Goal: Task Accomplishment & Management: Use online tool/utility

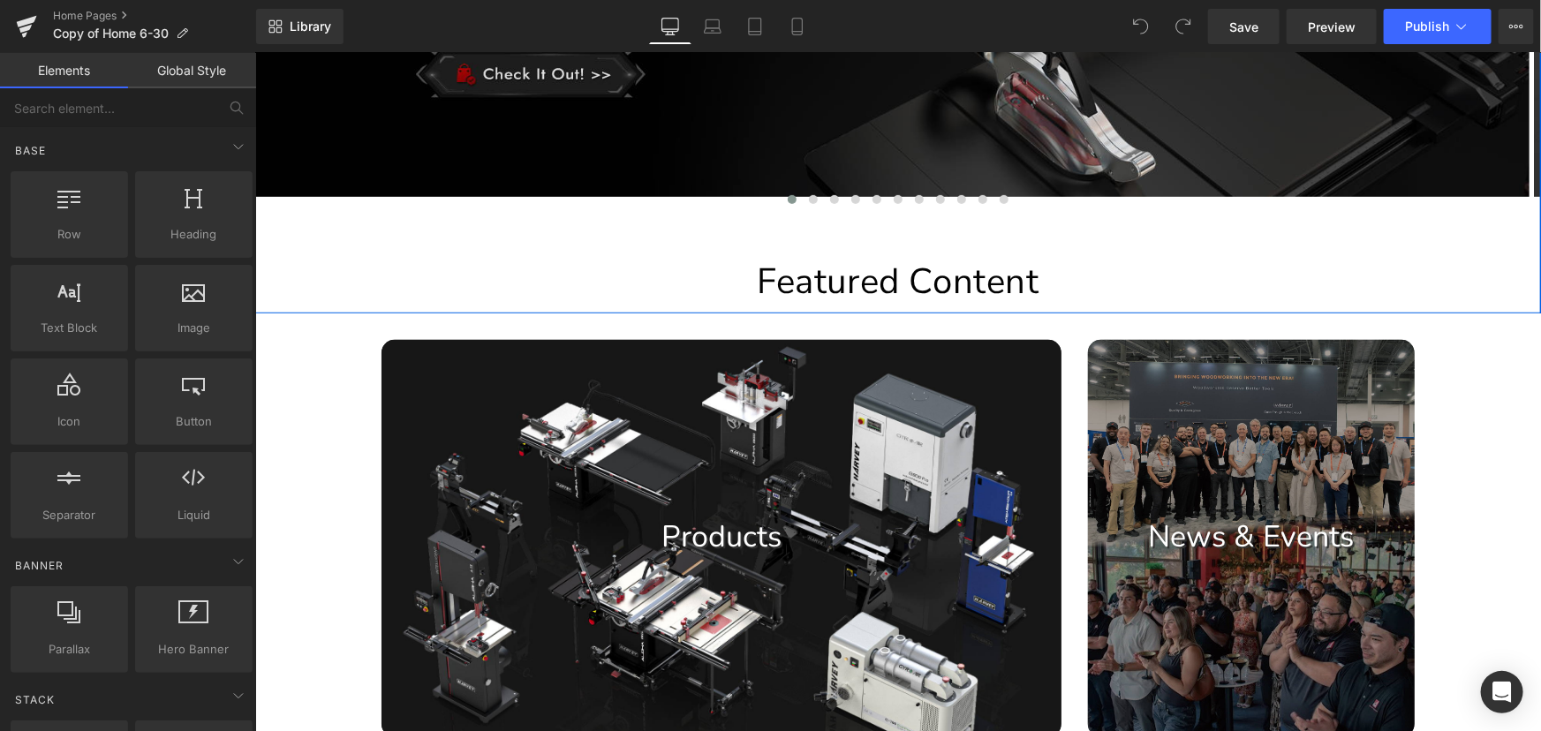
scroll to position [562, 0]
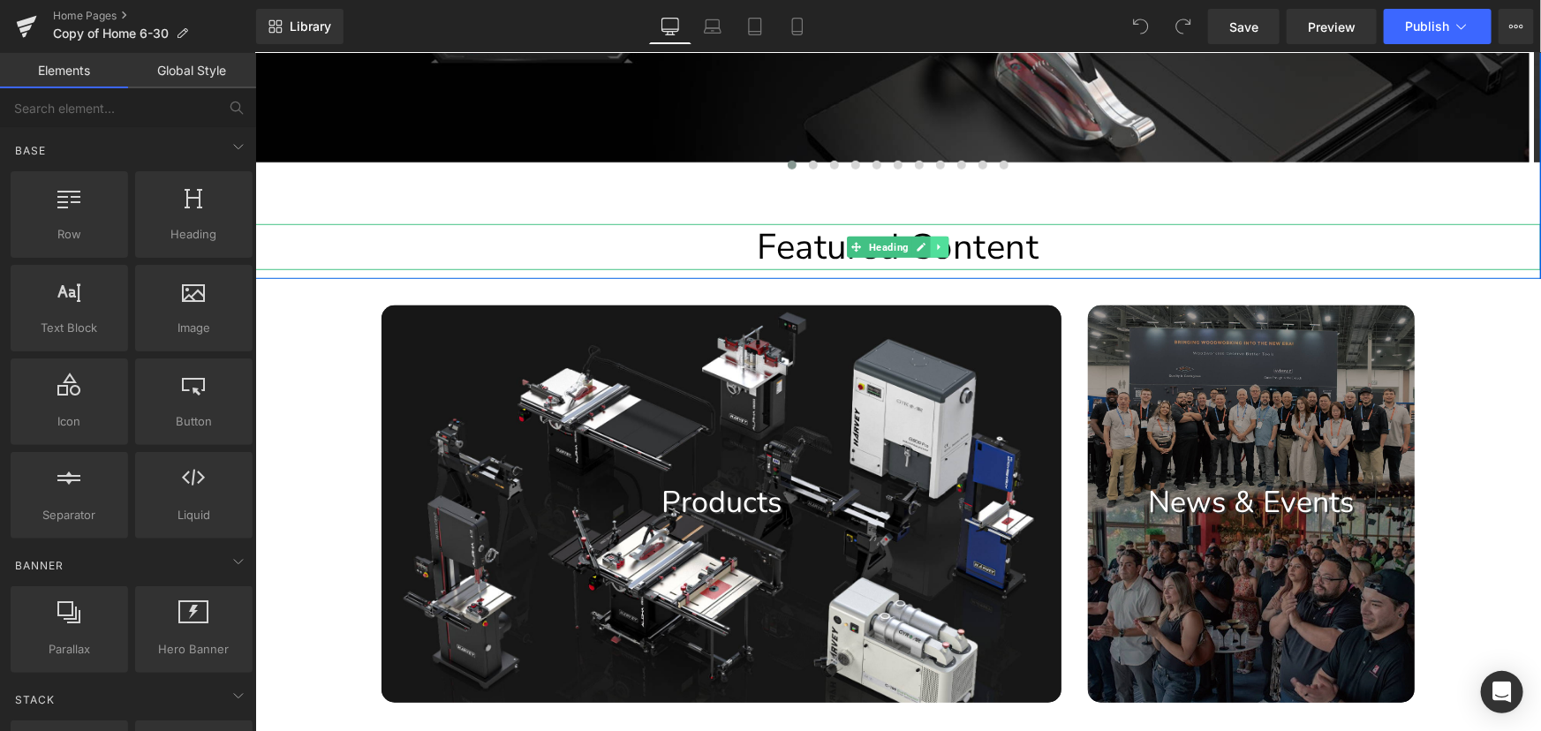
click at [934, 252] on icon at bounding box center [939, 246] width 10 height 11
click at [943, 252] on icon at bounding box center [948, 247] width 10 height 10
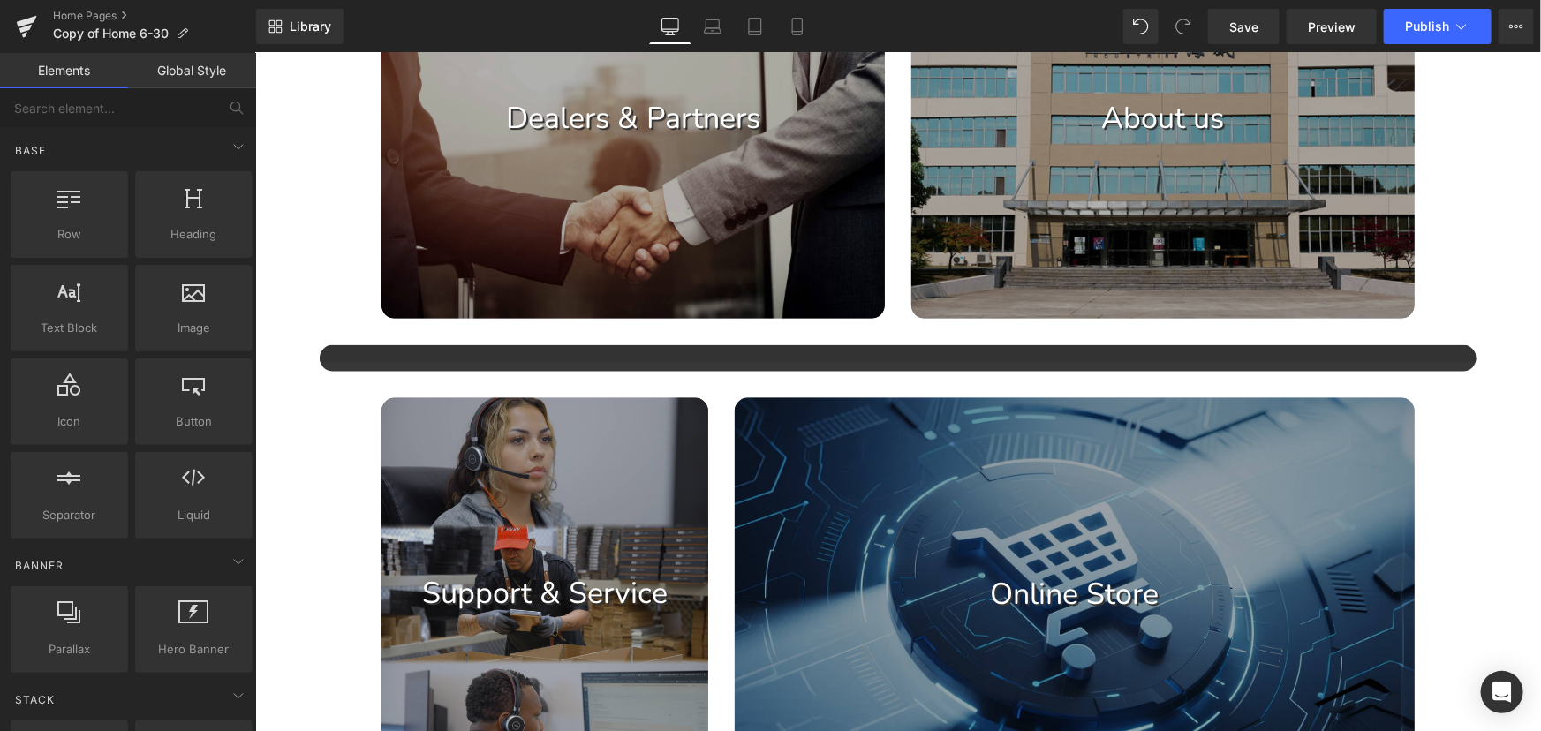
scroll to position [1364, 0]
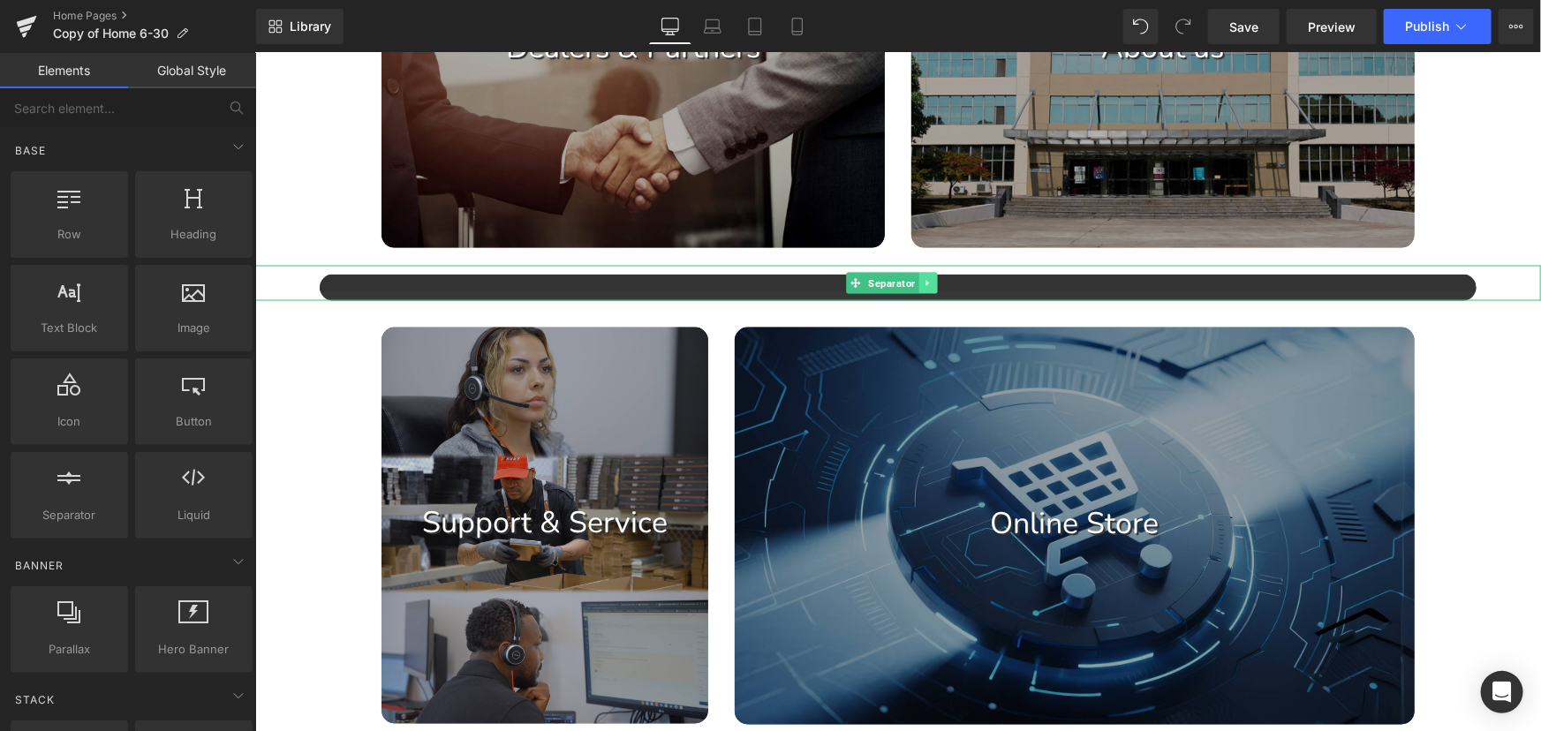
click at [932, 293] on link at bounding box center [927, 282] width 19 height 21
click at [937, 287] on icon at bounding box center [937, 282] width 10 height 10
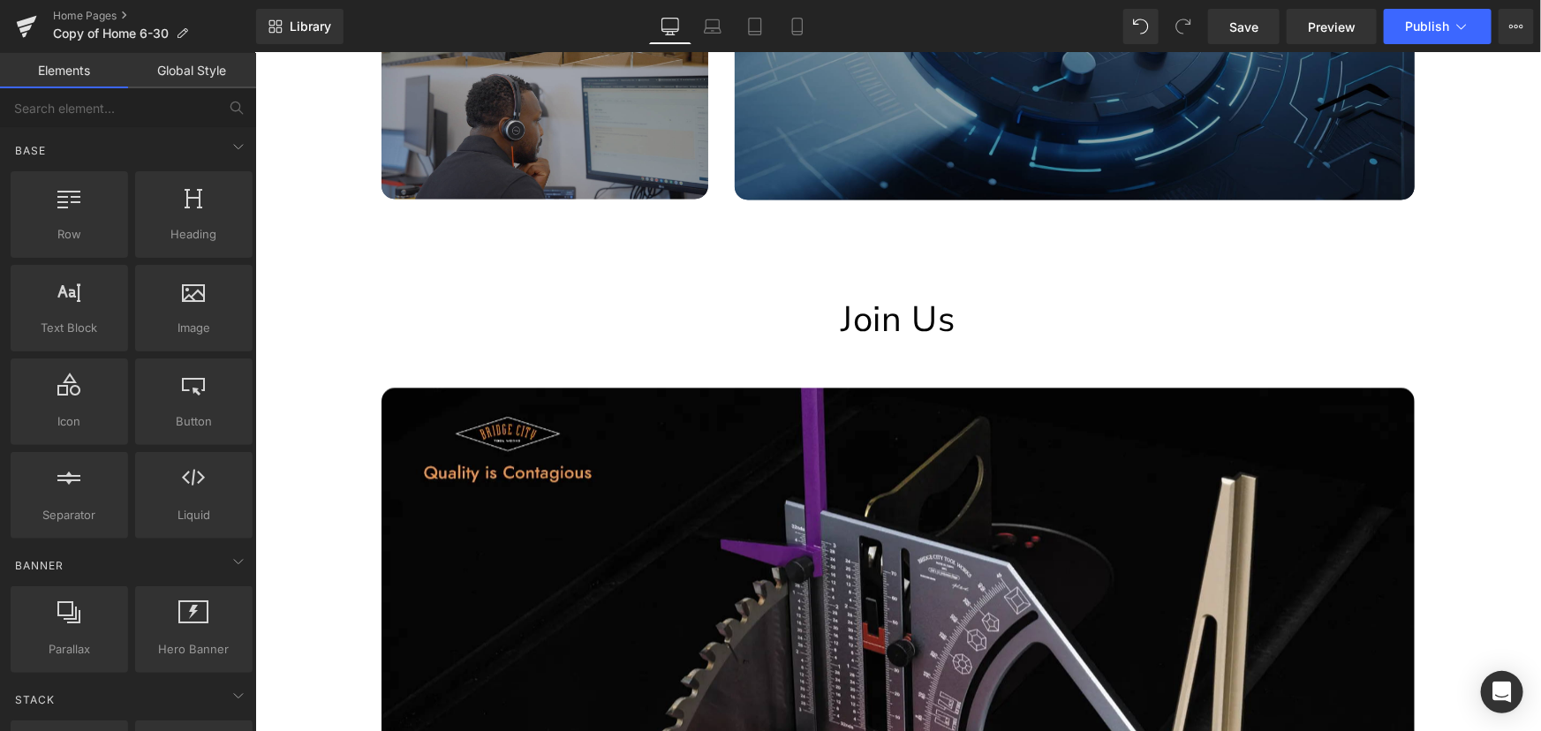
scroll to position [1845, 0]
click at [915, 321] on h1 "Join Us" at bounding box center [897, 319] width 1286 height 46
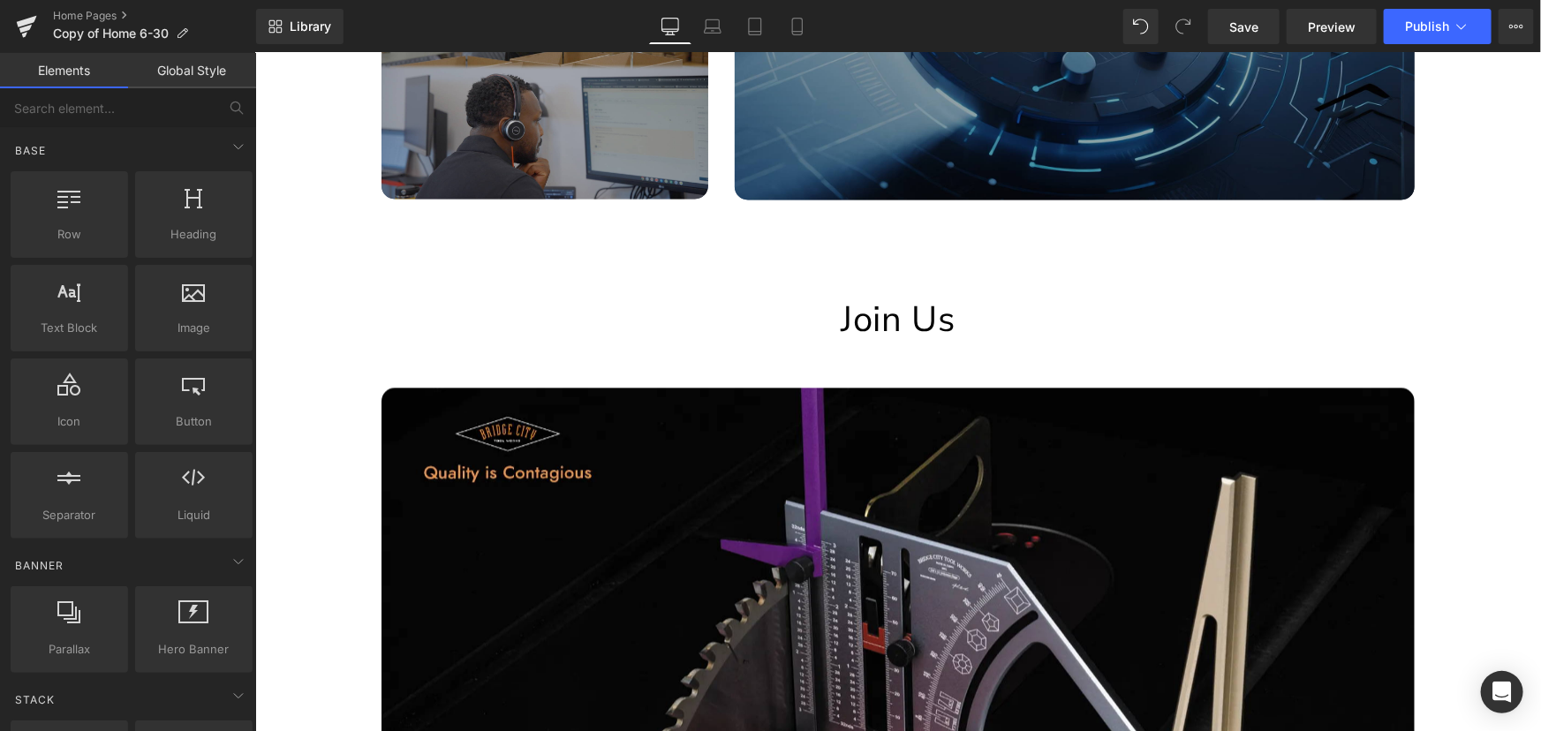
click at [778, 317] on h1 "Join Us" at bounding box center [897, 319] width 1286 height 46
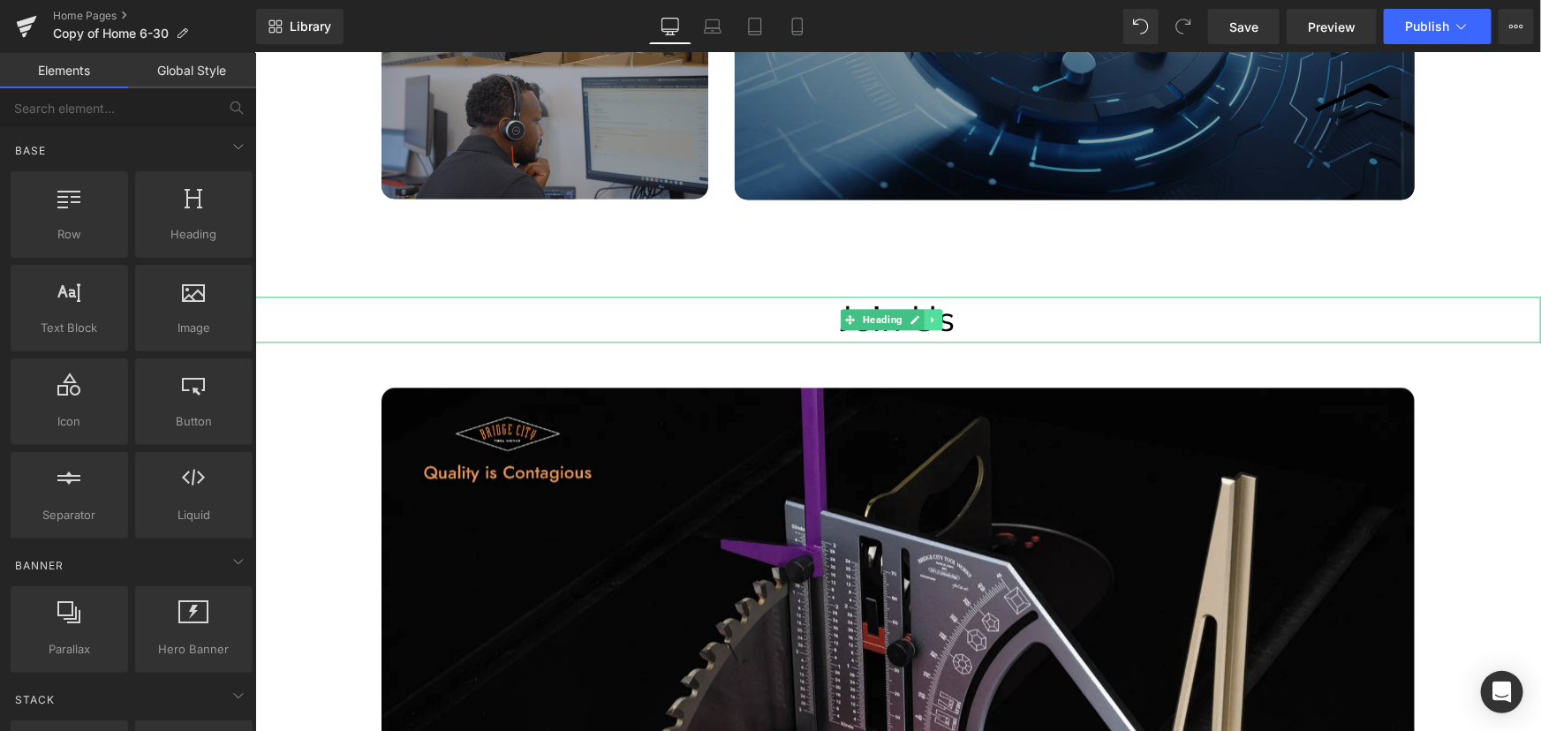
click at [938, 329] on link at bounding box center [933, 318] width 19 height 21
click at [944, 323] on icon at bounding box center [942, 318] width 10 height 10
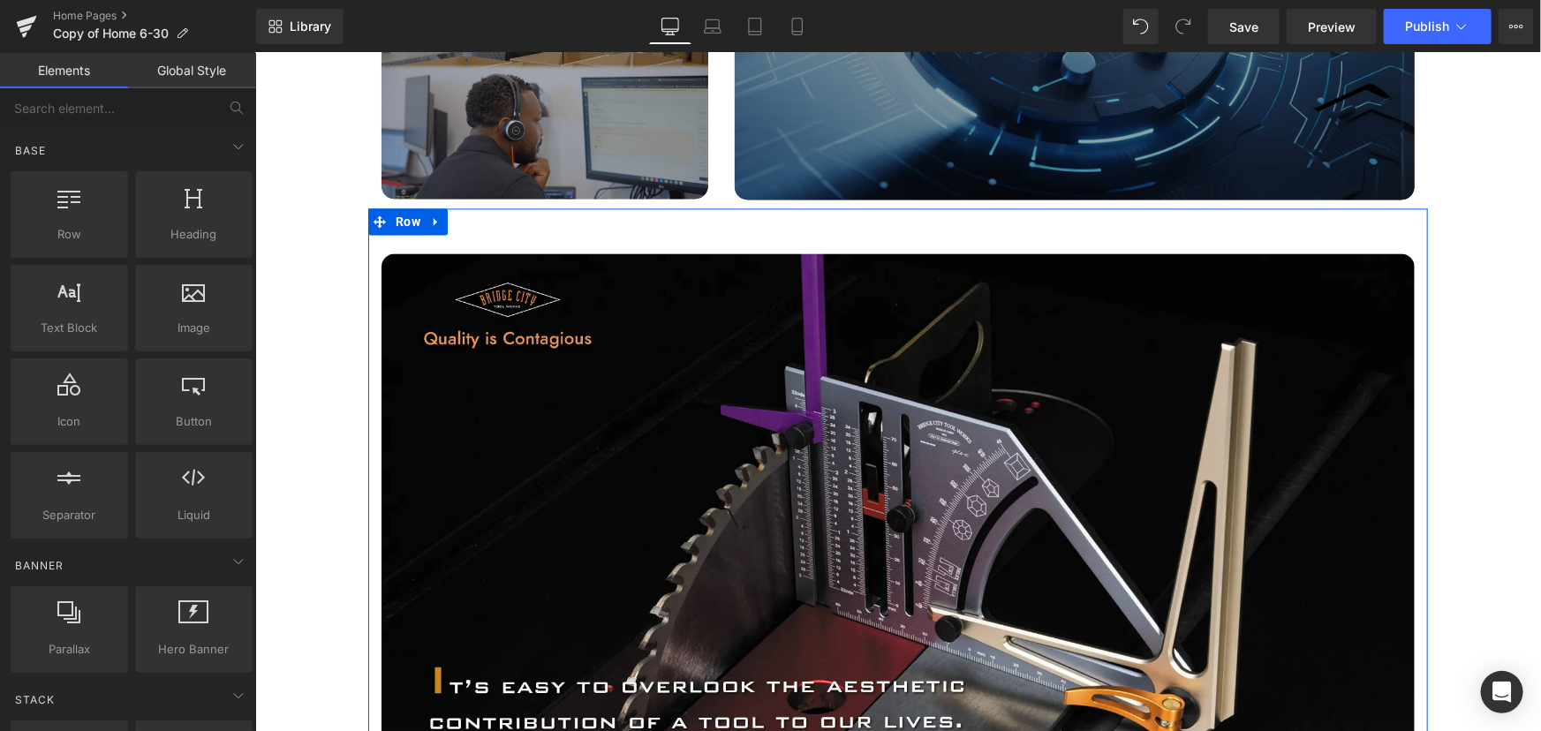
click at [435, 234] on link at bounding box center [435, 221] width 23 height 26
click at [483, 230] on link at bounding box center [481, 221] width 23 height 26
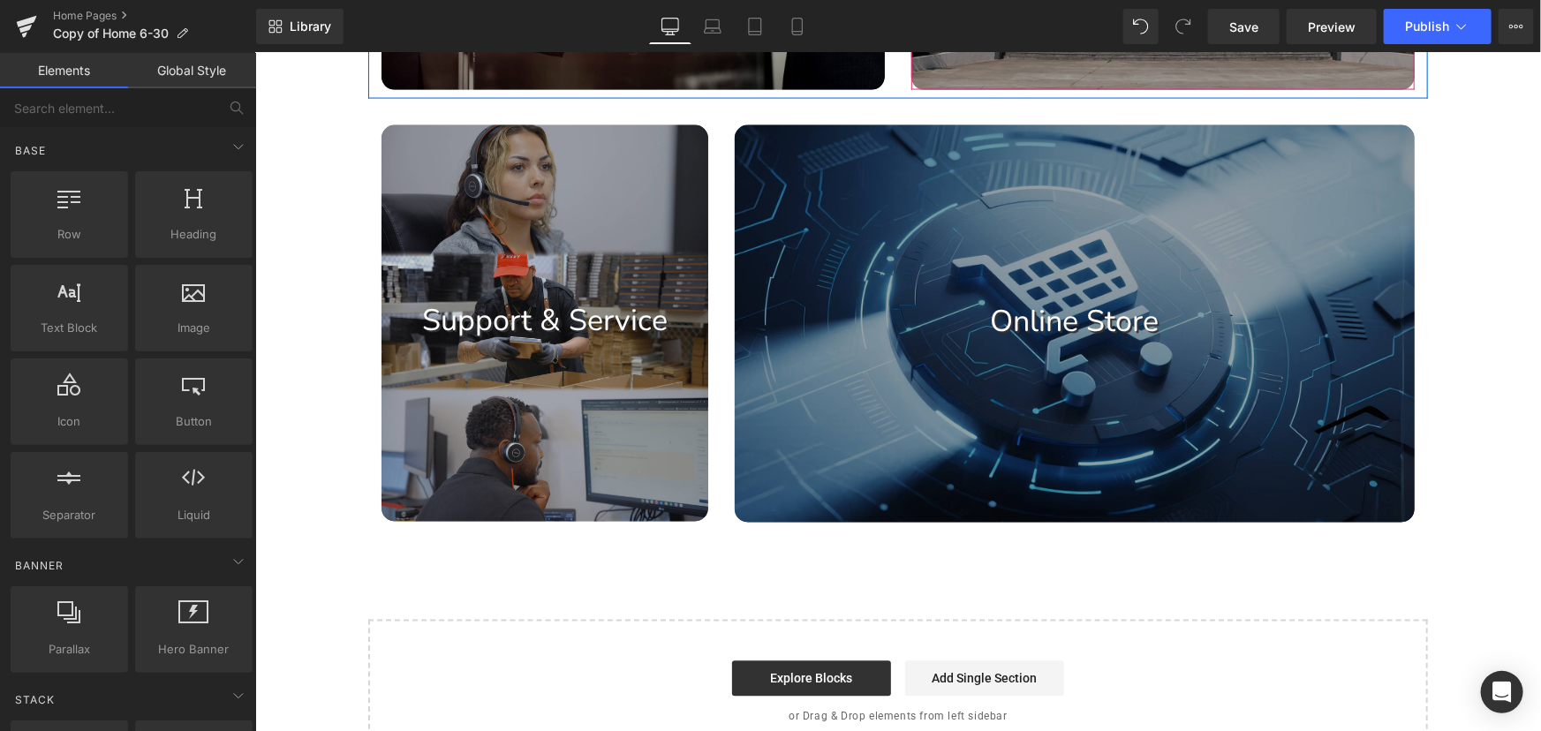
scroll to position [1525, 0]
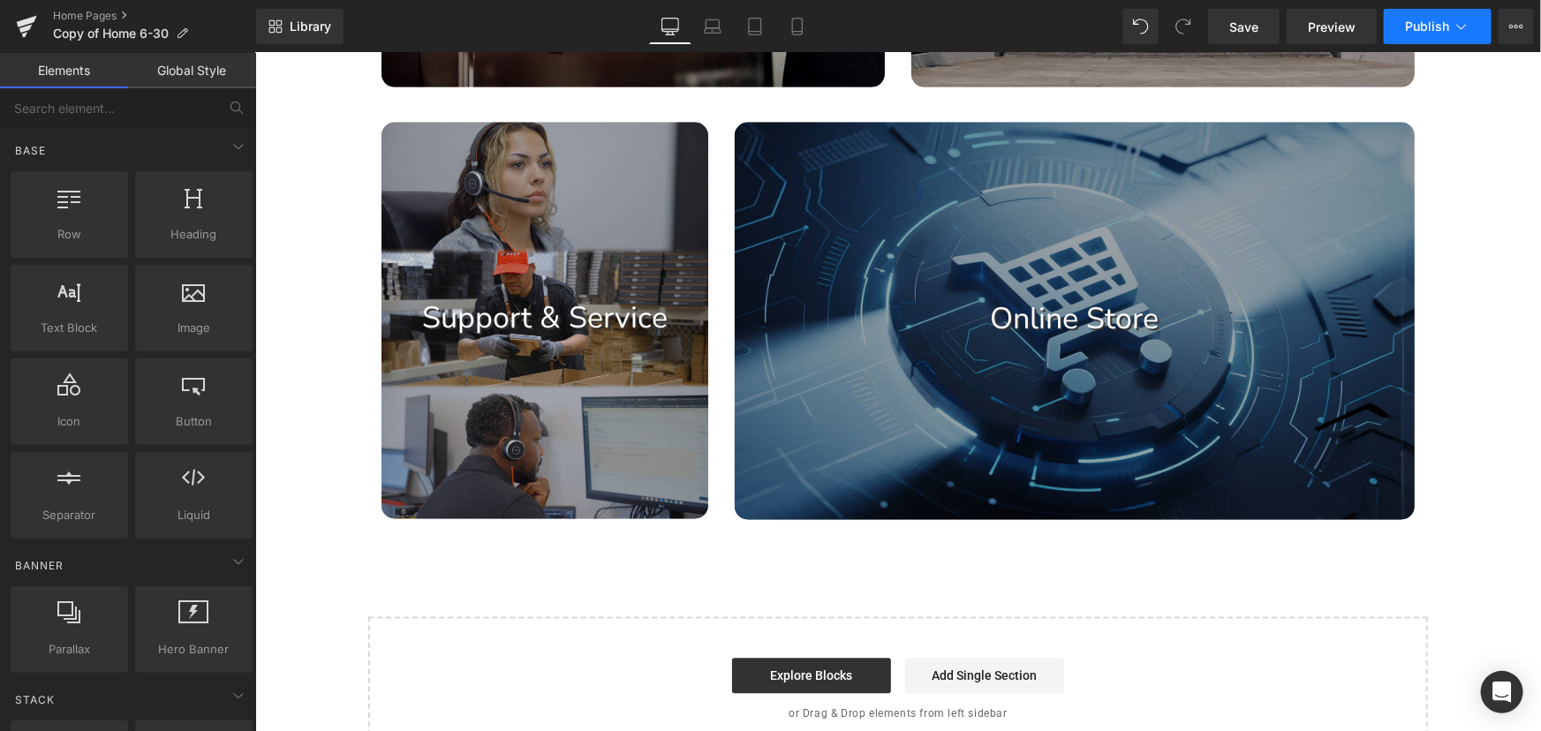
click at [1420, 19] on span "Publish" at bounding box center [1427, 26] width 44 height 14
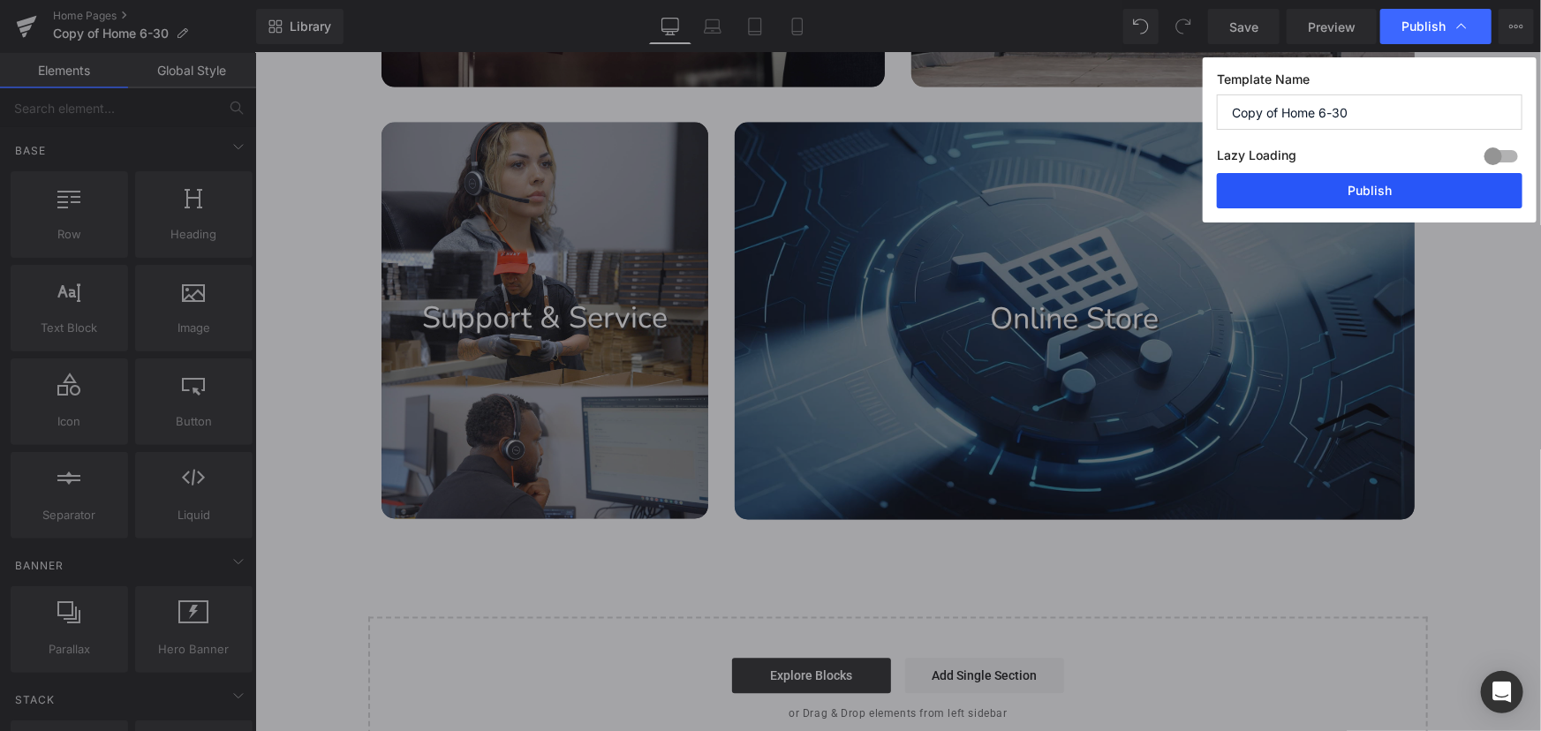
click at [1372, 195] on button "Publish" at bounding box center [1370, 190] width 306 height 35
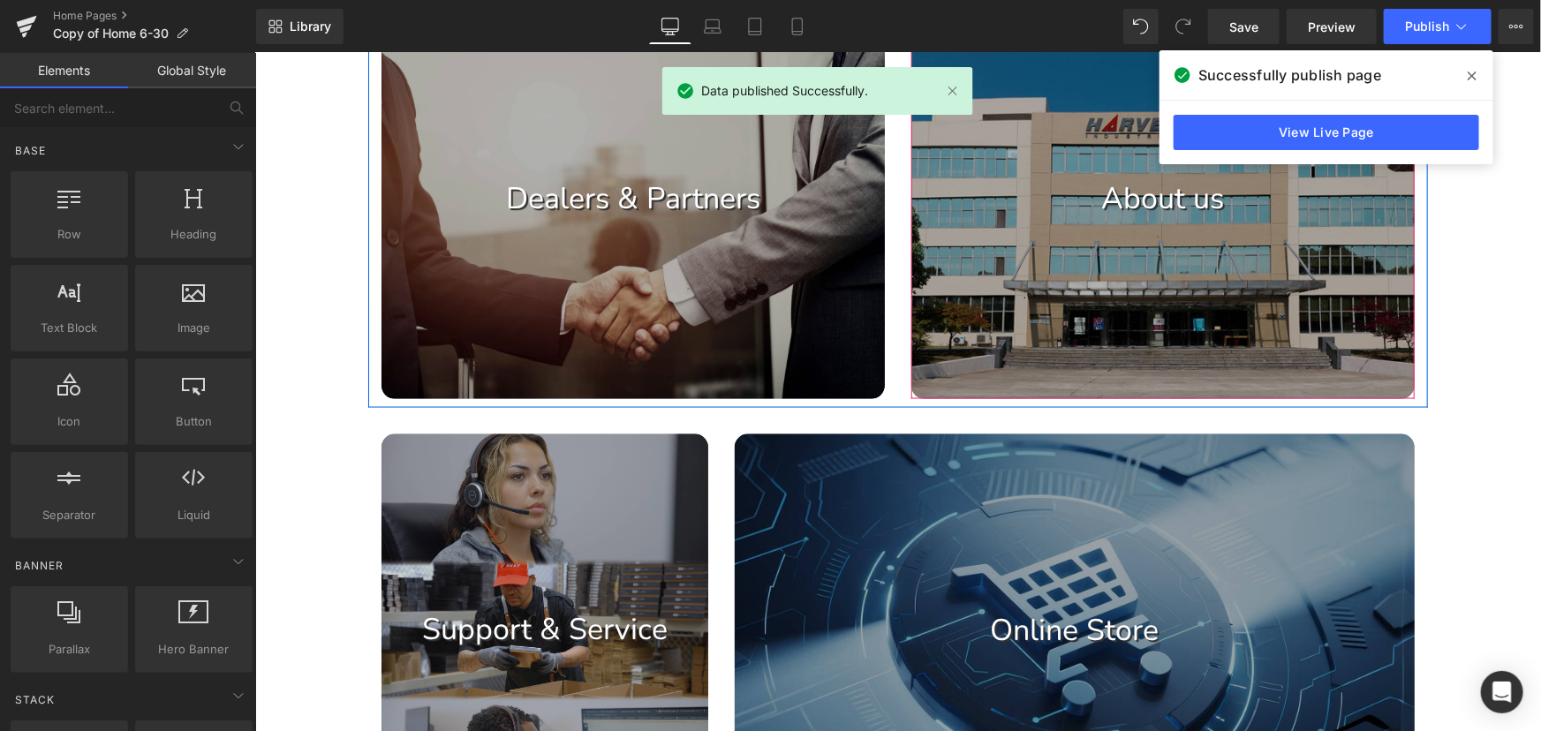
scroll to position [962, 0]
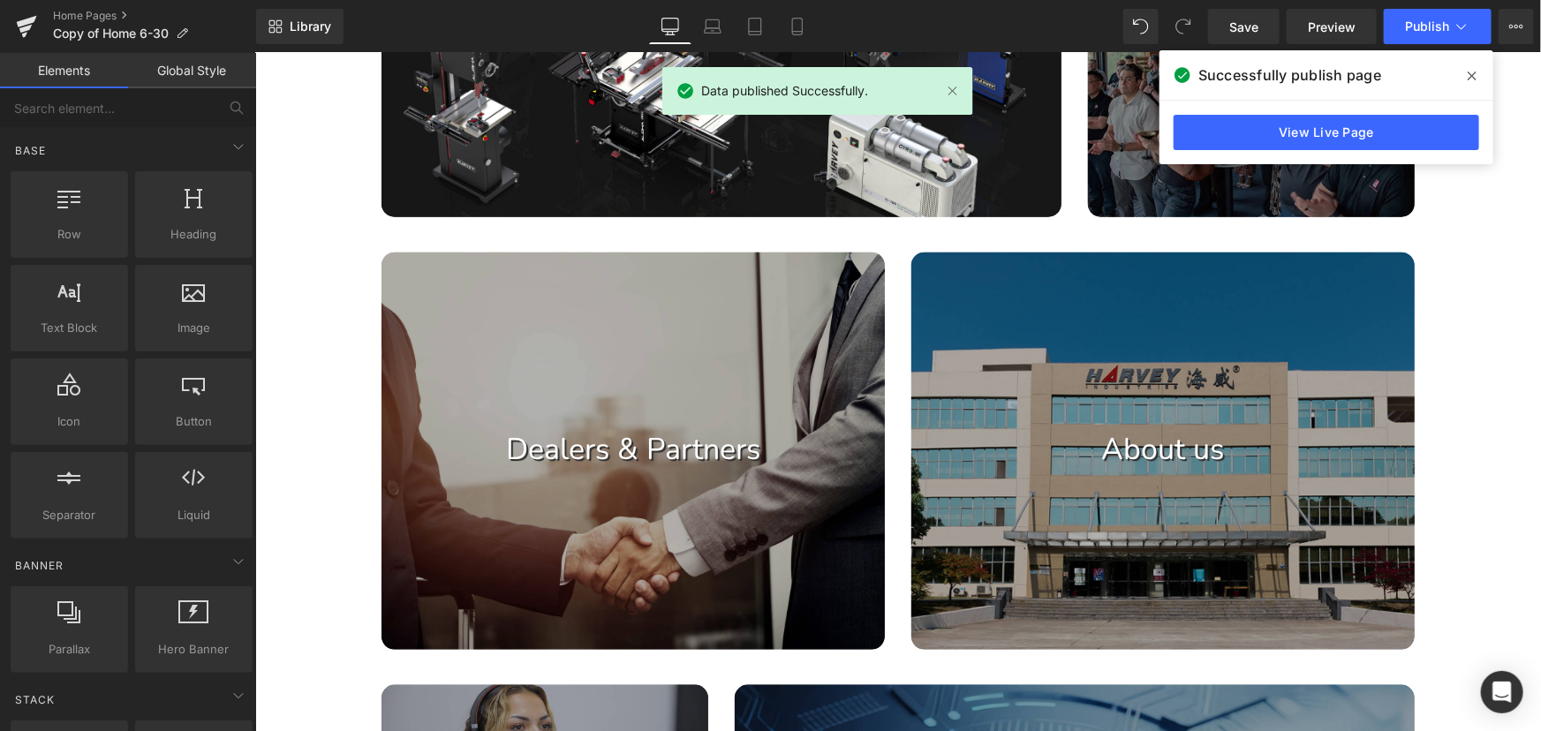
click at [1472, 73] on icon at bounding box center [1472, 76] width 9 height 14
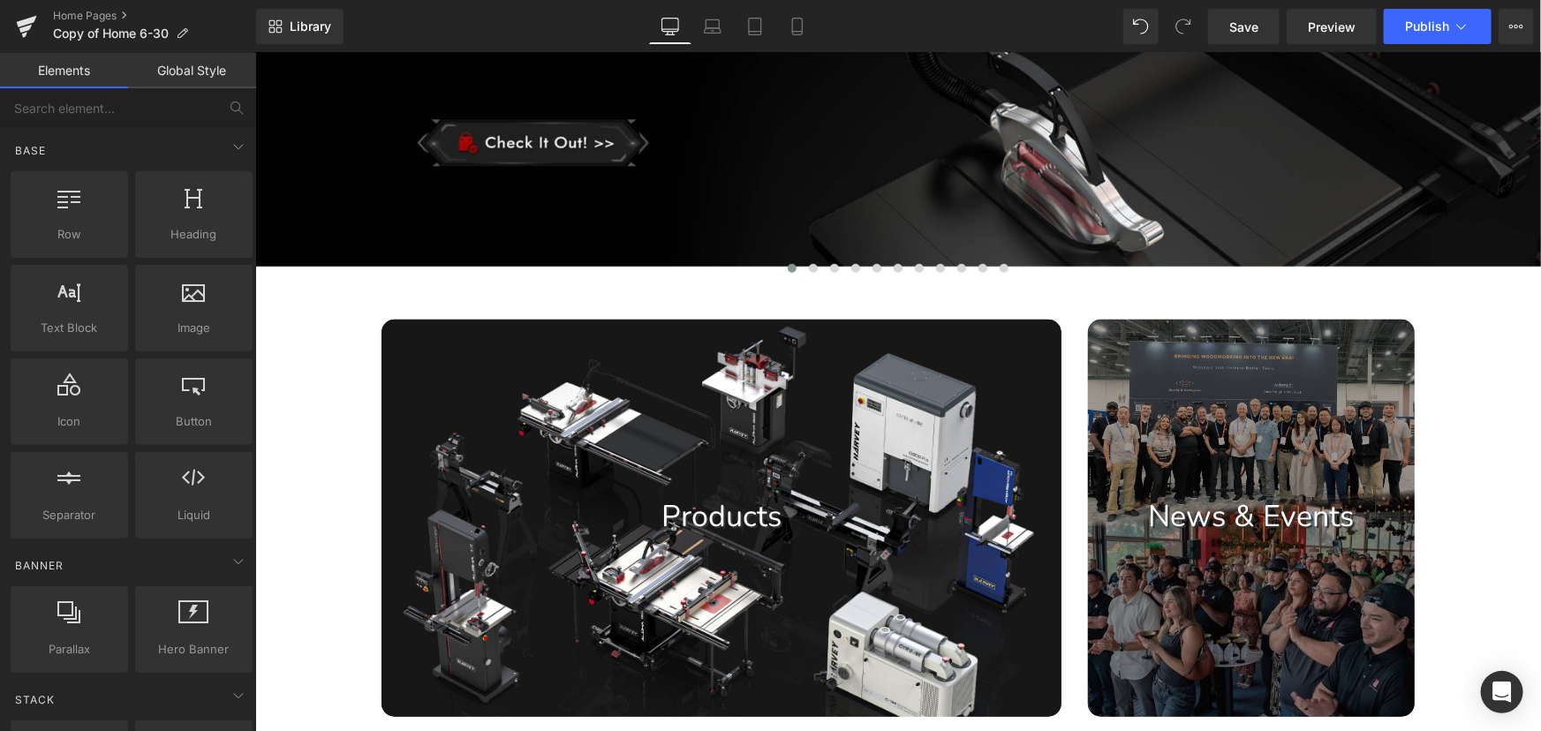
scroll to position [401, 0]
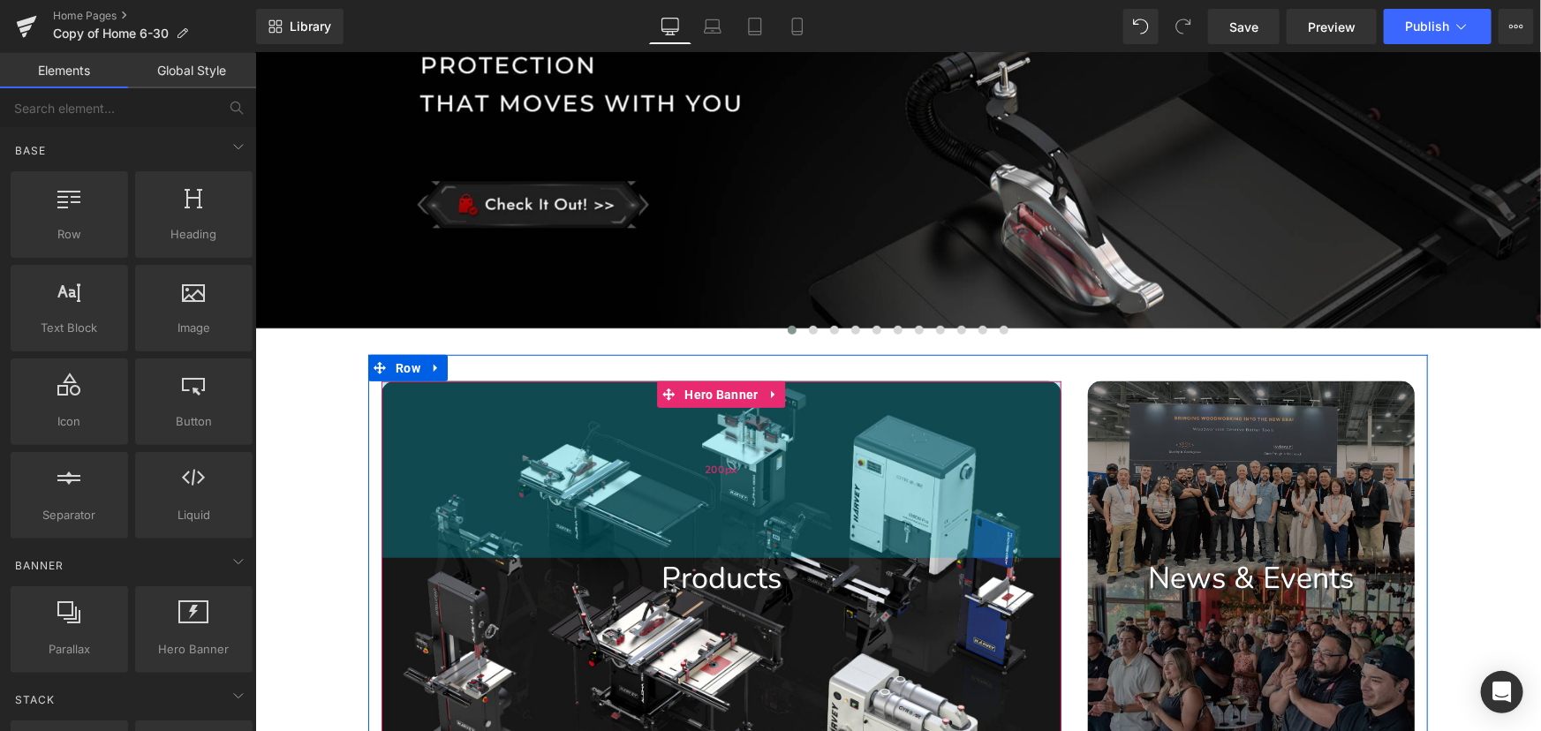
click at [473, 405] on div "200px" at bounding box center [721, 469] width 680 height 177
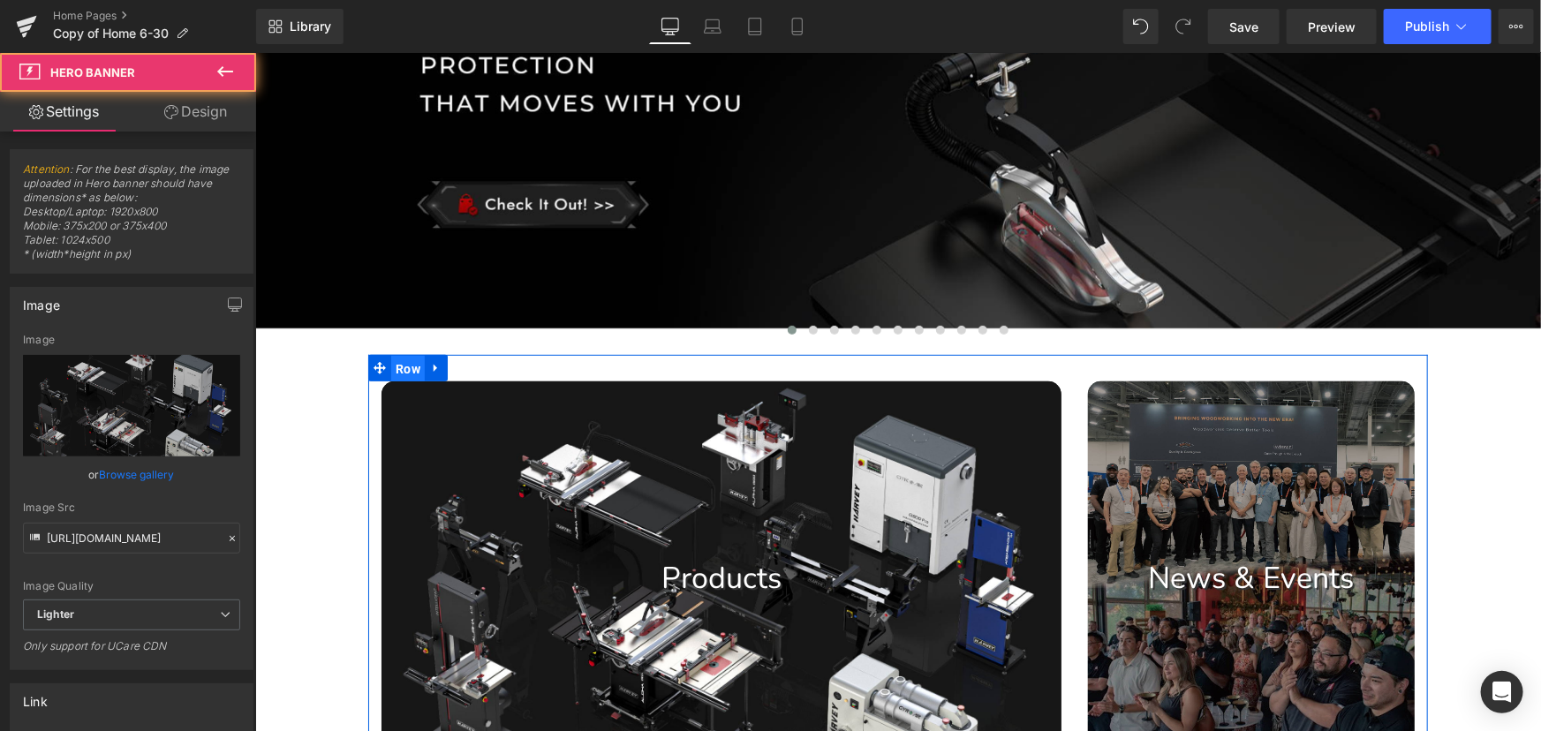
click at [407, 374] on span "Row" at bounding box center [407, 368] width 34 height 26
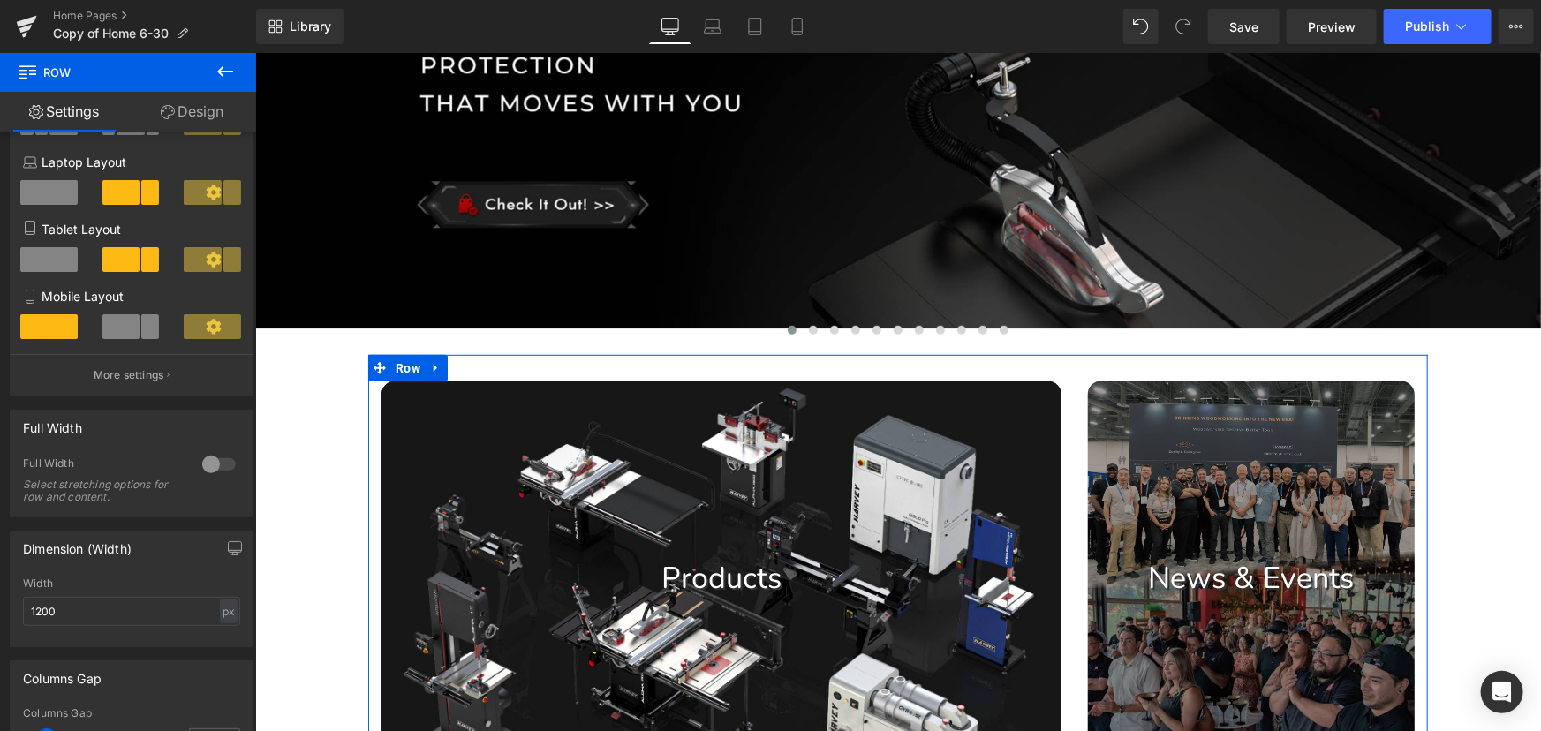
scroll to position [240, 0]
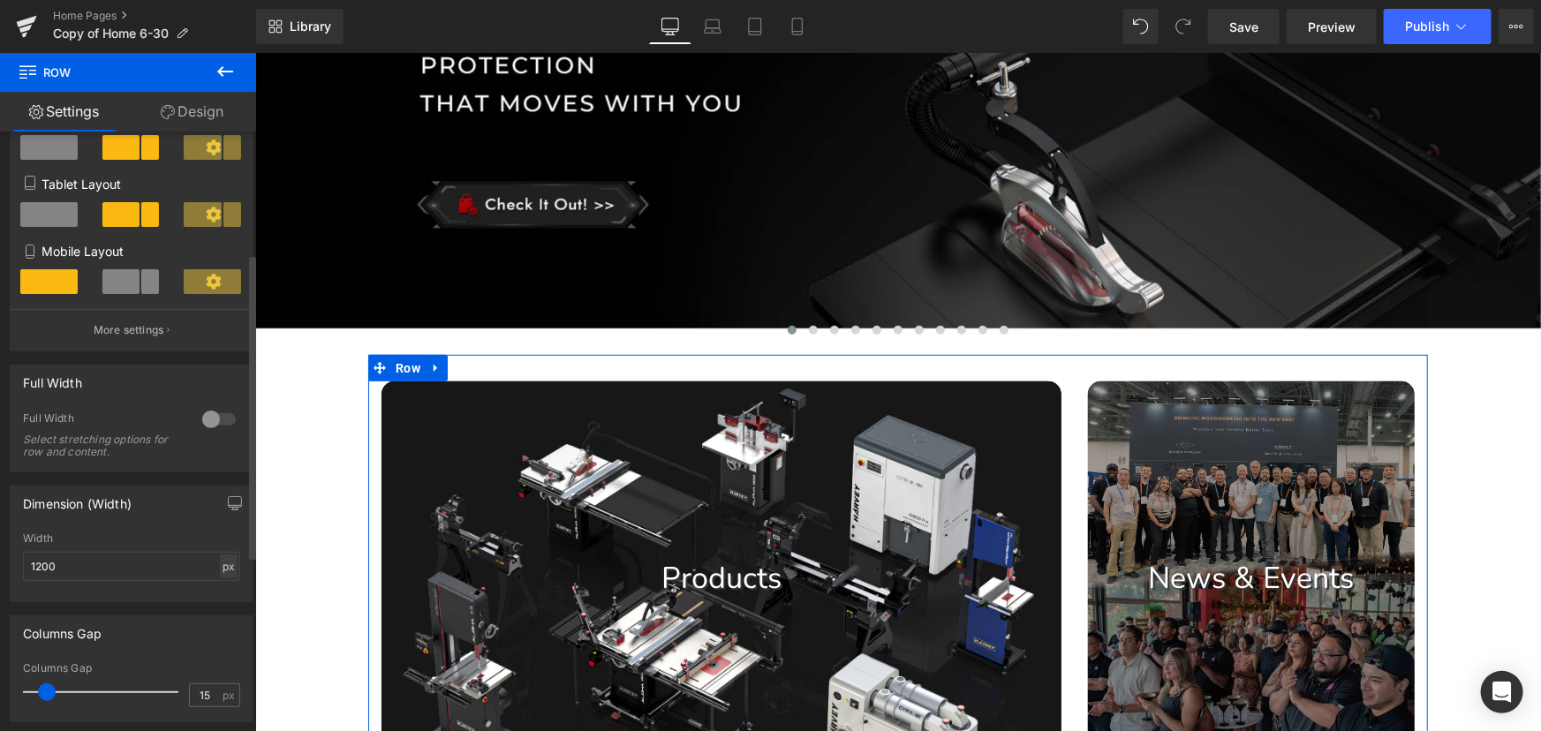
click at [222, 564] on div "px" at bounding box center [229, 567] width 18 height 24
click at [222, 600] on li "%" at bounding box center [228, 594] width 22 height 26
type input "100"
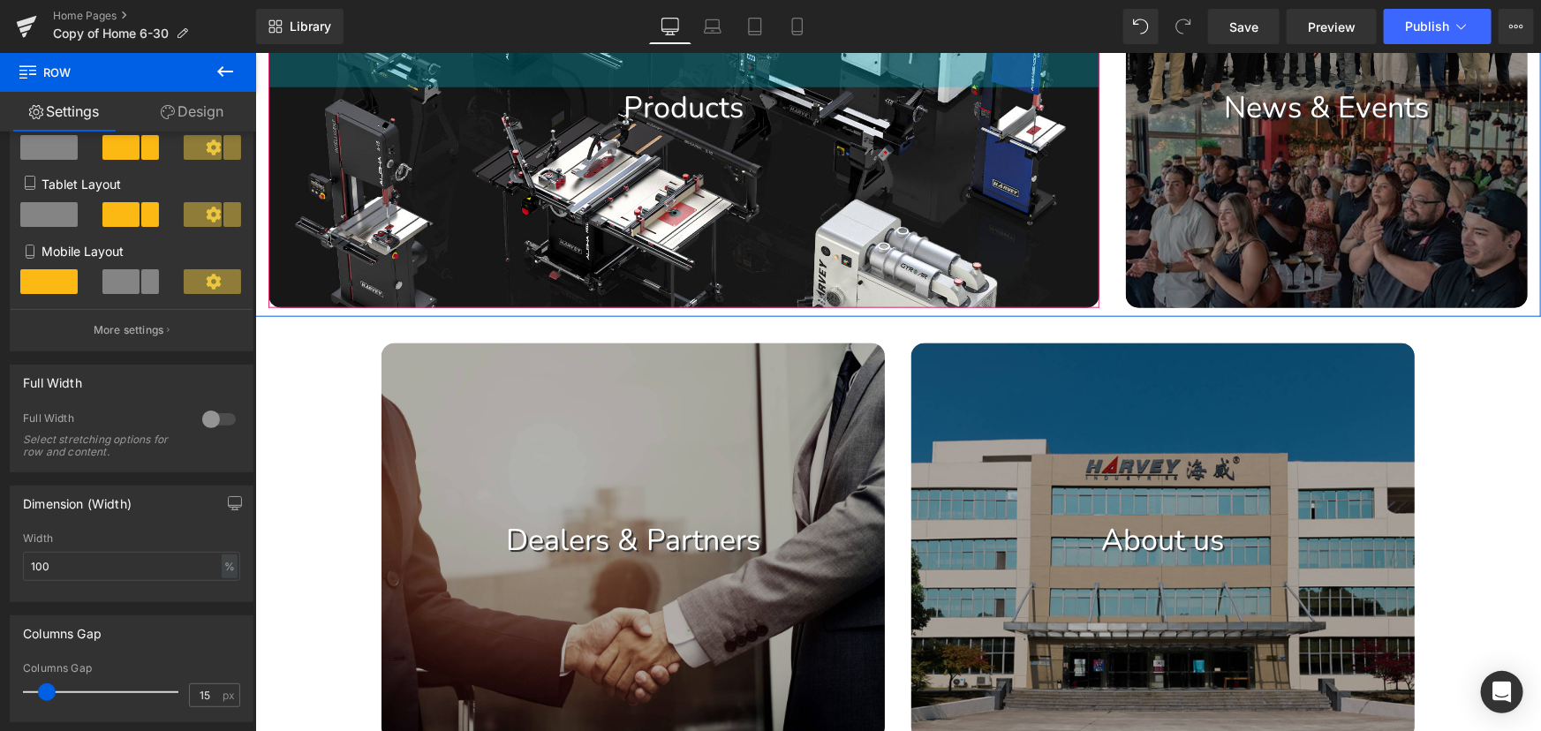
scroll to position [883, 0]
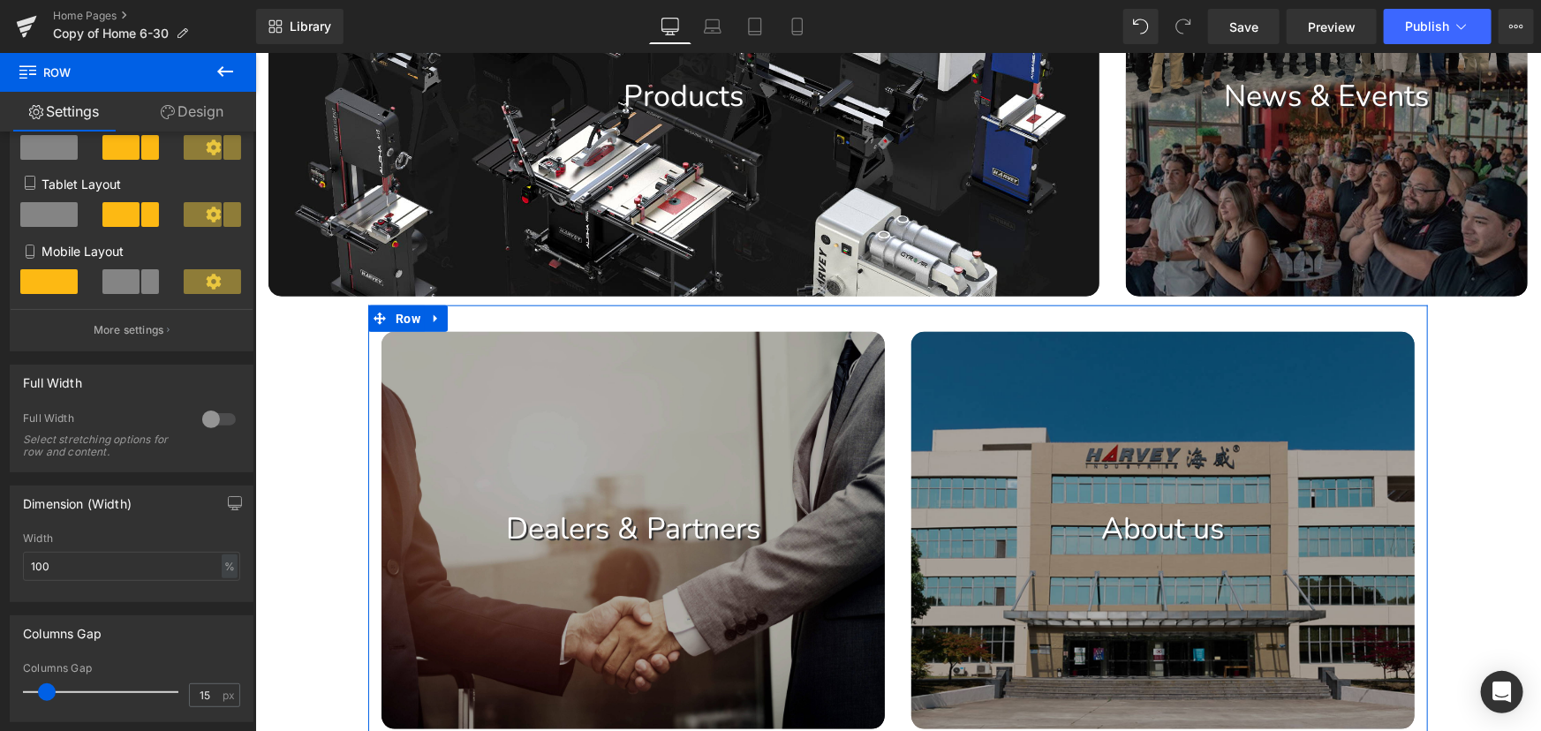
click at [764, 341] on div "Dealers & Partners Text Block Hero Banner About us Text Block Hero Banner Row" at bounding box center [897, 521] width 1060 height 433
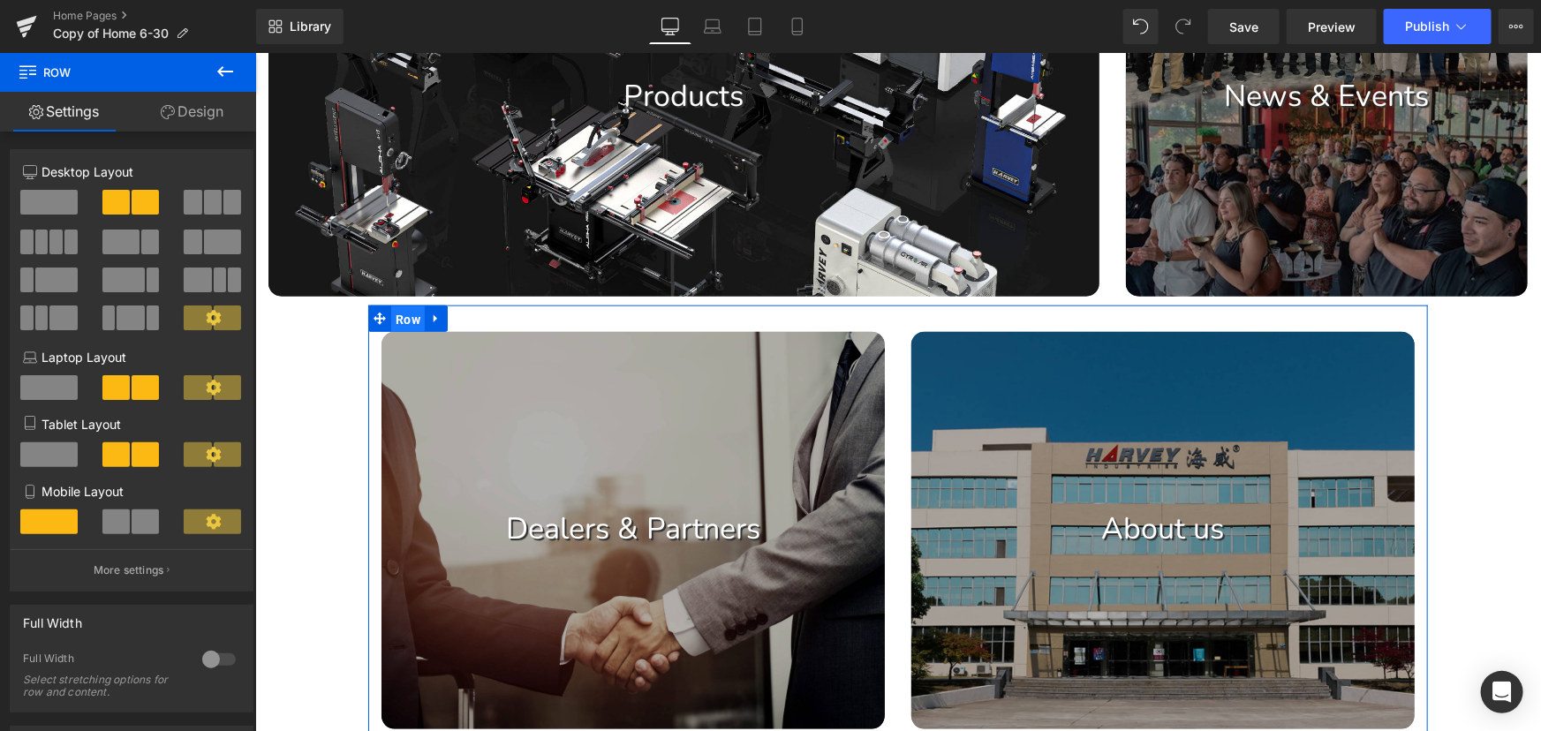
click at [398, 326] on span "Row" at bounding box center [407, 319] width 34 height 26
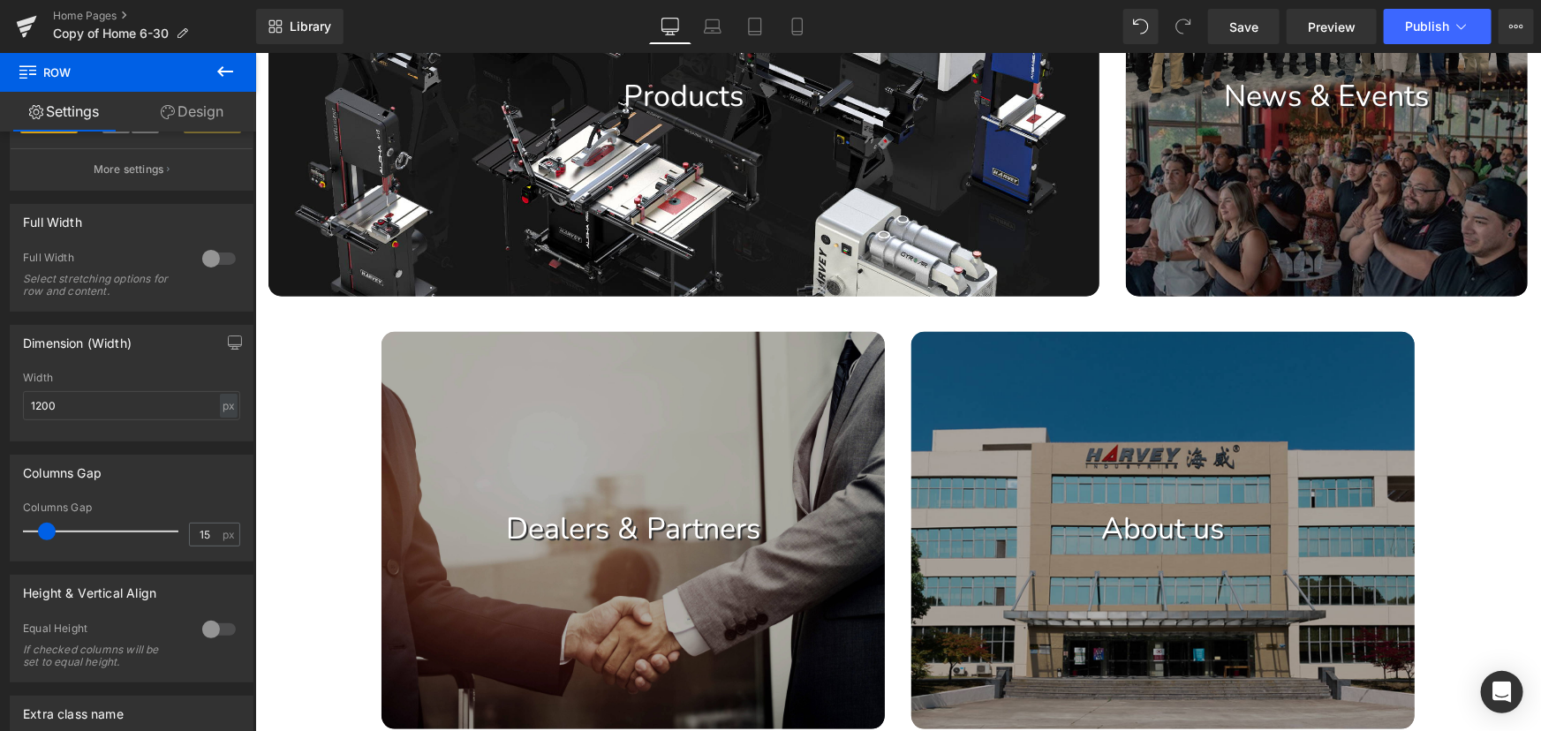
click at [472, 370] on div at bounding box center [632, 529] width 503 height 397
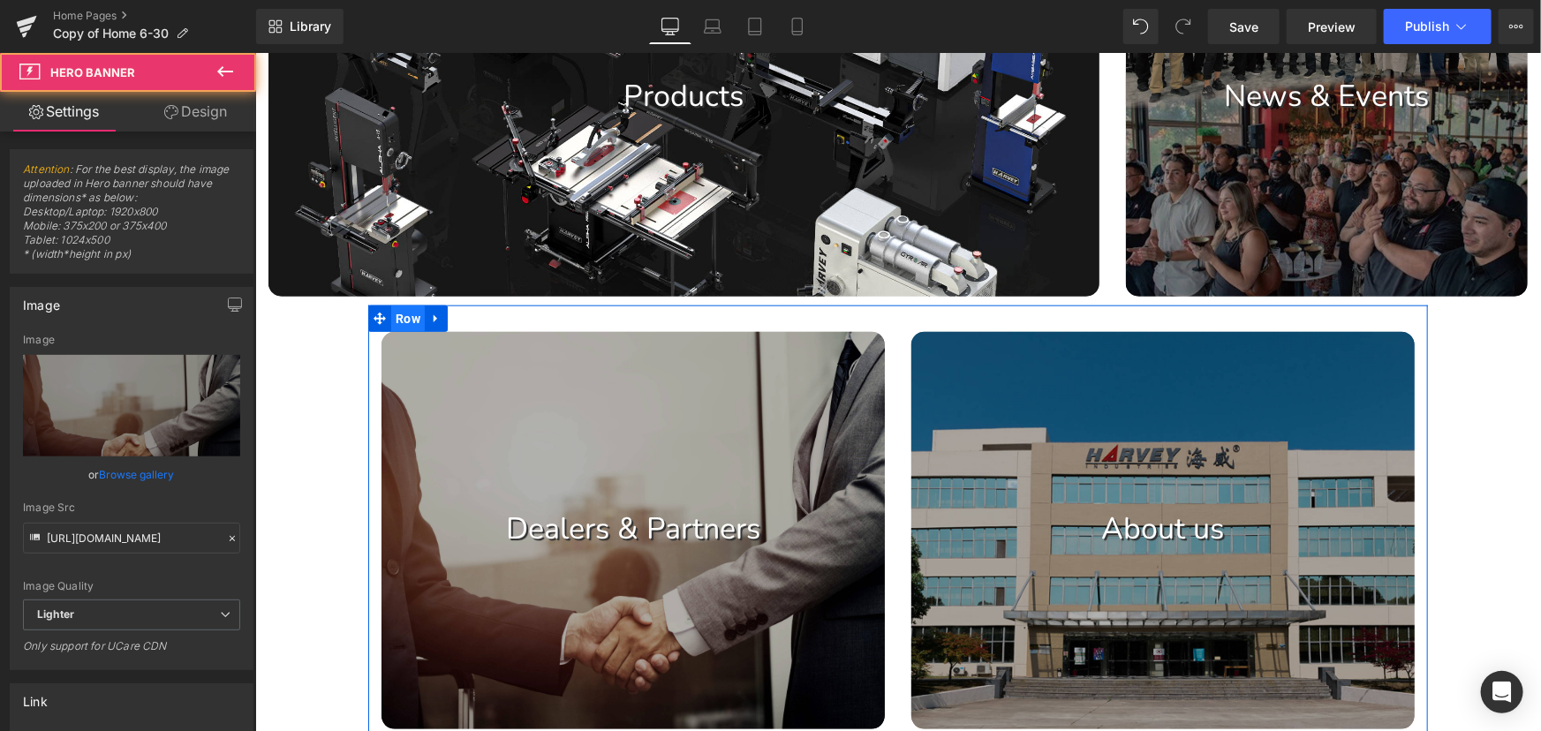
click at [402, 329] on span "Row" at bounding box center [407, 318] width 34 height 26
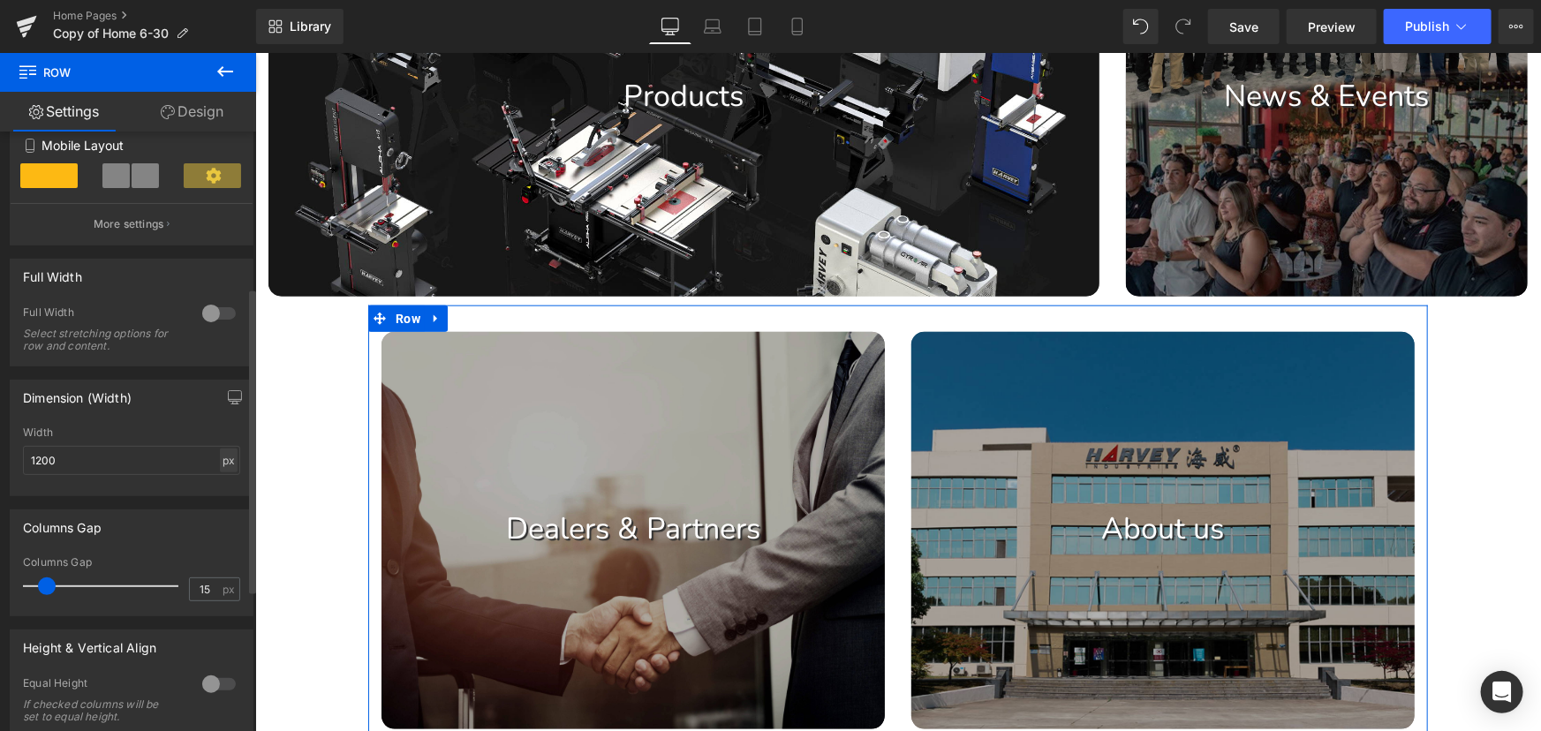
scroll to position [401, 0]
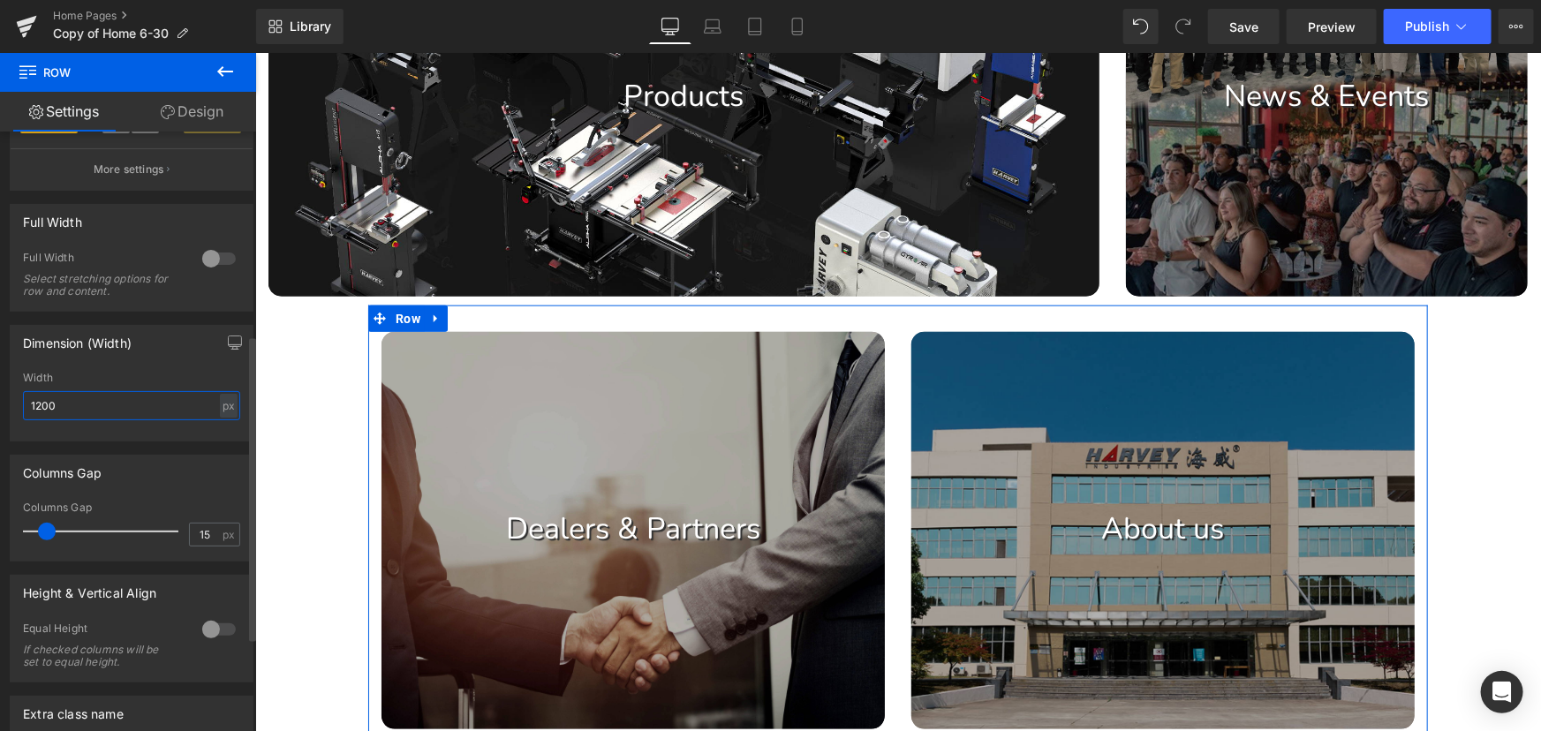
click at [200, 412] on input "1200" at bounding box center [131, 405] width 217 height 29
click at [211, 411] on input "1200" at bounding box center [131, 405] width 217 height 29
click at [212, 411] on input "1200" at bounding box center [131, 405] width 217 height 29
click at [220, 406] on div "px" at bounding box center [229, 406] width 18 height 24
click at [221, 432] on li "%" at bounding box center [228, 433] width 22 height 26
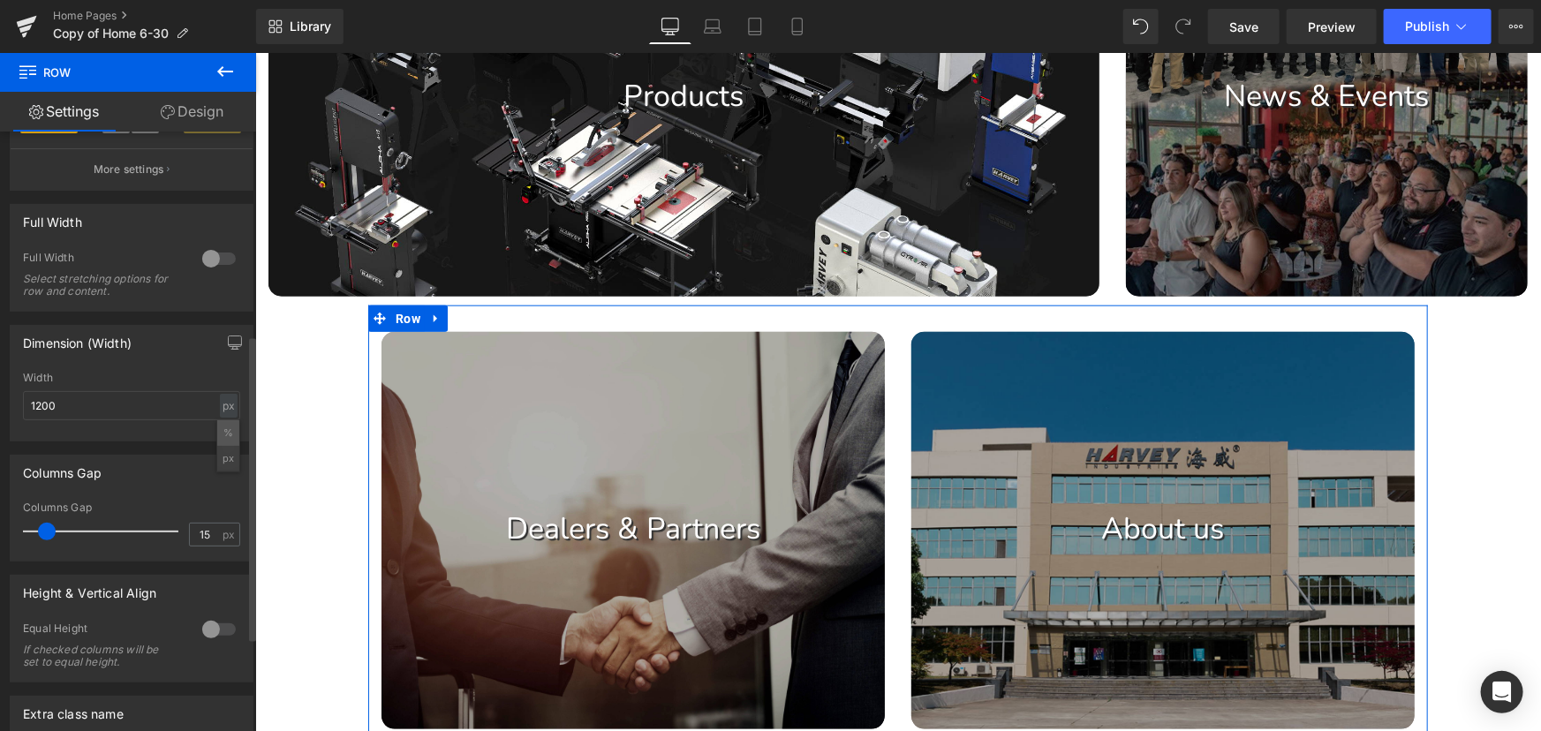
type input "100"
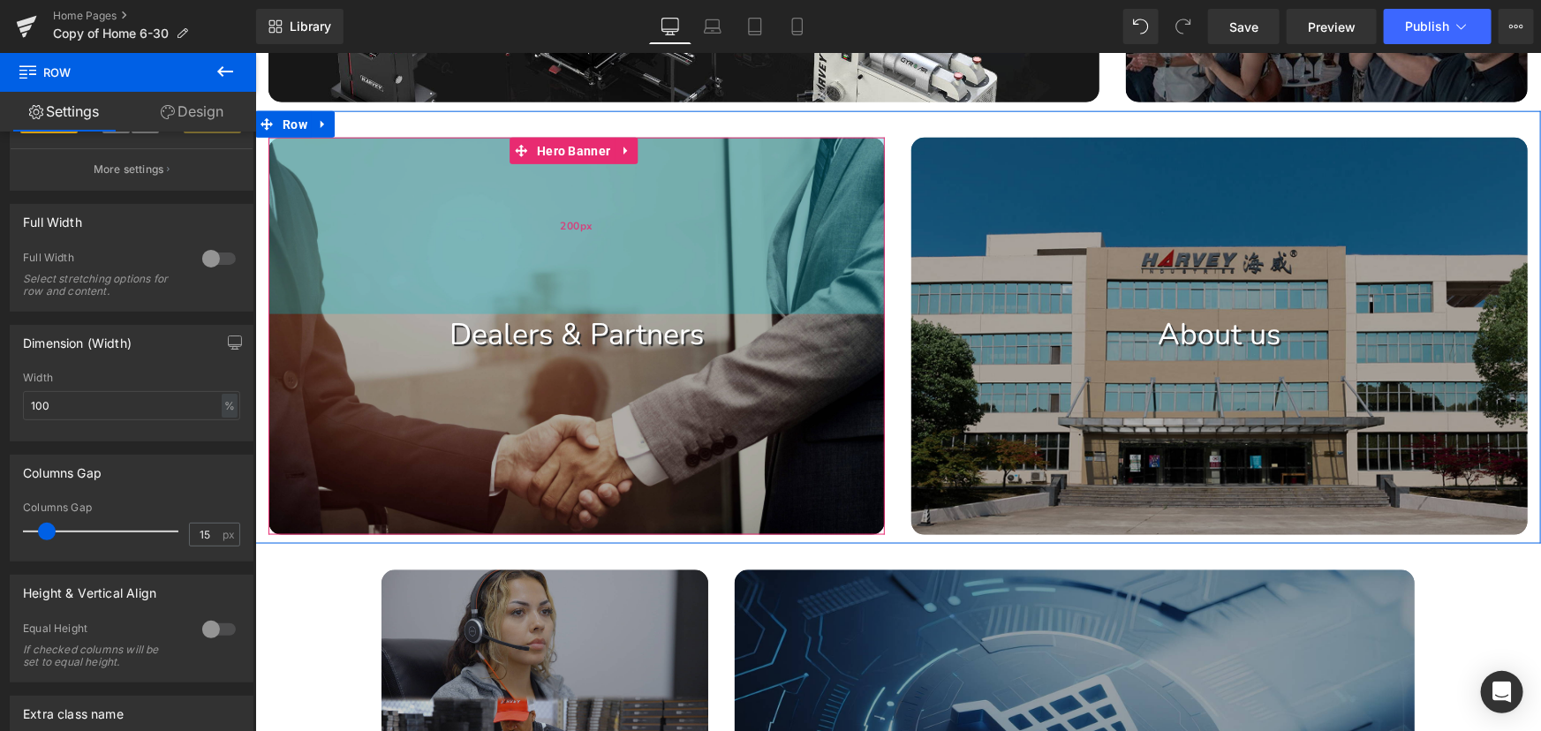
scroll to position [1364, 0]
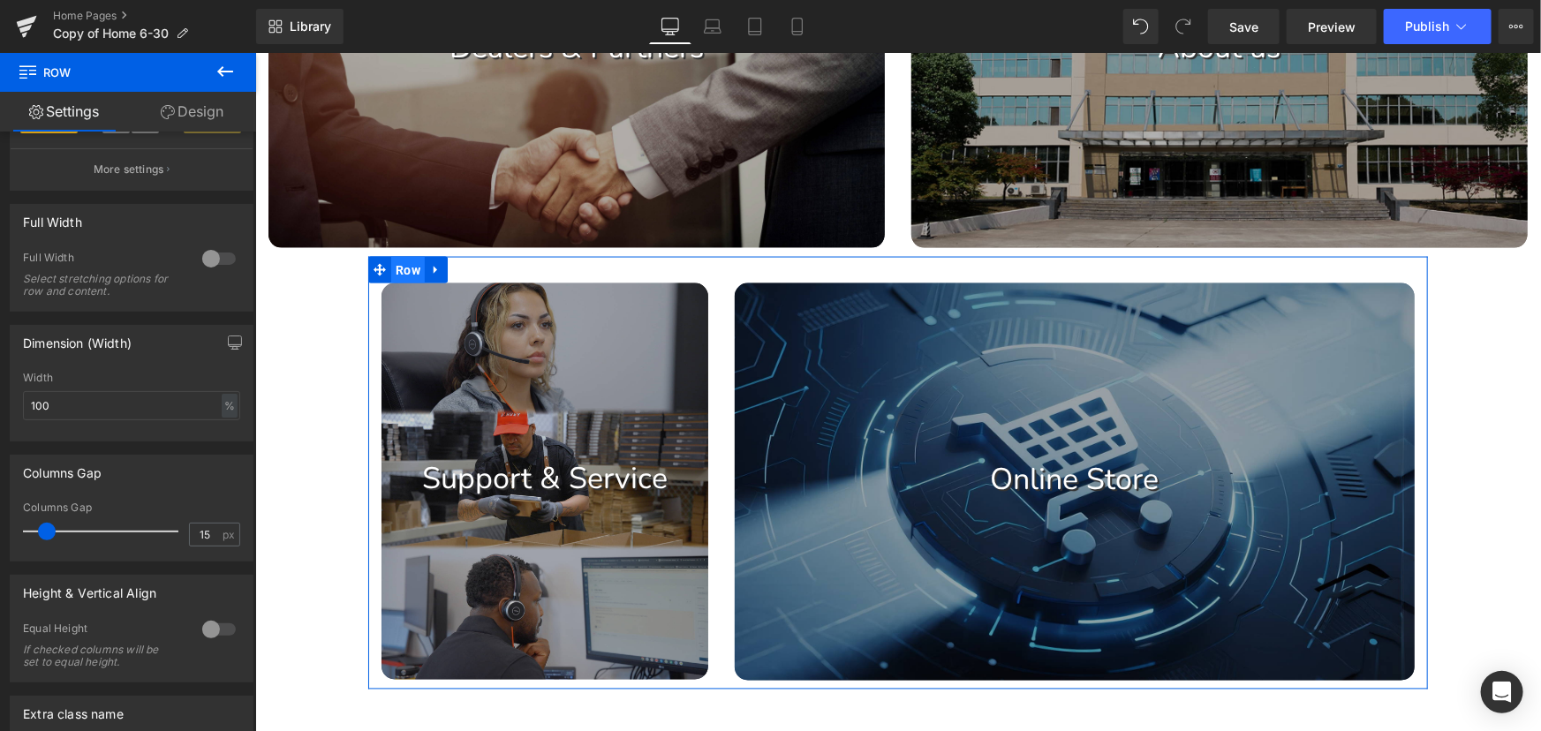
click at [400, 272] on span "Row" at bounding box center [407, 269] width 34 height 26
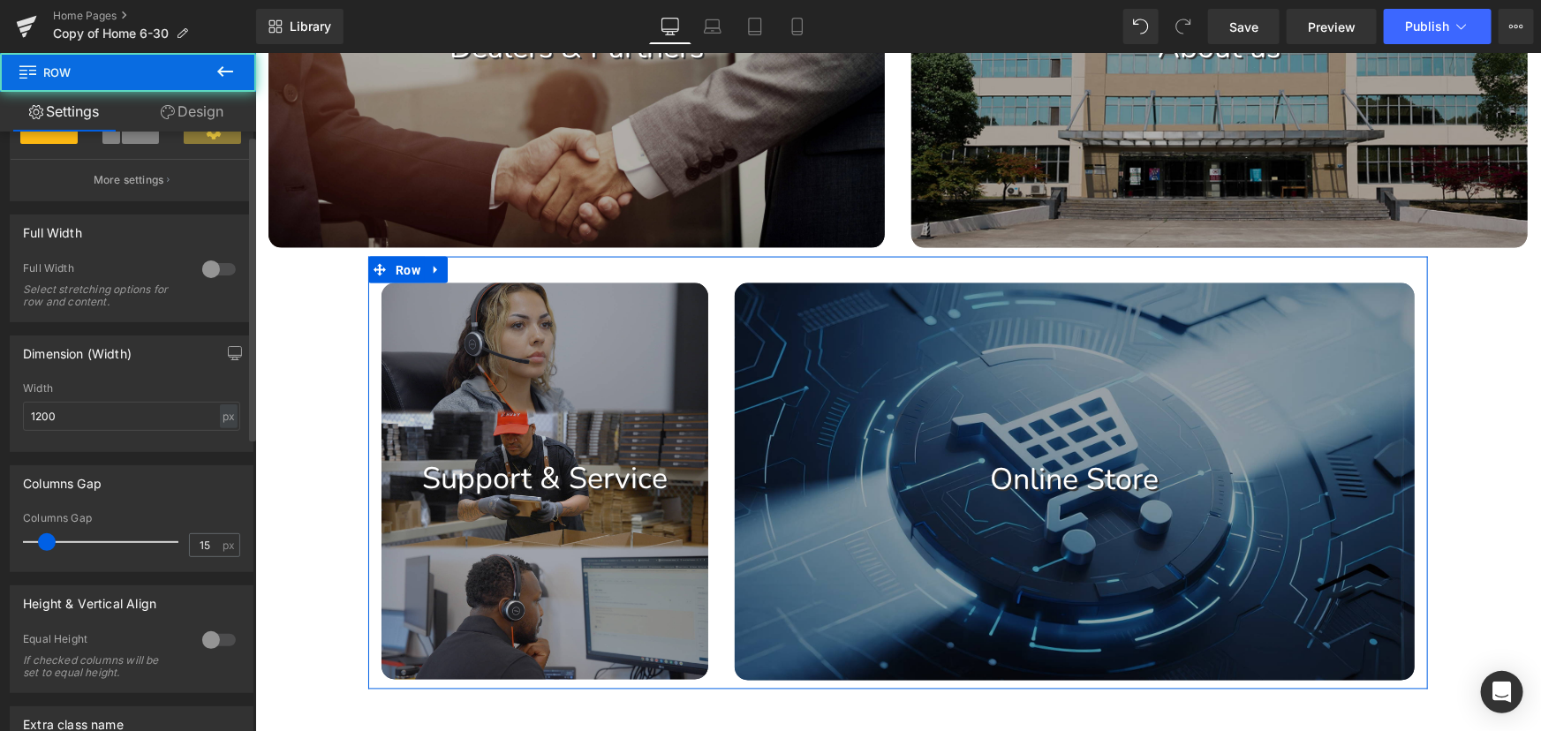
scroll to position [401, 0]
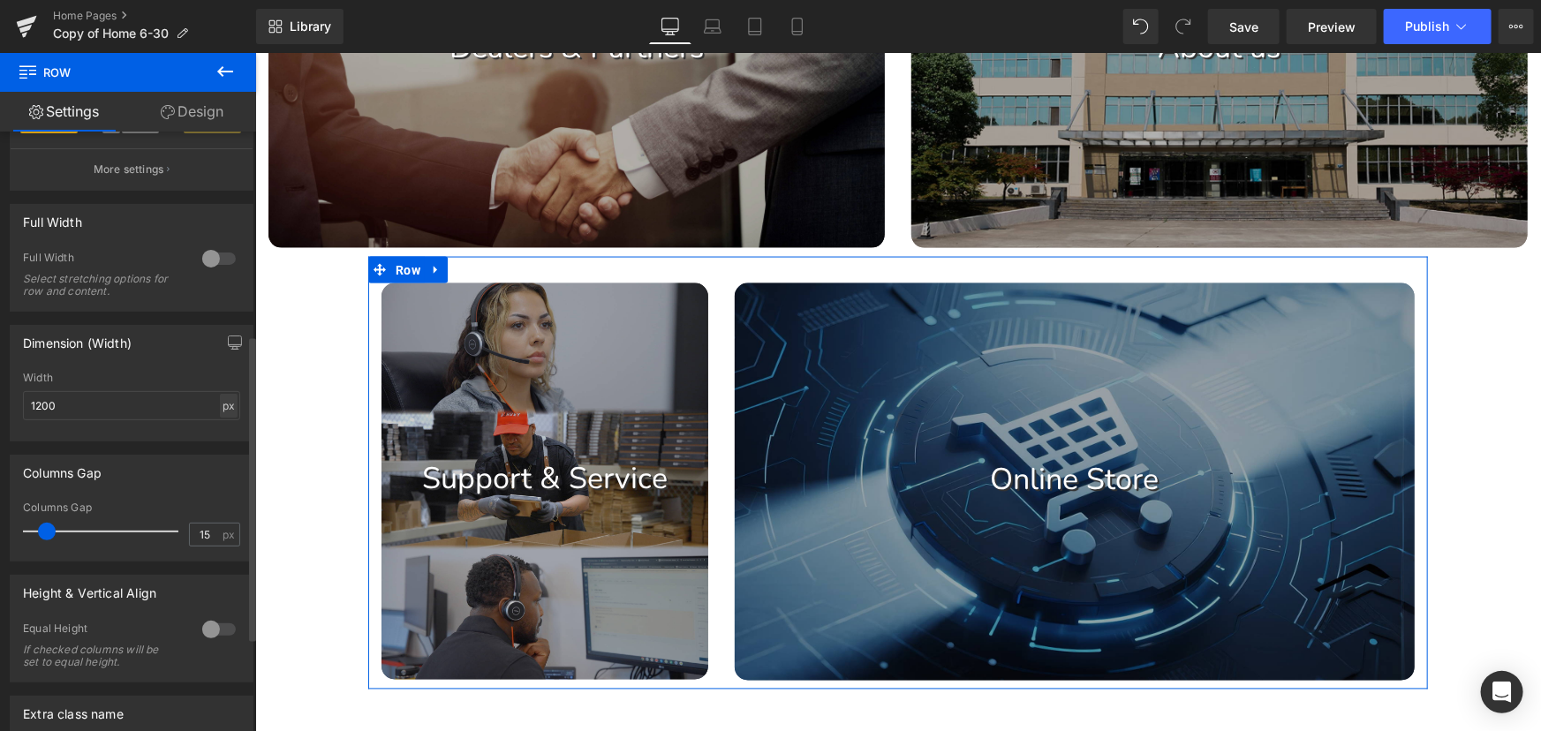
click at [223, 405] on div "px" at bounding box center [229, 406] width 18 height 24
click at [223, 431] on li "%" at bounding box center [228, 433] width 22 height 26
type input "100"
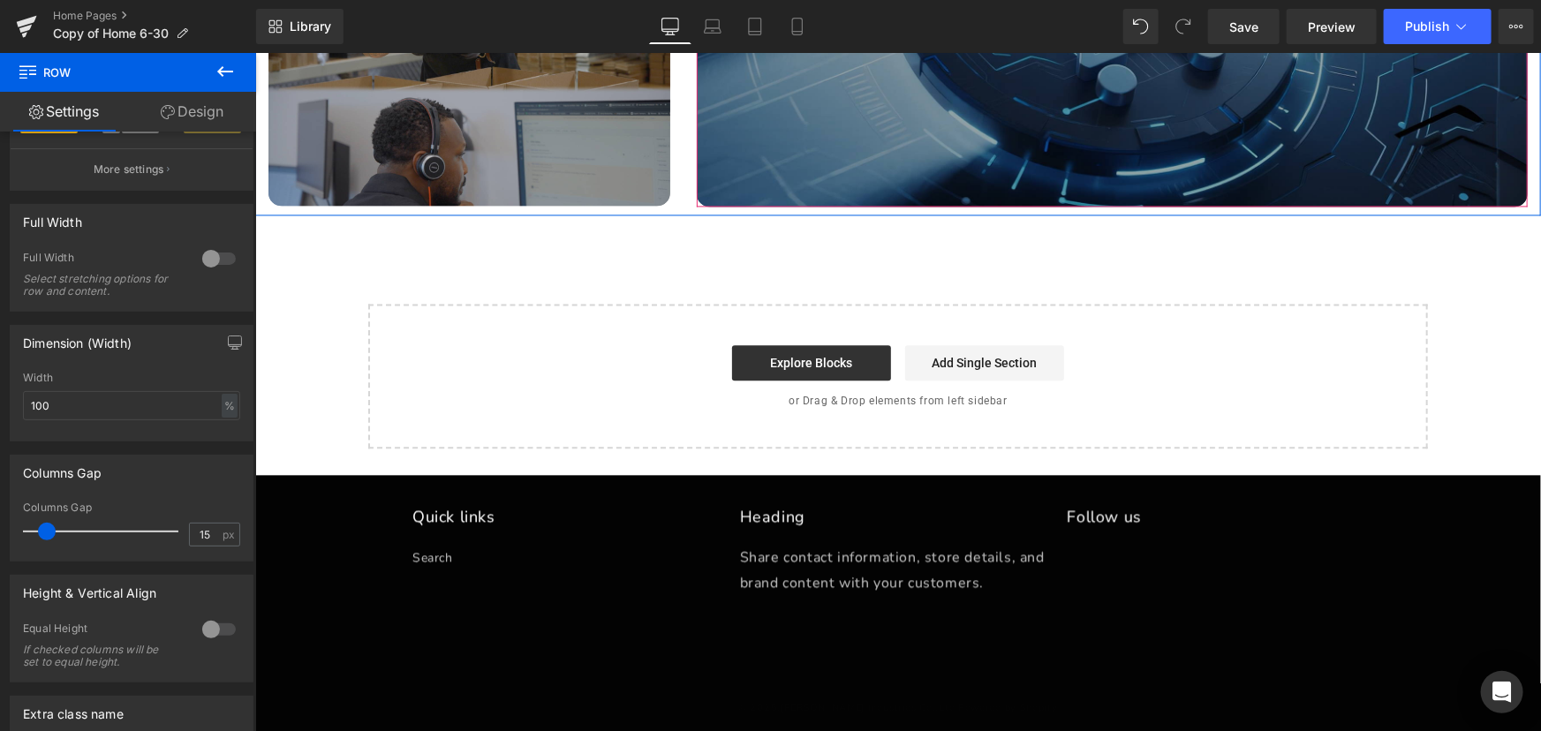
scroll to position [1897, 0]
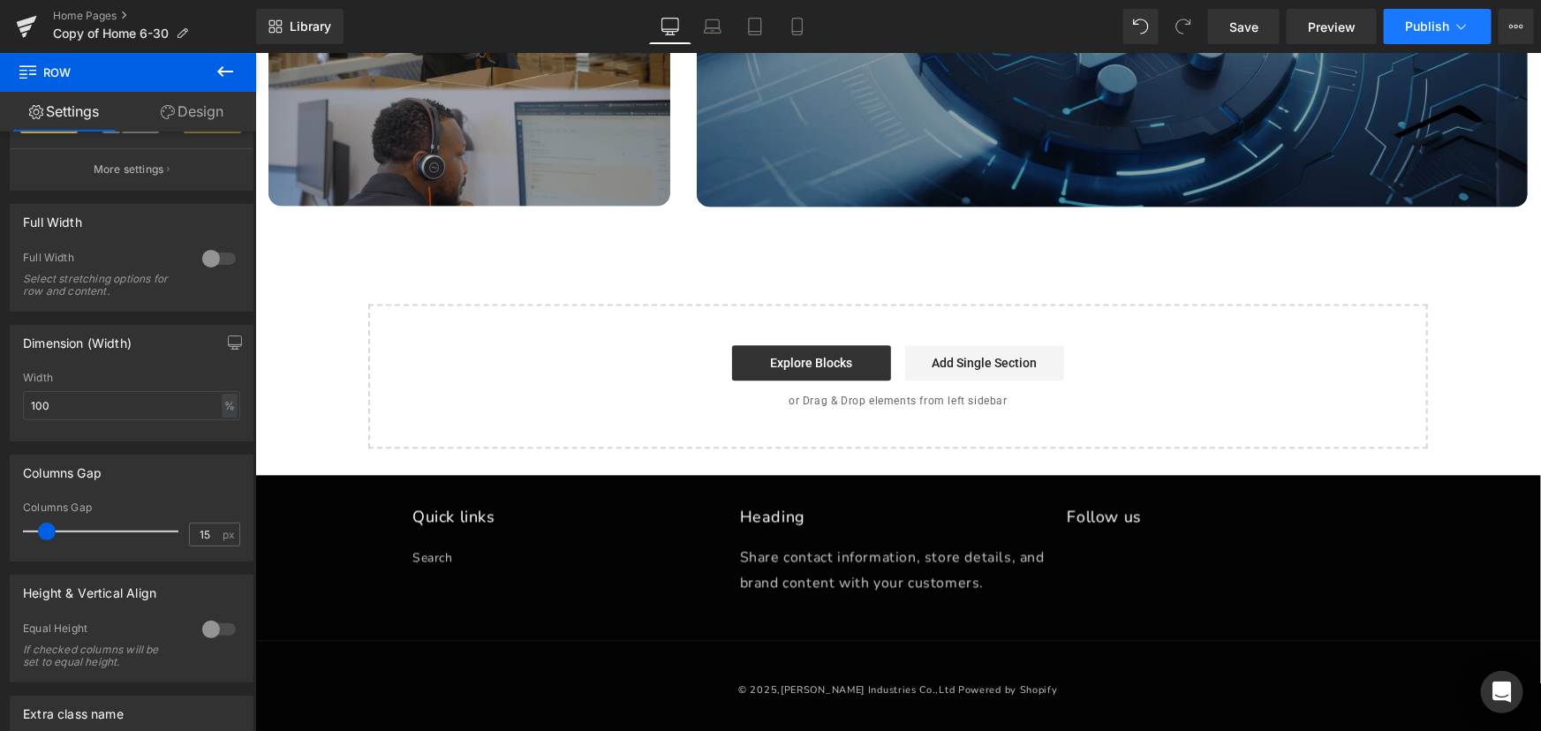
click at [1431, 19] on span "Publish" at bounding box center [1427, 26] width 44 height 14
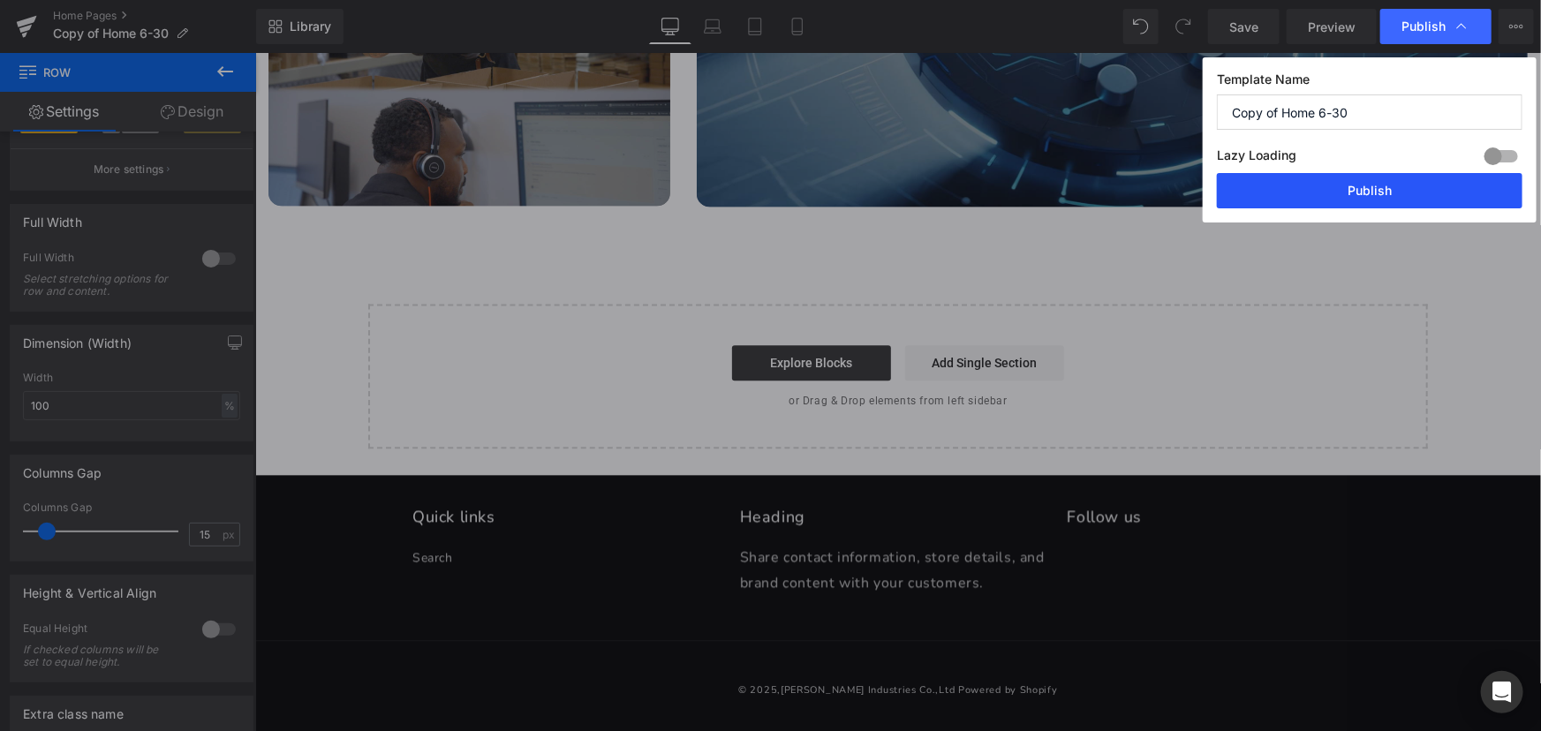
click at [1383, 199] on button "Publish" at bounding box center [1370, 190] width 306 height 35
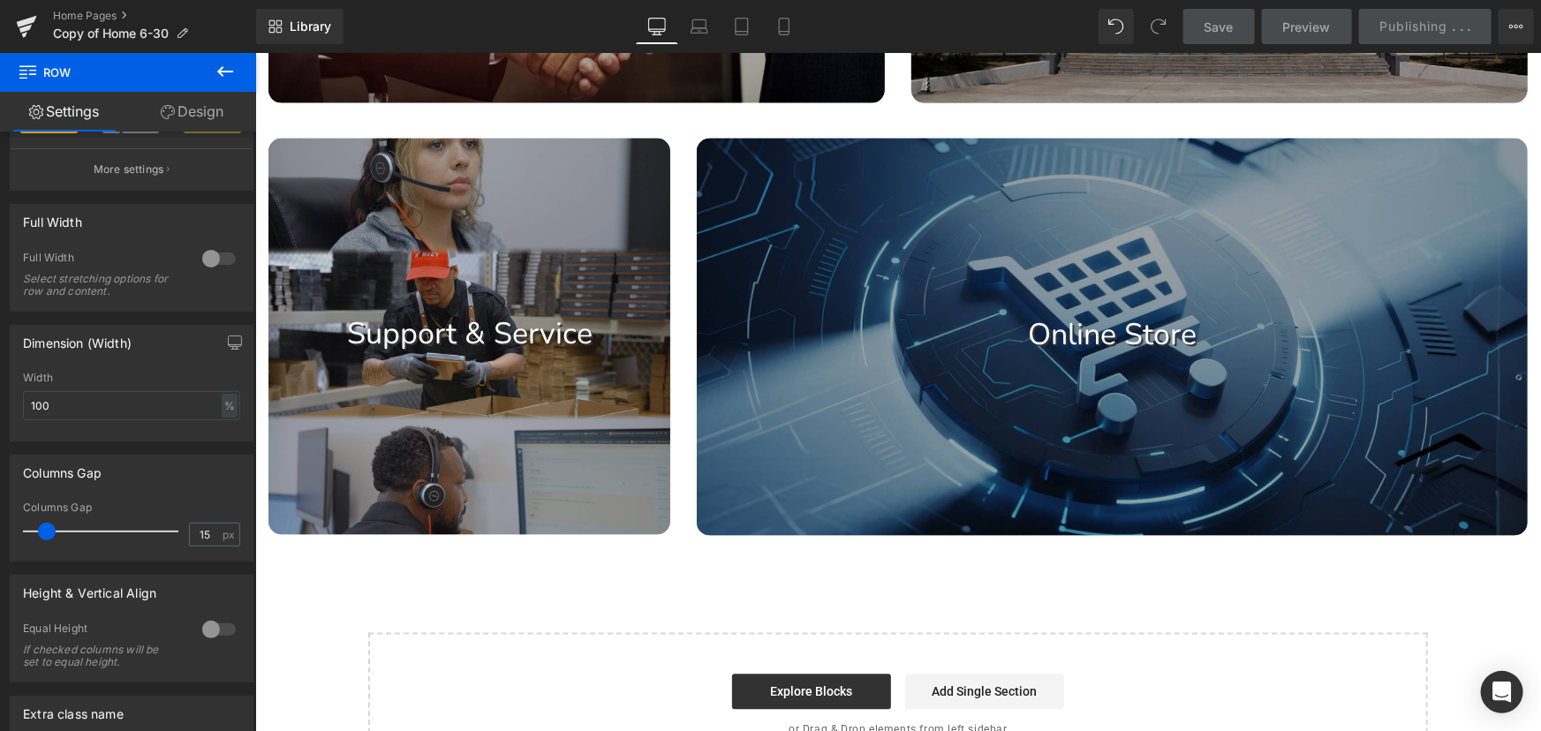
scroll to position [1495, 0]
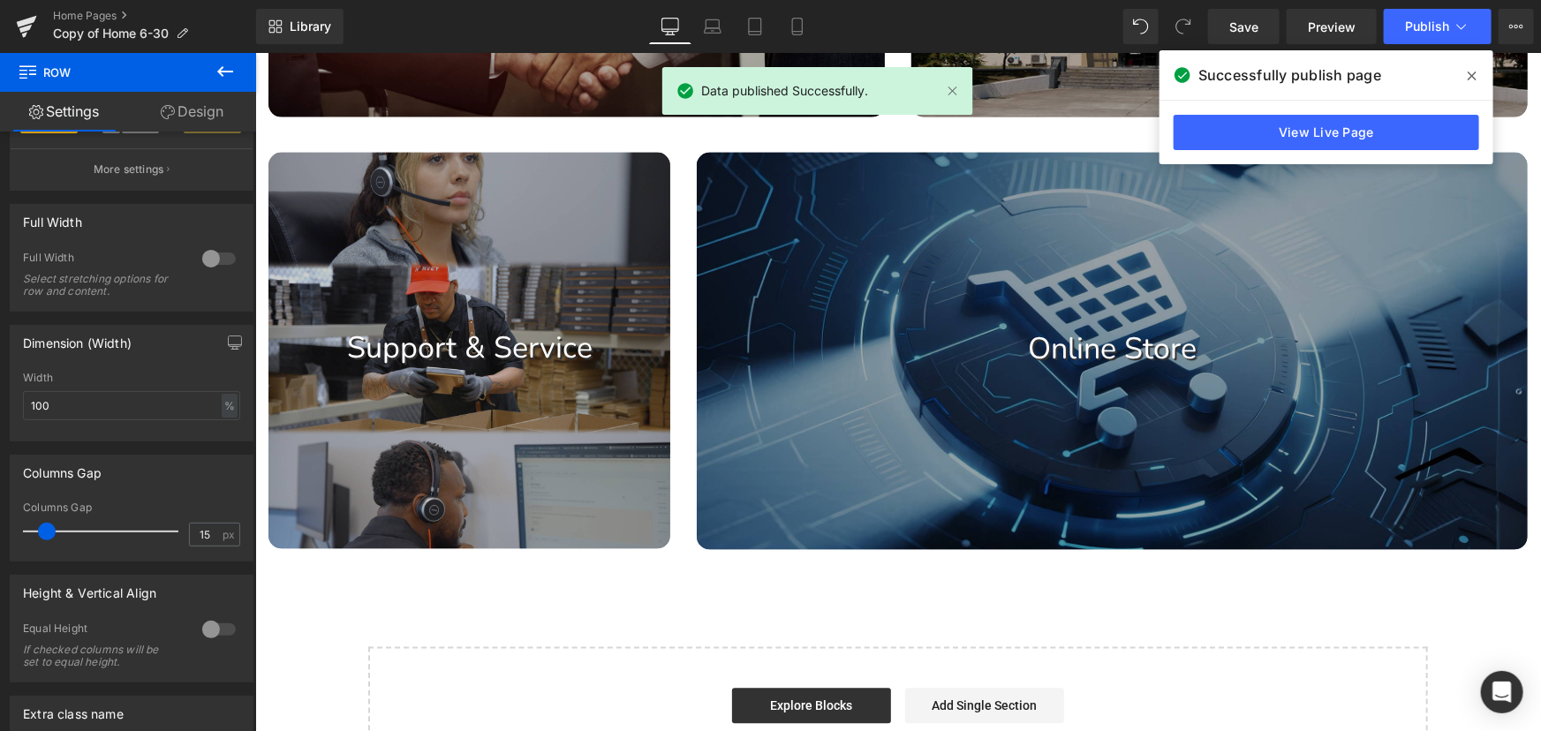
click at [1471, 73] on icon at bounding box center [1472, 76] width 9 height 14
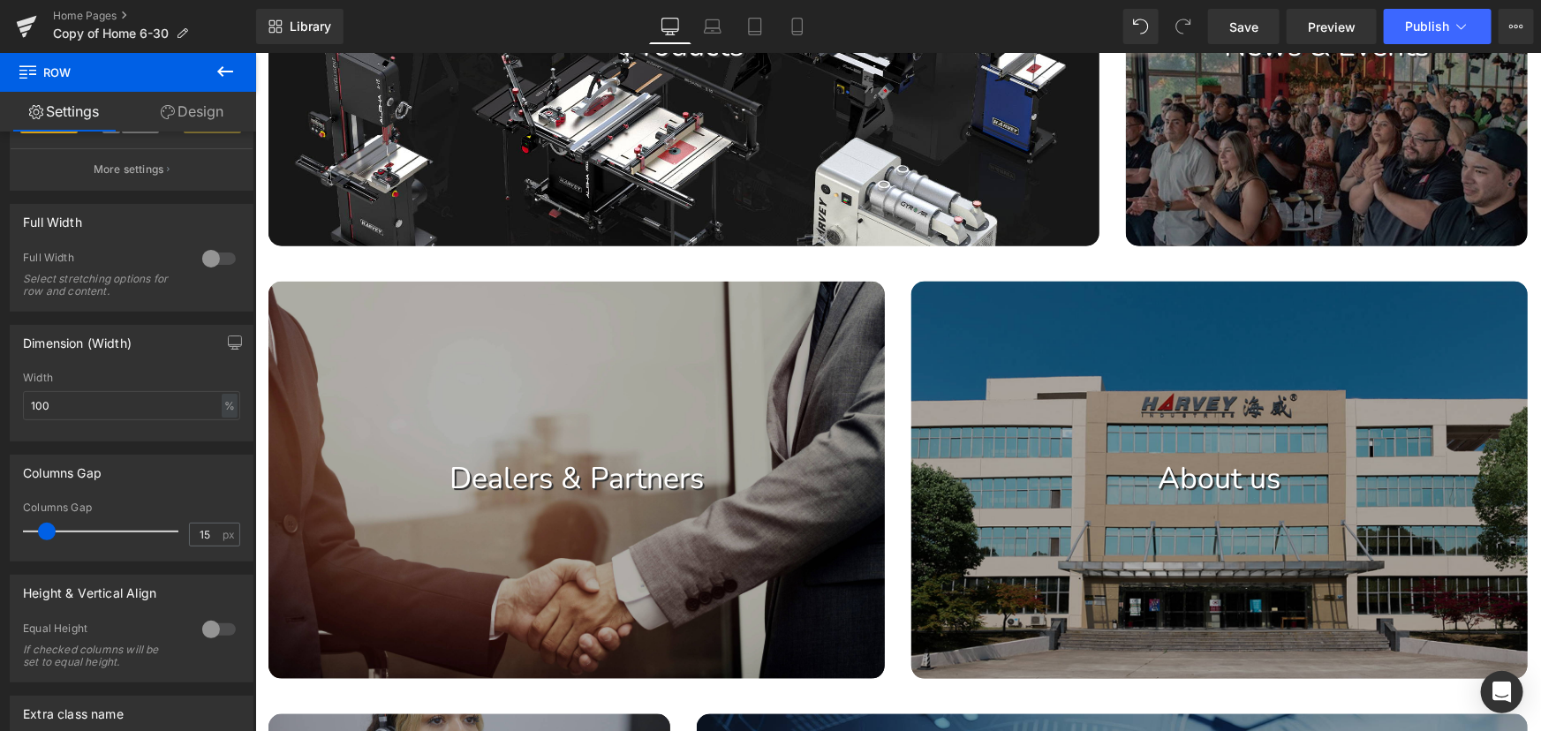
scroll to position [532, 0]
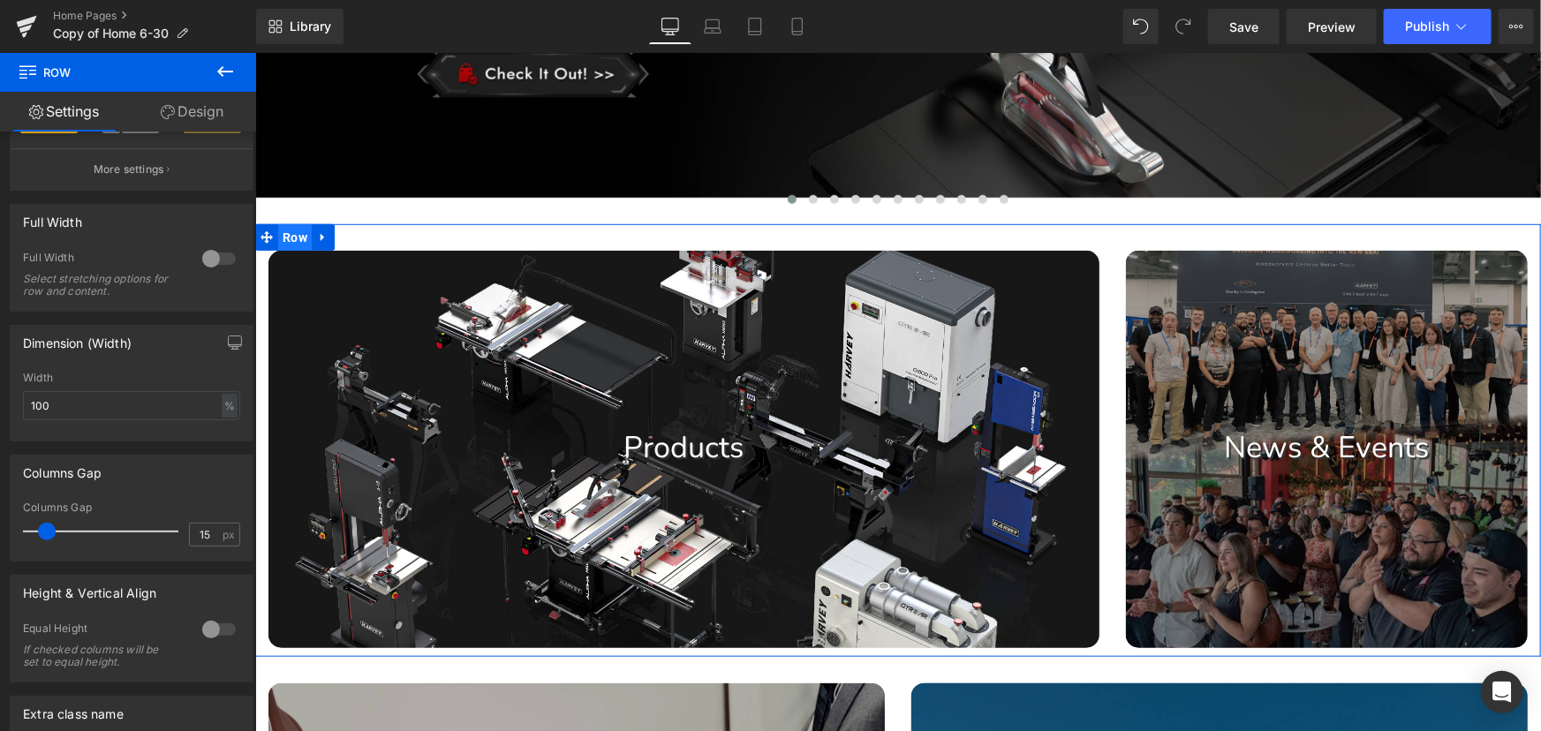
click at [297, 247] on span "Row" at bounding box center [294, 236] width 34 height 26
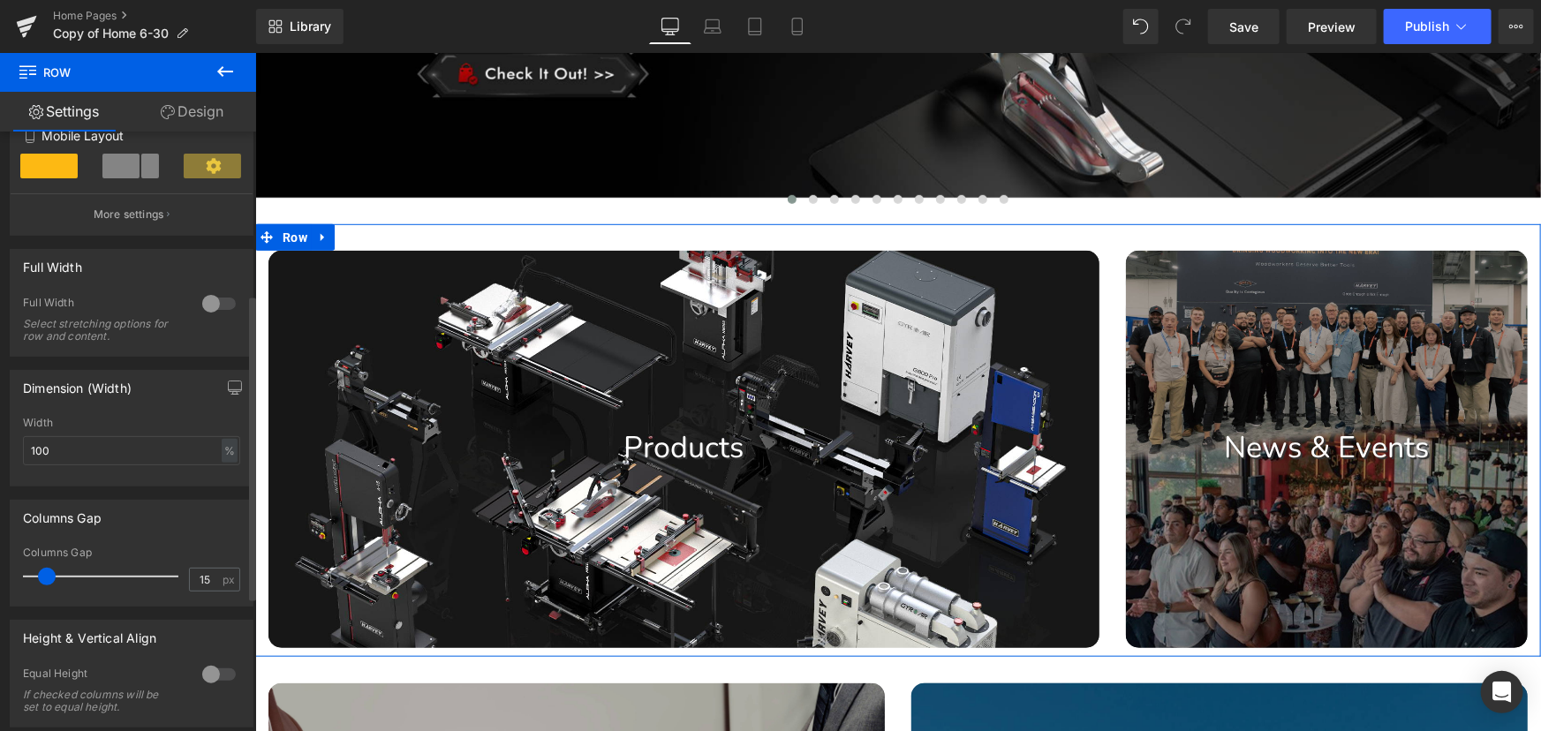
scroll to position [401, 0]
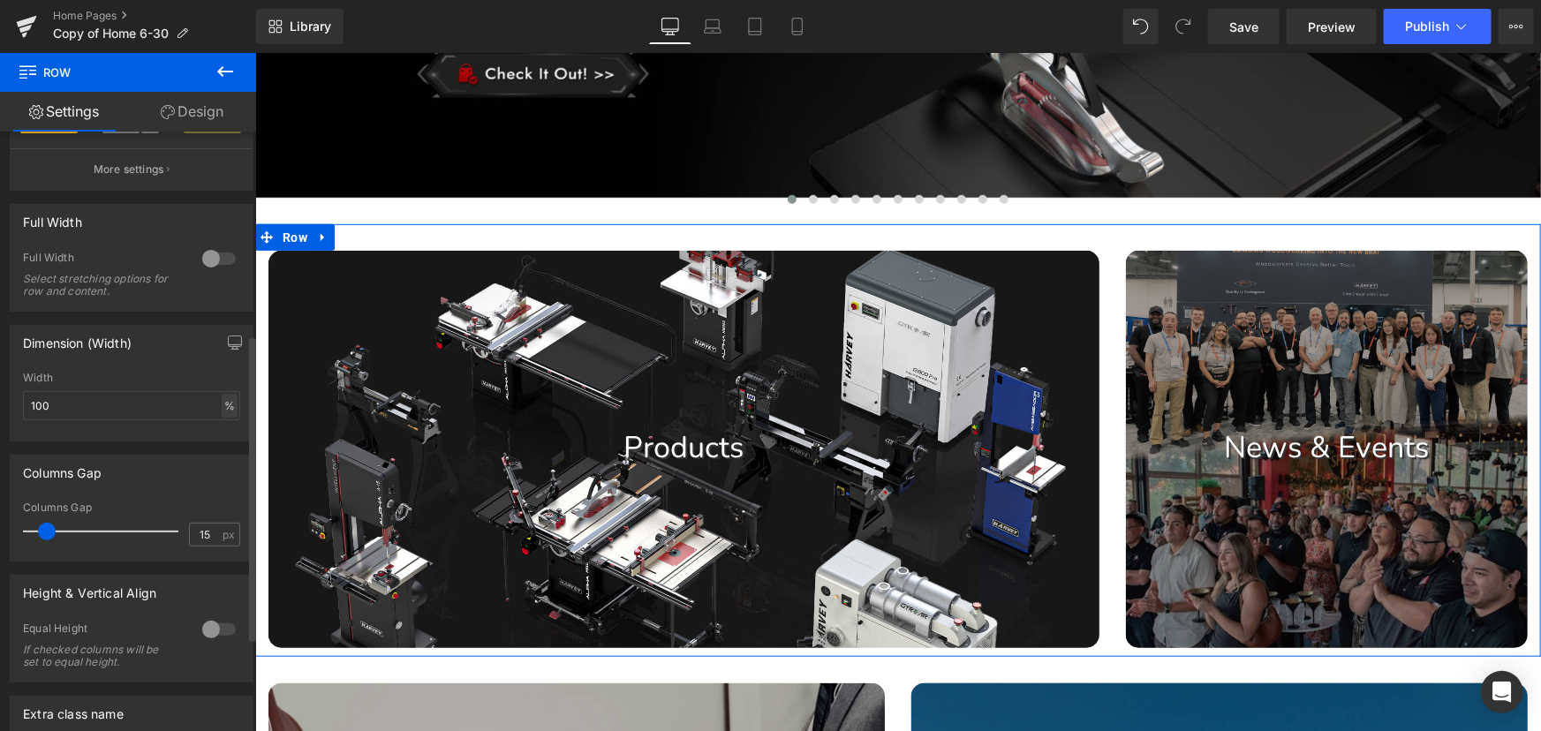
click at [222, 405] on div "%" at bounding box center [230, 406] width 16 height 24
click at [225, 452] on li "px" at bounding box center [228, 459] width 22 height 26
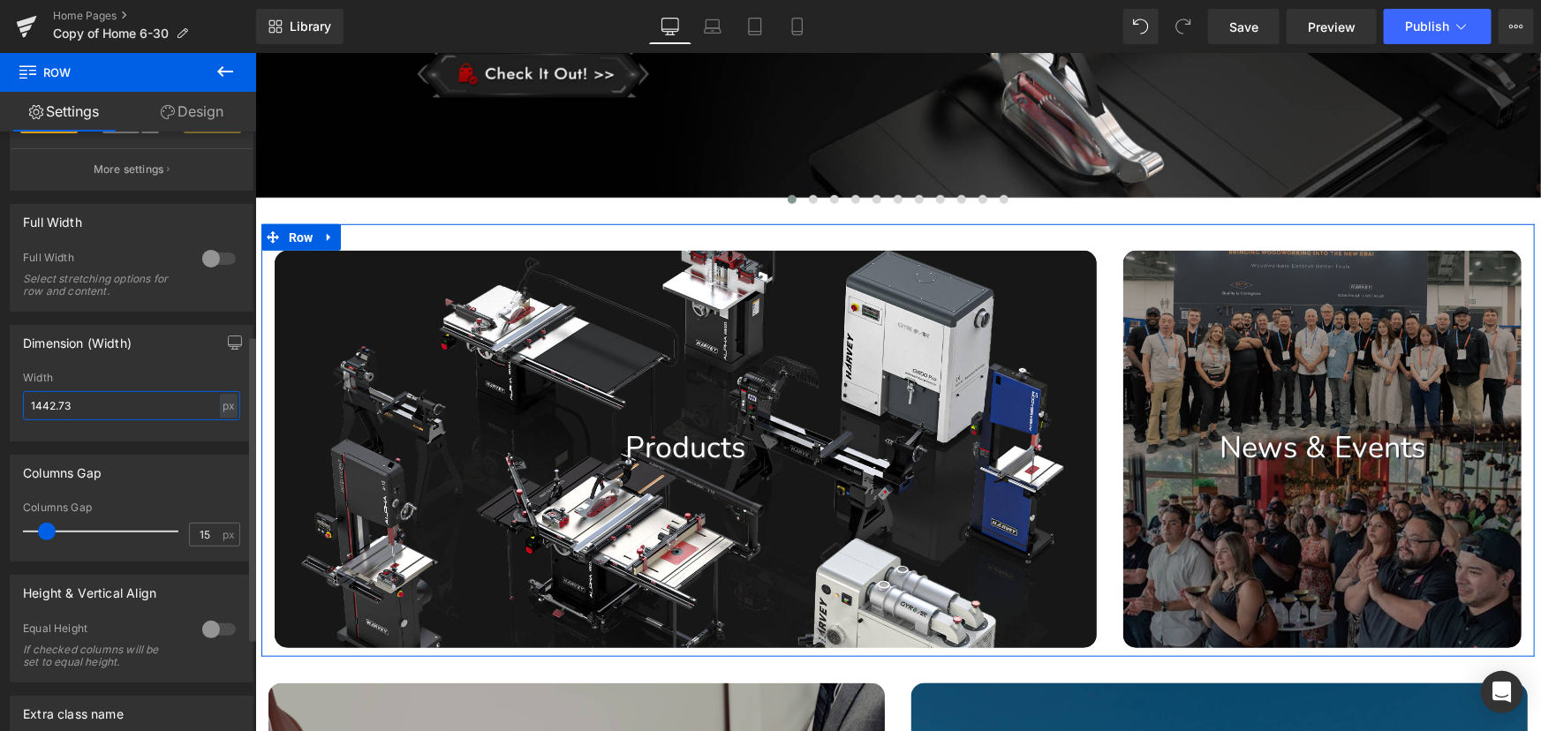
click at [101, 410] on input "1442.73" at bounding box center [131, 405] width 217 height 29
drag, startPoint x: 104, startPoint y: 410, endPoint x: 16, endPoint y: 406, distance: 88.4
click at [16, 406] on div "1442.73px Width 1442.73 px % px" at bounding box center [132, 406] width 242 height 69
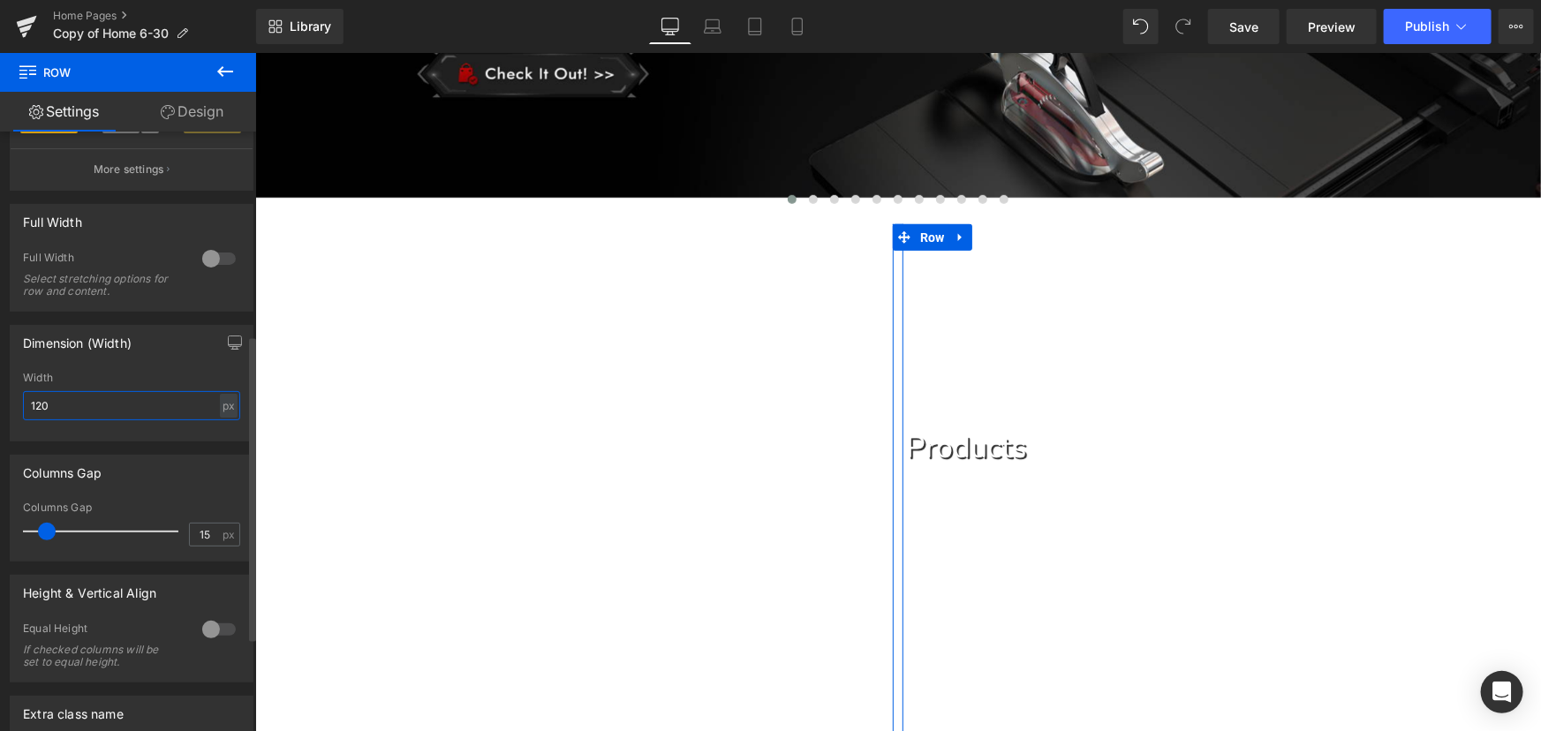
type input "1200"
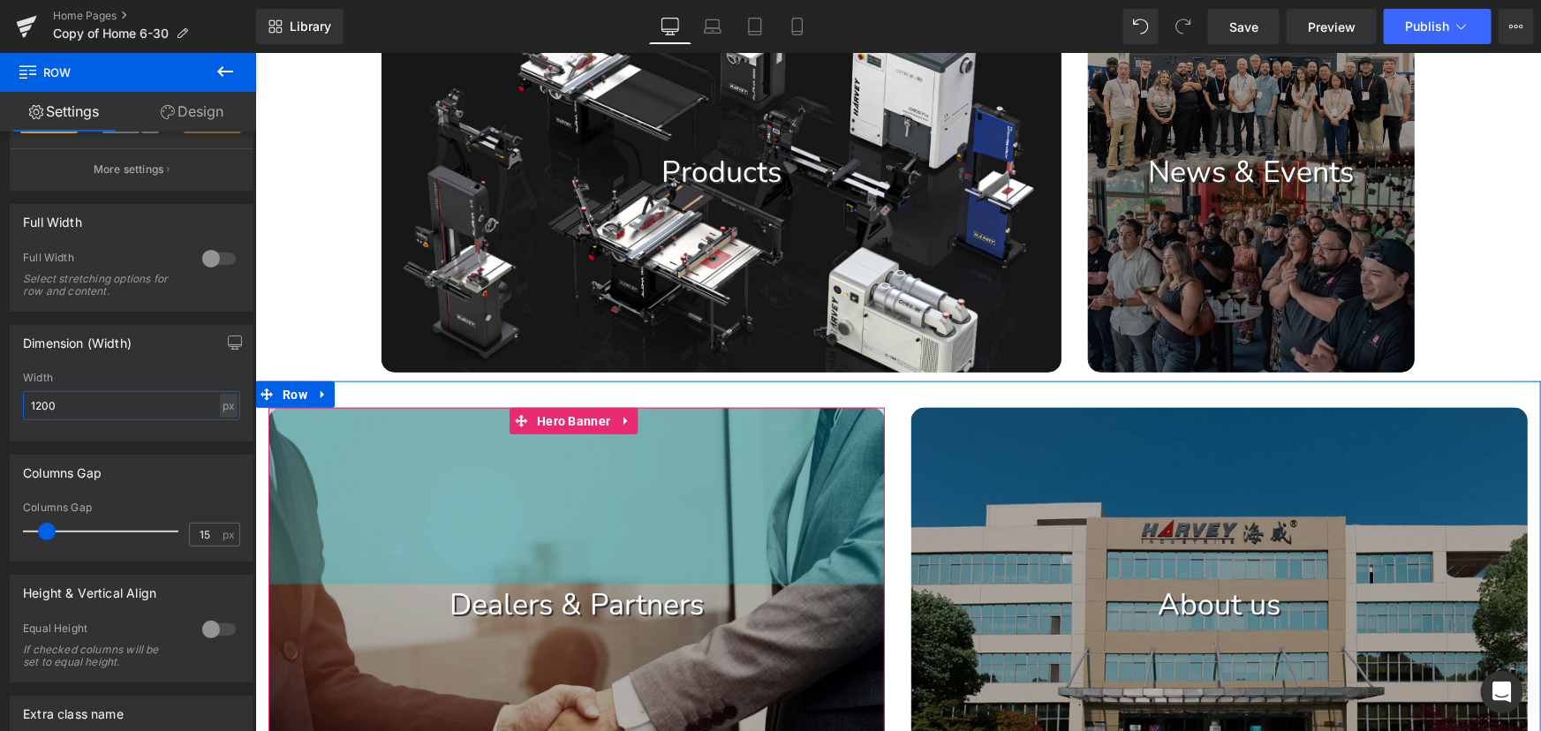
scroll to position [773, 0]
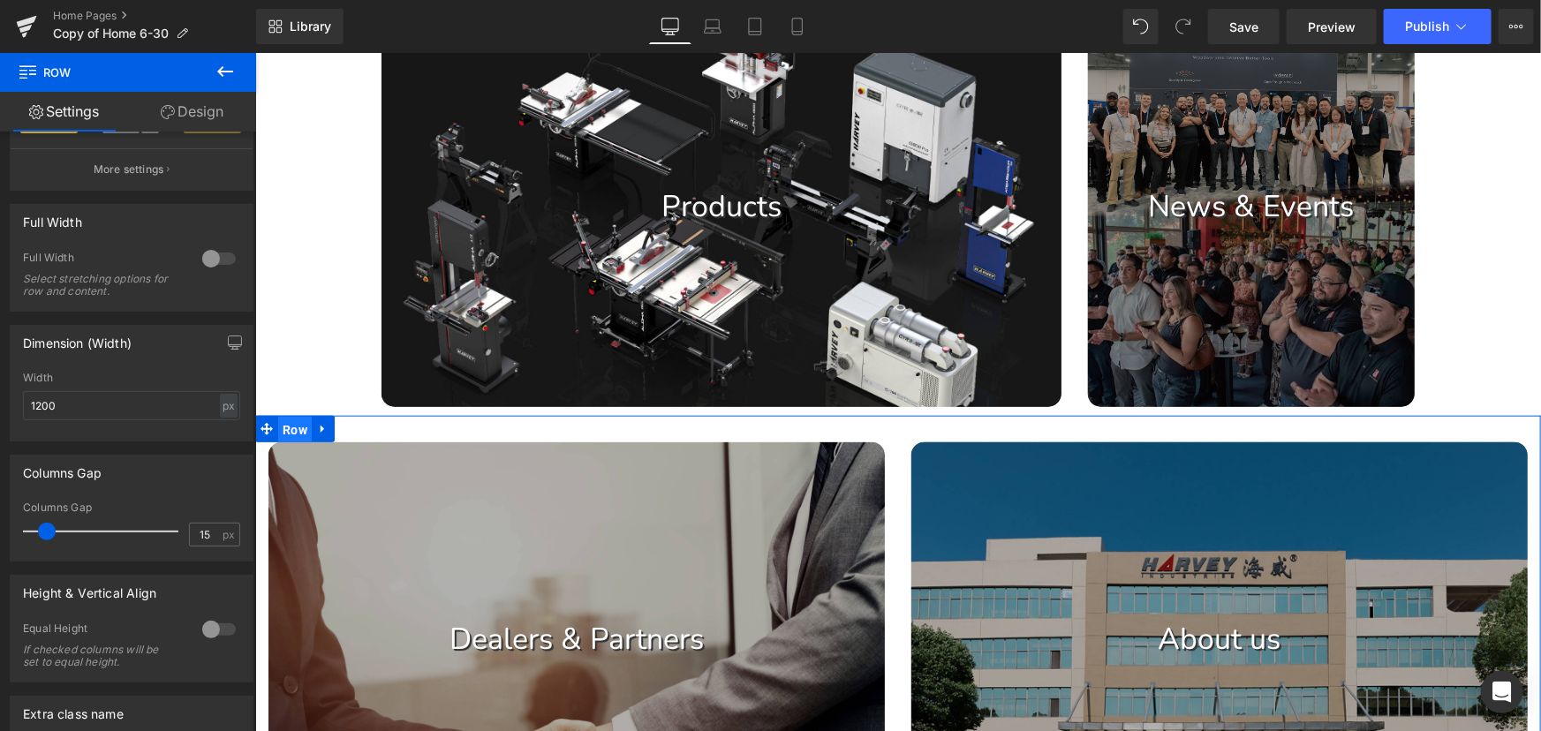
click at [291, 439] on span "Row" at bounding box center [294, 429] width 34 height 26
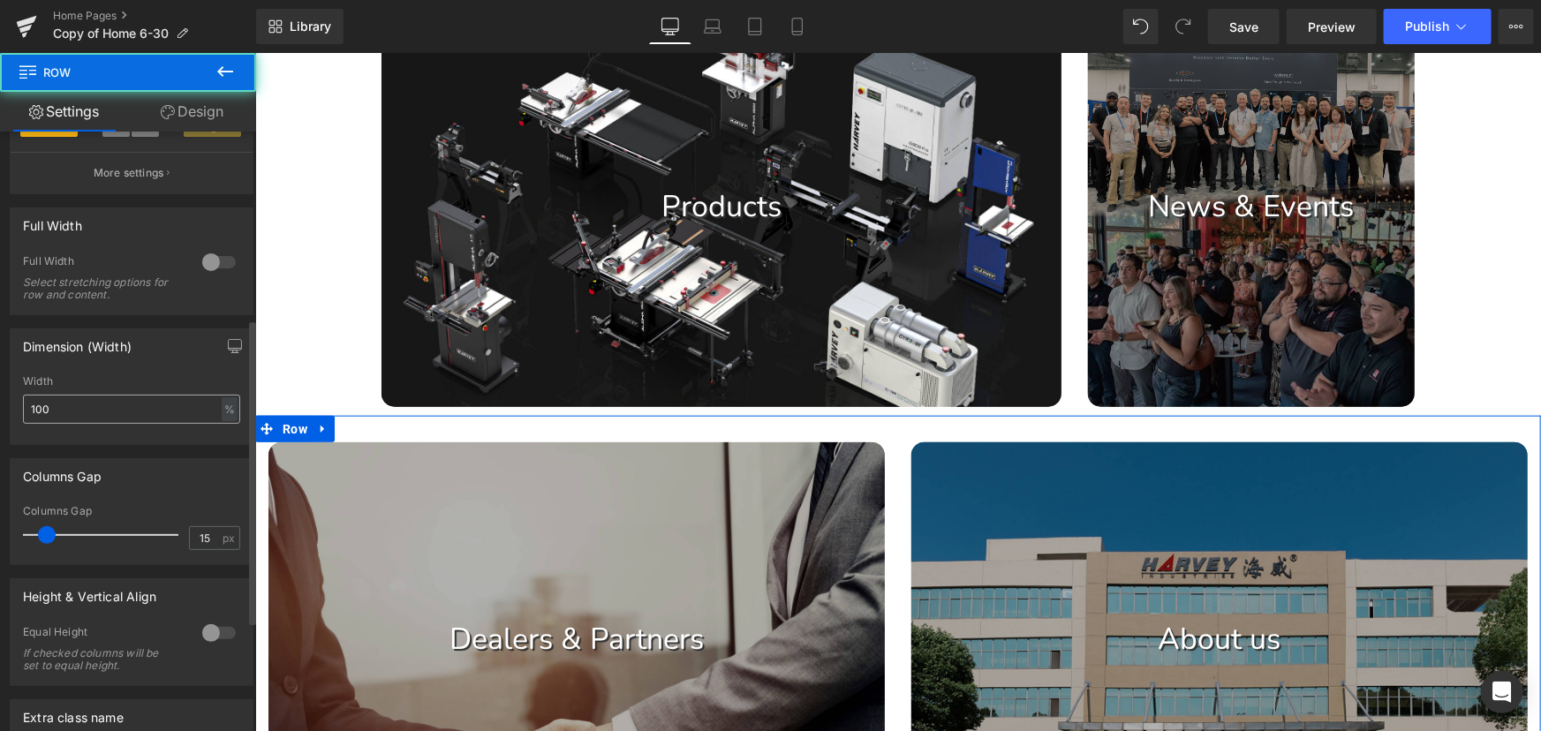
scroll to position [401, 0]
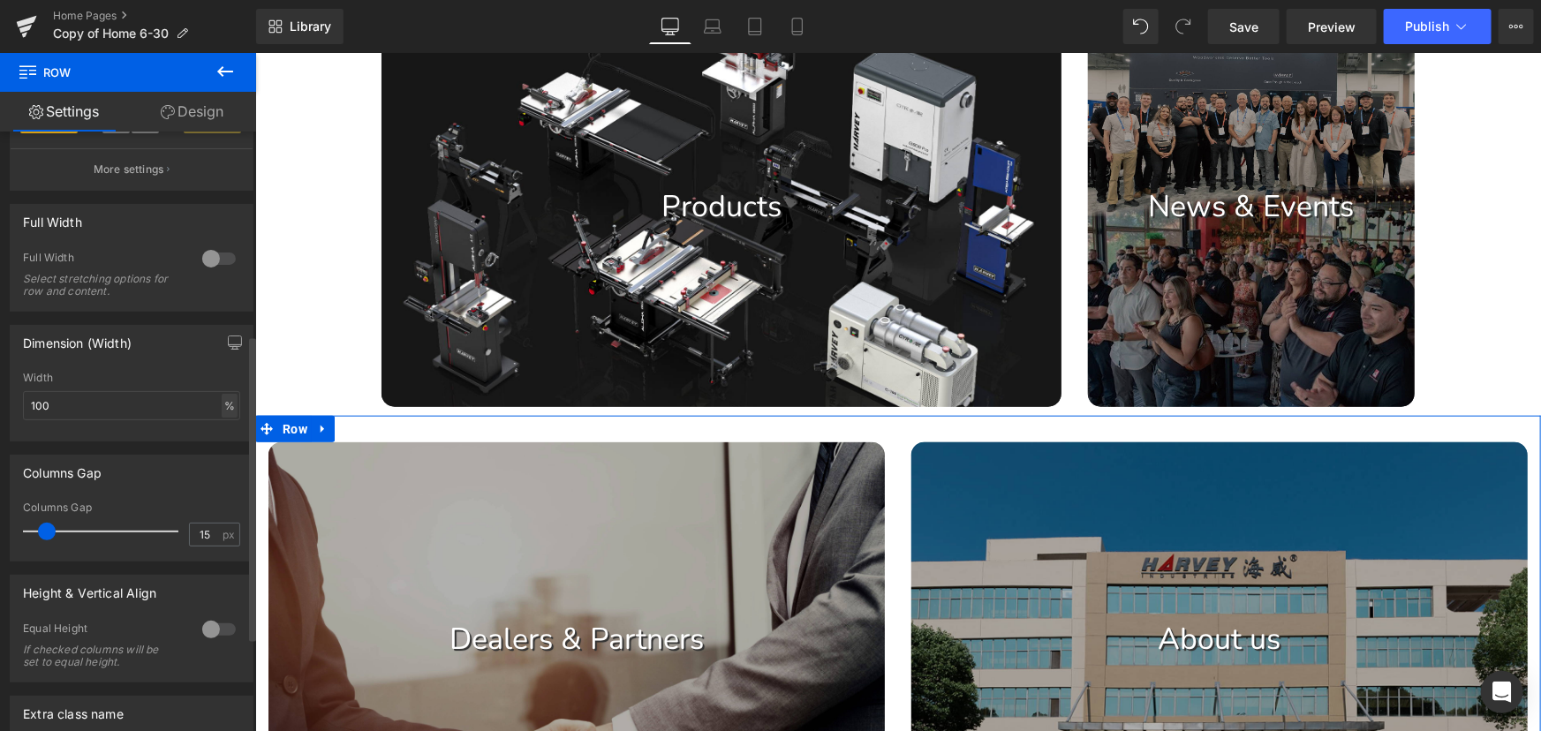
click at [223, 405] on div "%" at bounding box center [230, 406] width 16 height 24
click at [217, 455] on li "px" at bounding box center [228, 459] width 22 height 26
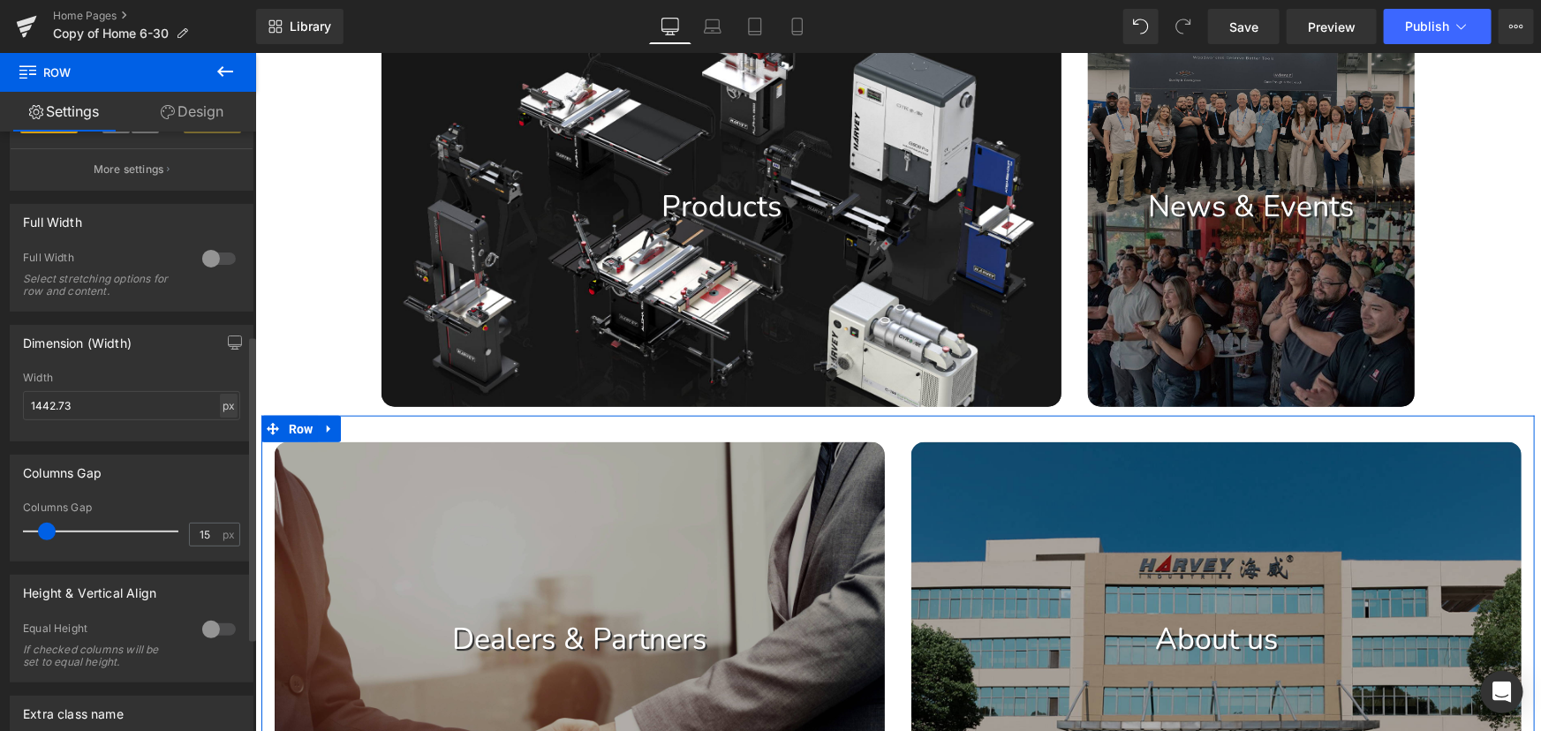
click at [220, 405] on div "px" at bounding box center [229, 406] width 18 height 24
click at [219, 434] on li "%" at bounding box center [228, 433] width 22 height 26
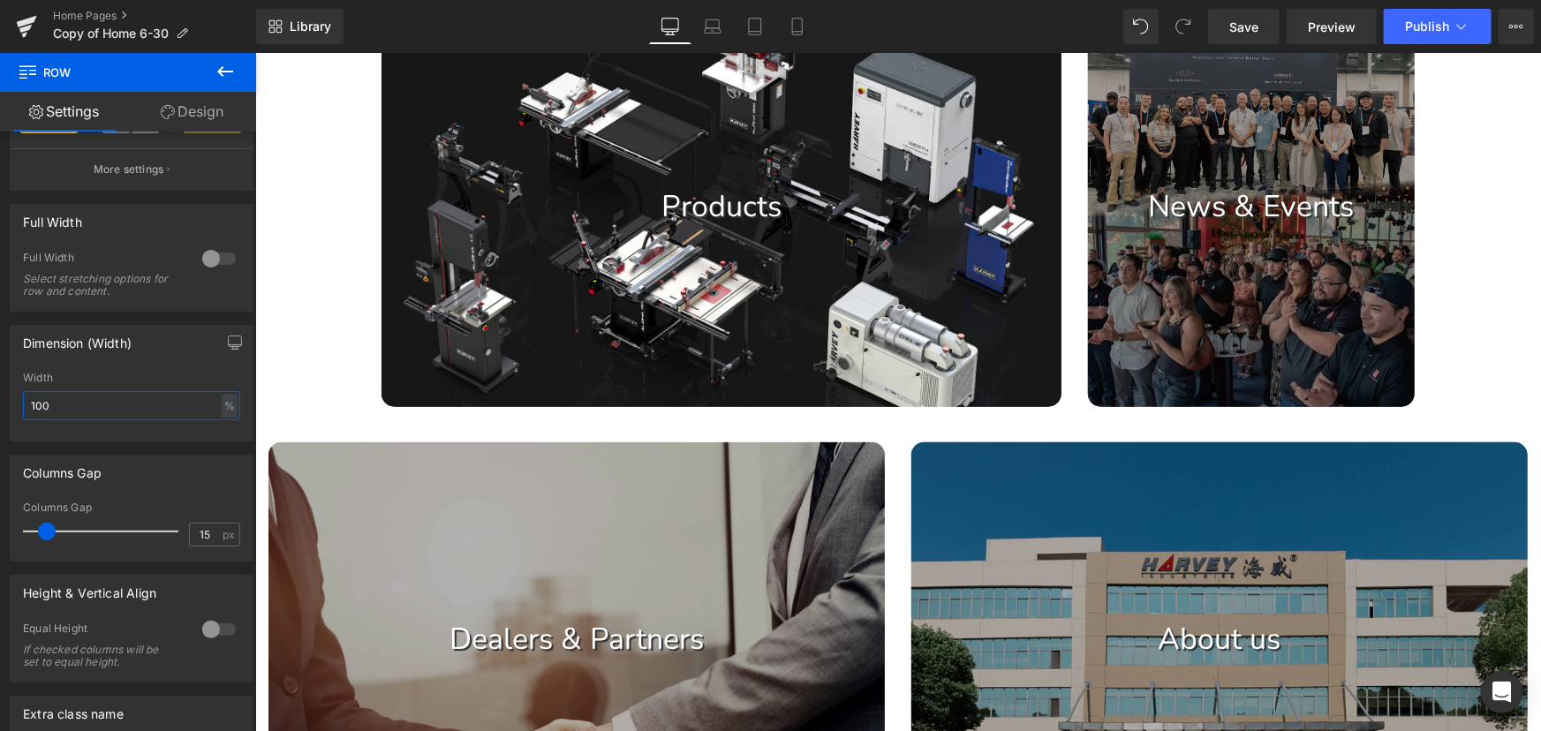
drag, startPoint x: 124, startPoint y: 407, endPoint x: -12, endPoint y: 404, distance: 136.0
click at [0, 404] on html "Row You are previewing how the will restyle your page. You can not edit Element…" at bounding box center [770, 365] width 1541 height 731
type input "90"
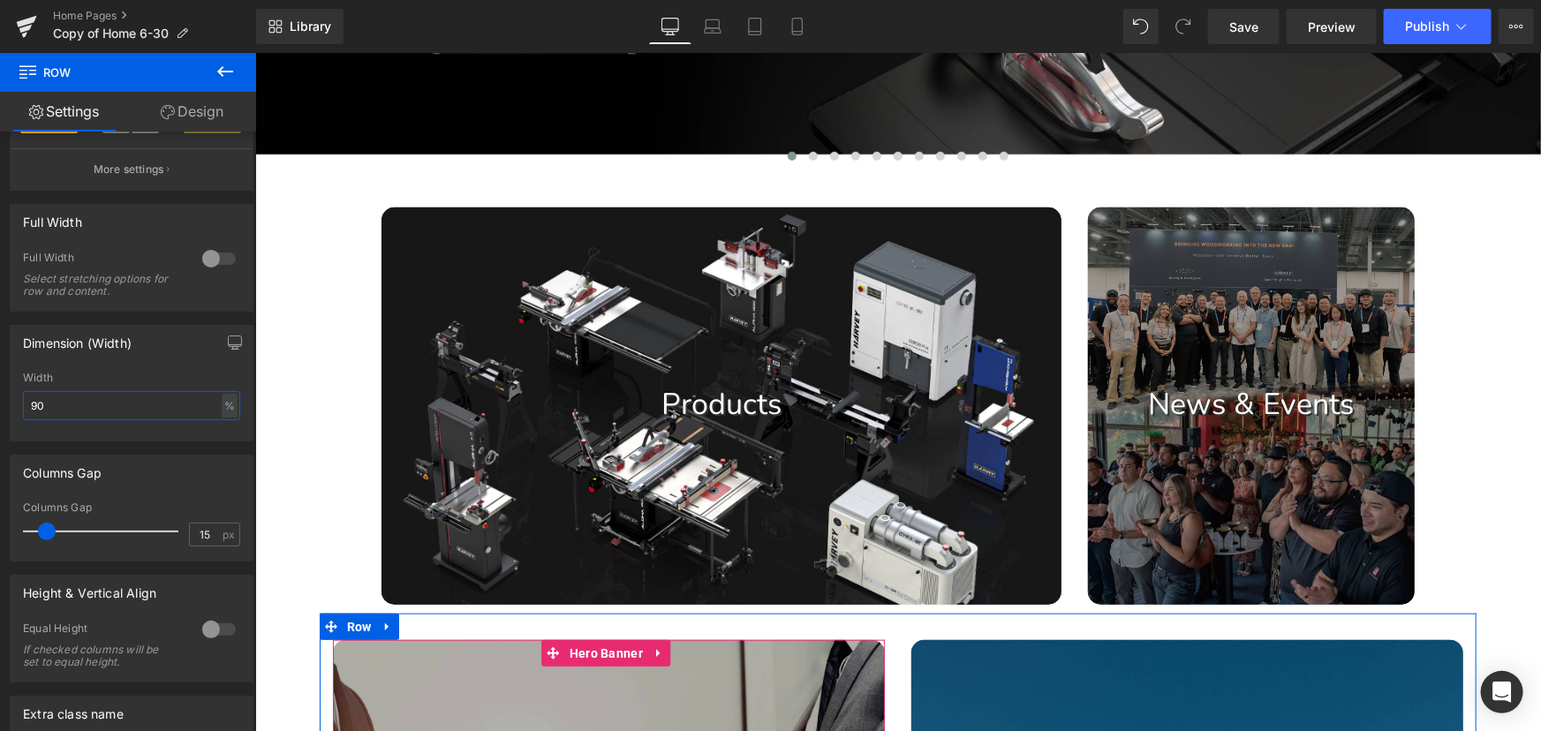
scroll to position [532, 0]
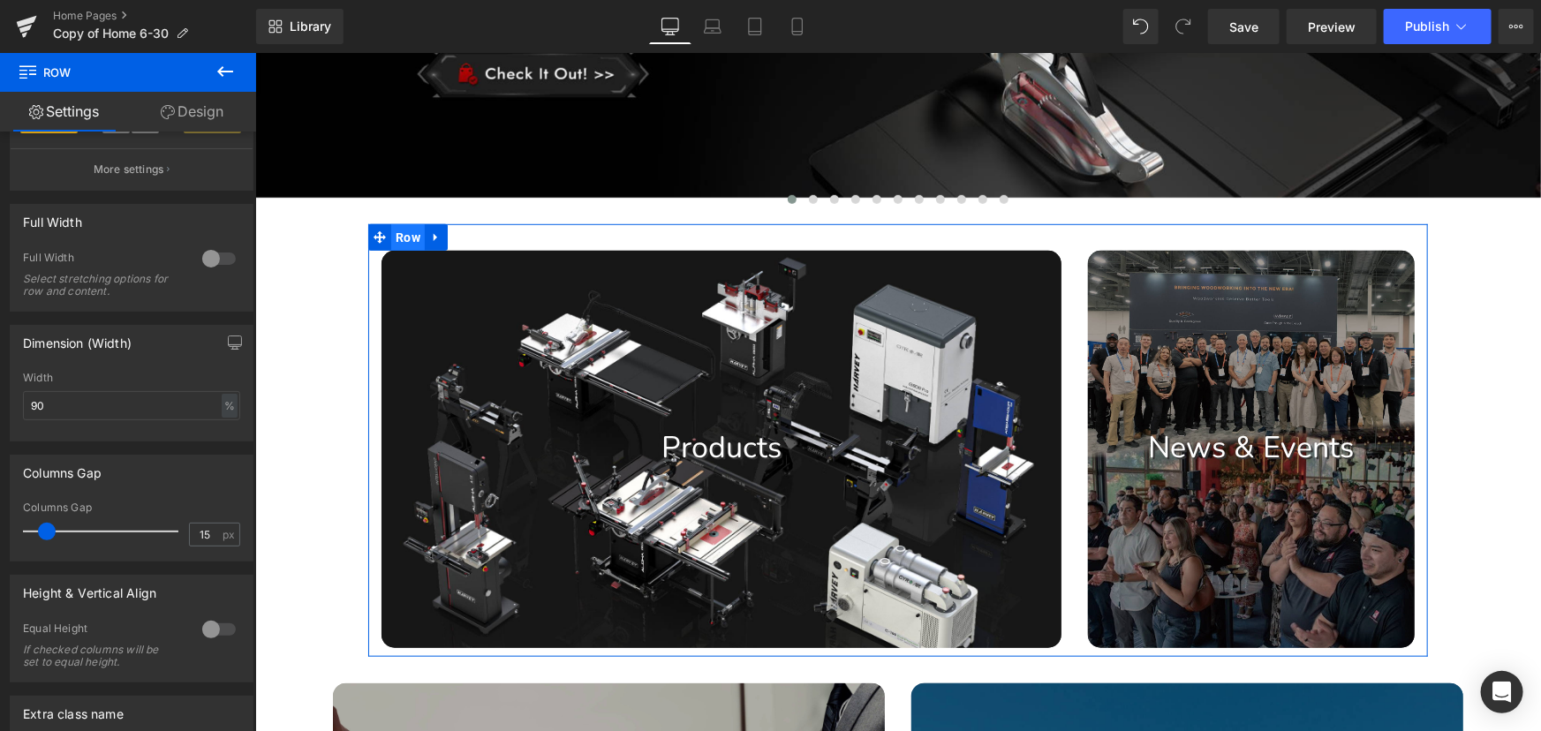
click at [413, 248] on span "Row" at bounding box center [407, 236] width 34 height 26
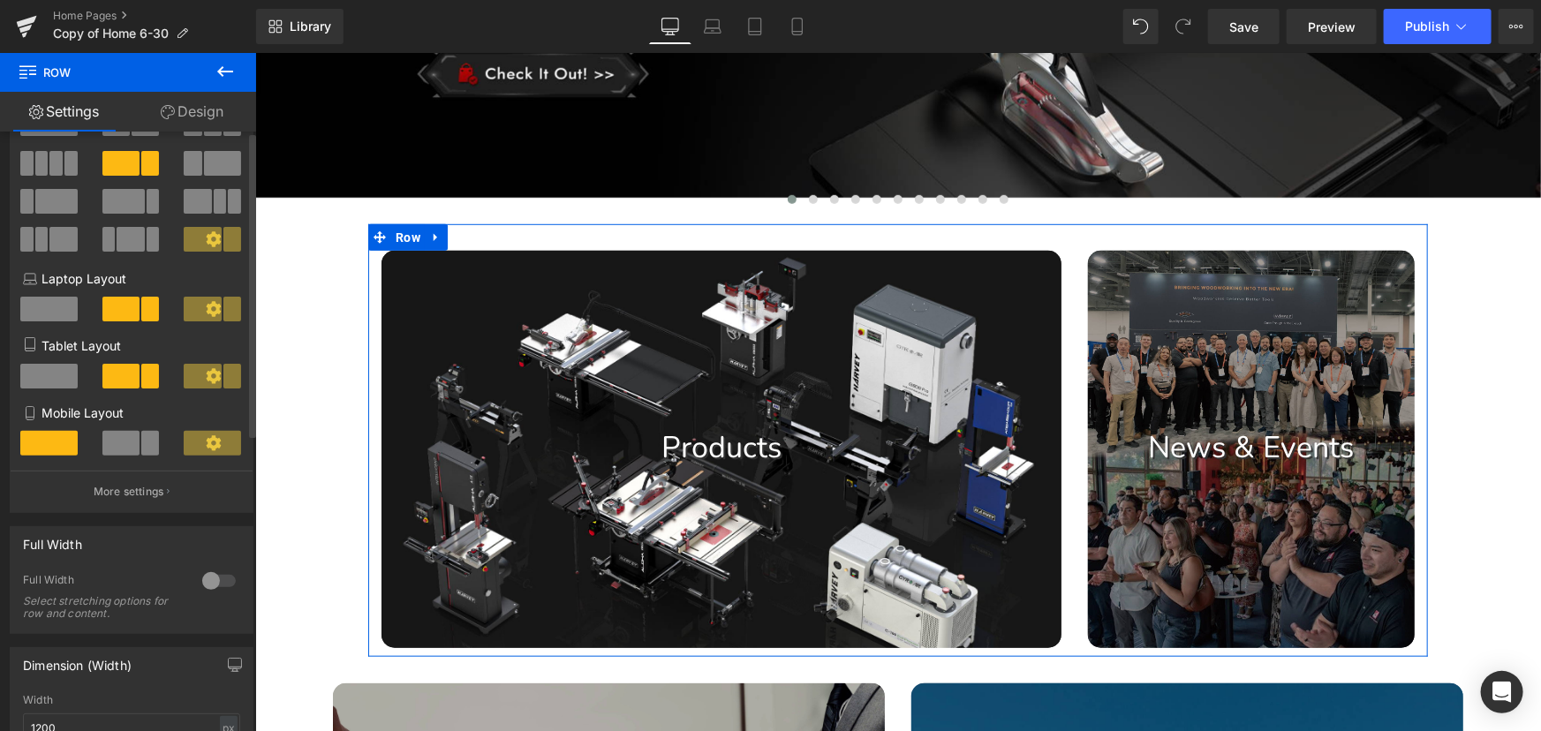
scroll to position [240, 0]
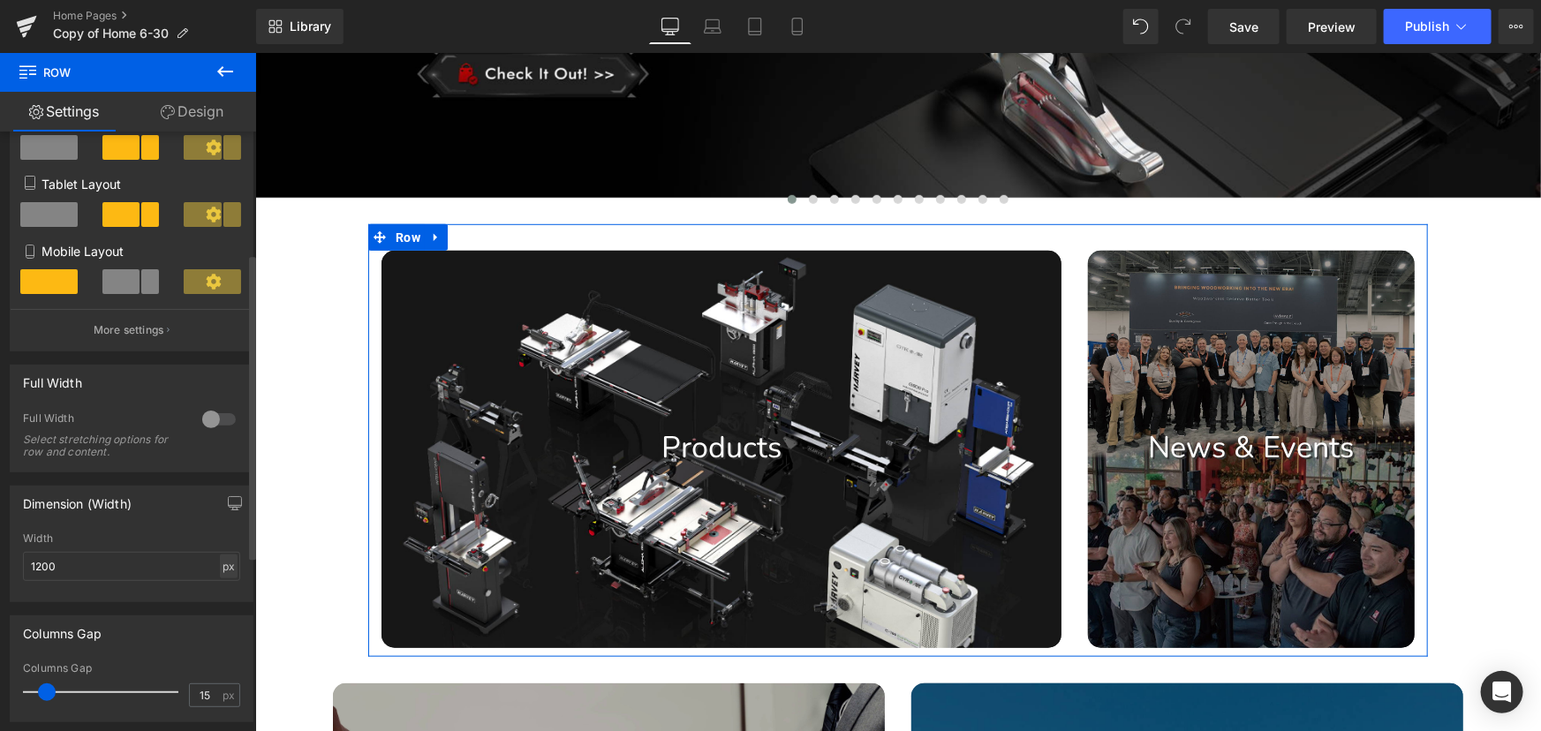
click at [220, 564] on div "px" at bounding box center [229, 567] width 18 height 24
click at [221, 599] on li "%" at bounding box center [228, 594] width 22 height 26
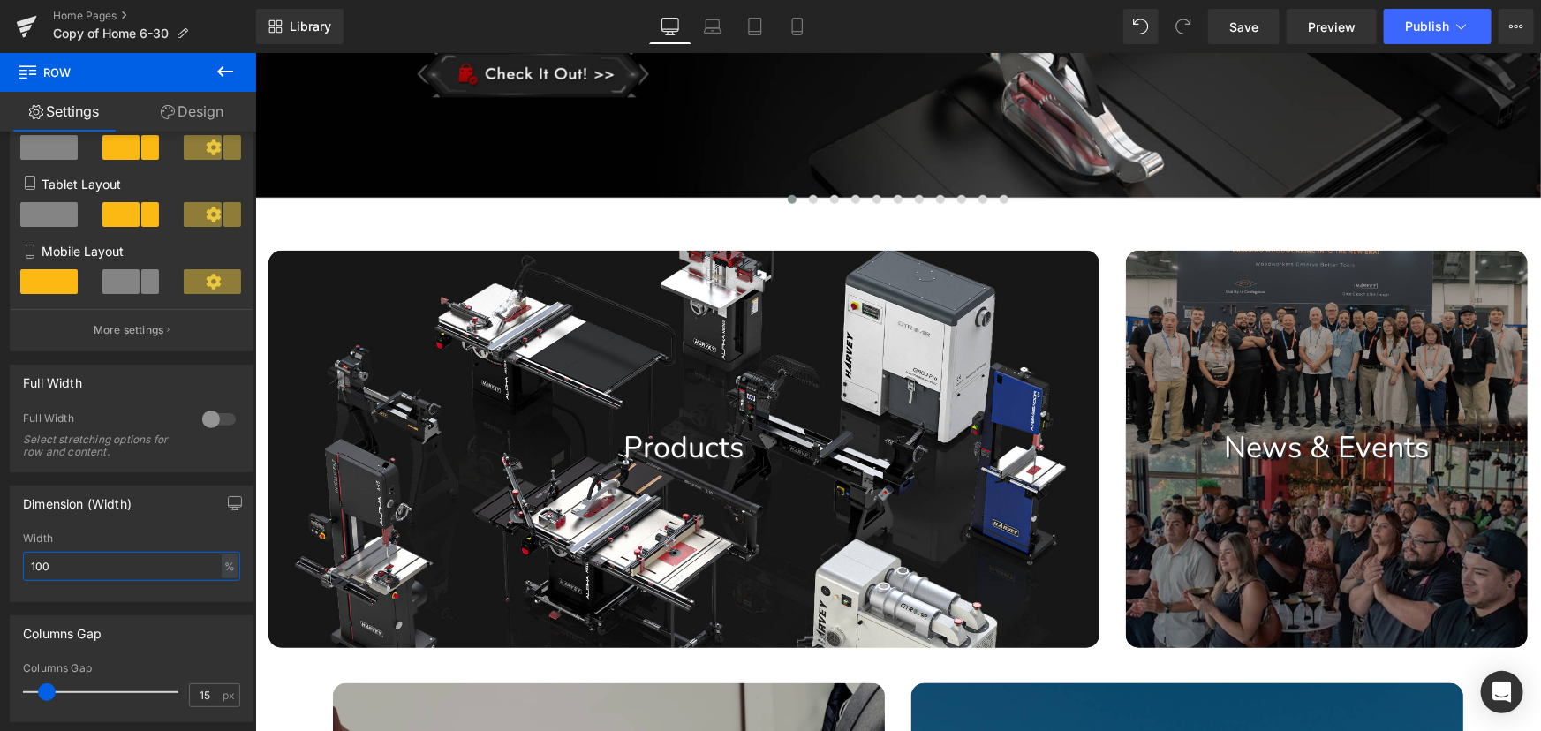
drag, startPoint x: 116, startPoint y: 570, endPoint x: -17, endPoint y: 562, distance: 132.7
click at [0, 562] on html "Row You are previewing how the will restyle your page. You can not edit Element…" at bounding box center [770, 365] width 1541 height 731
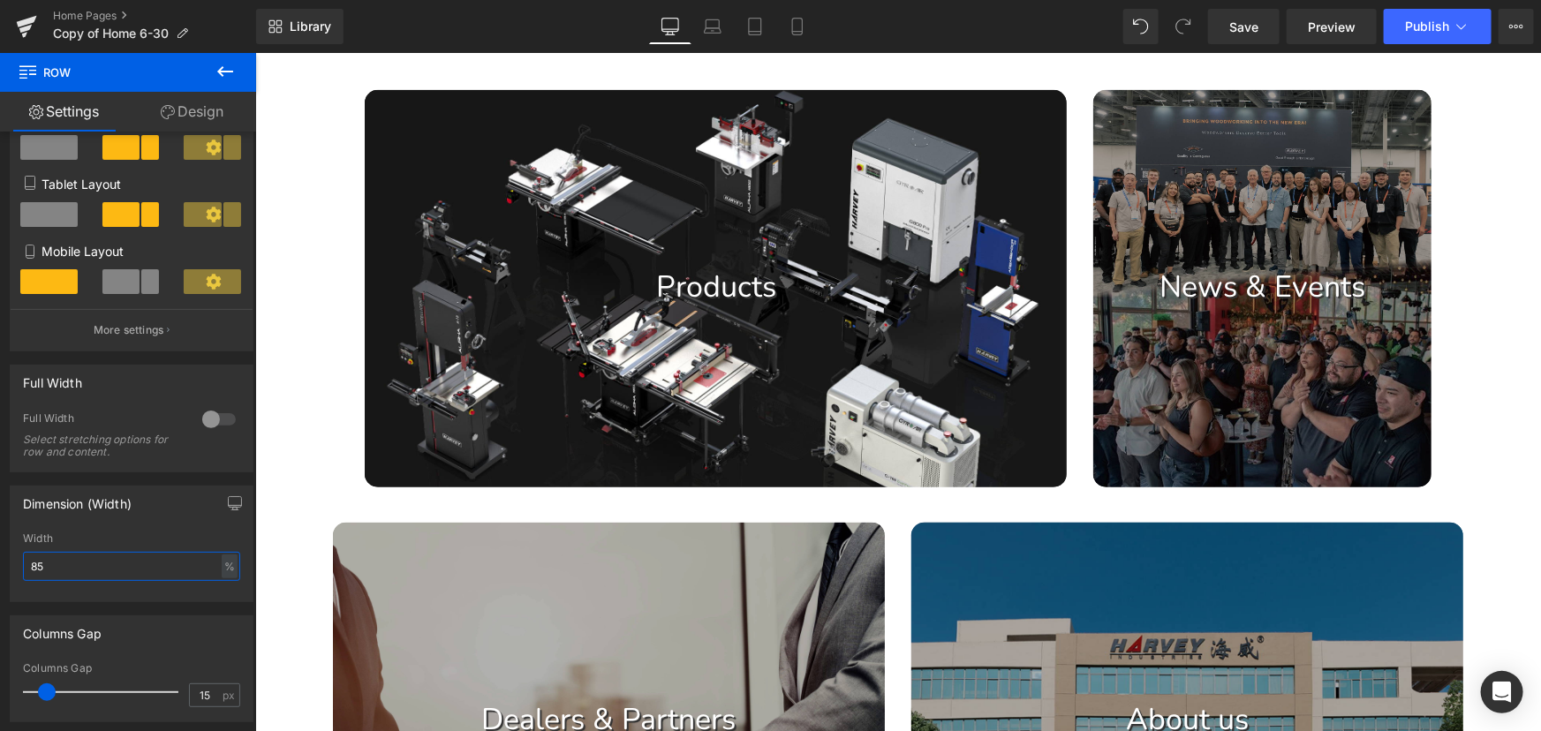
scroll to position [532, 0]
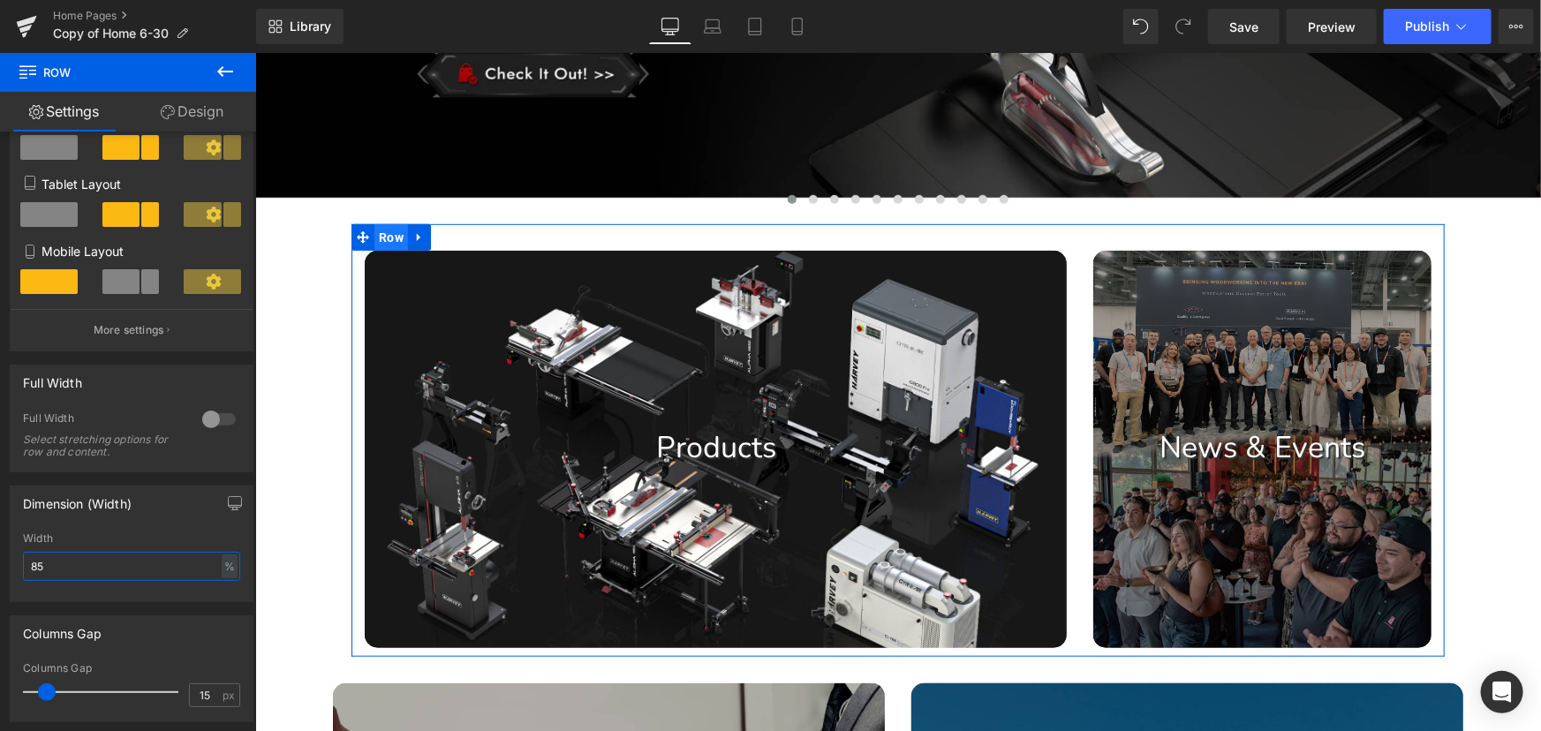
click at [378, 249] on span "Row" at bounding box center [391, 236] width 34 height 26
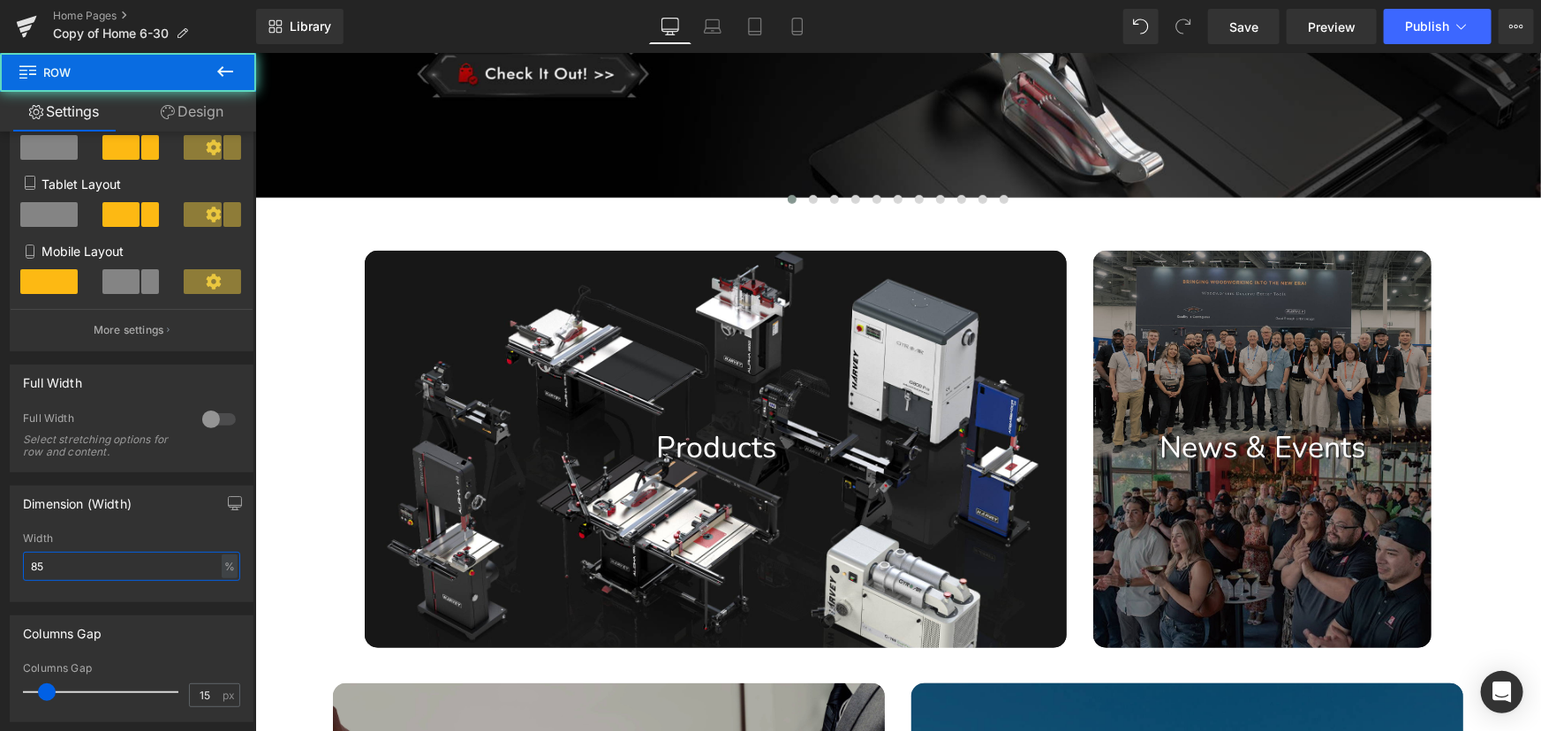
drag, startPoint x: 60, startPoint y: 566, endPoint x: -22, endPoint y: 560, distance: 82.4
click at [0, 560] on html "Row You are previewing how the will restyle your page. You can not edit Element…" at bounding box center [770, 365] width 1541 height 731
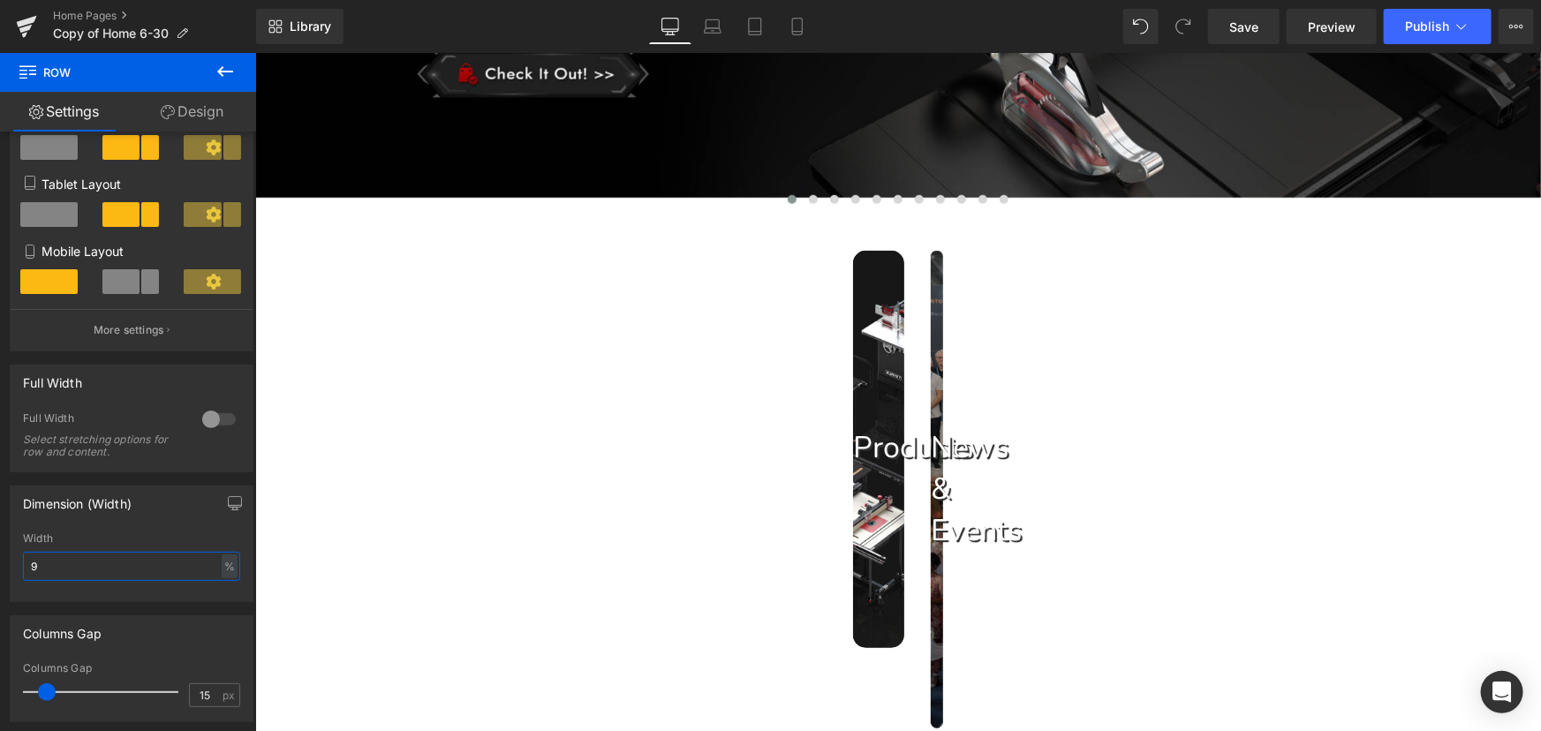
type input "90"
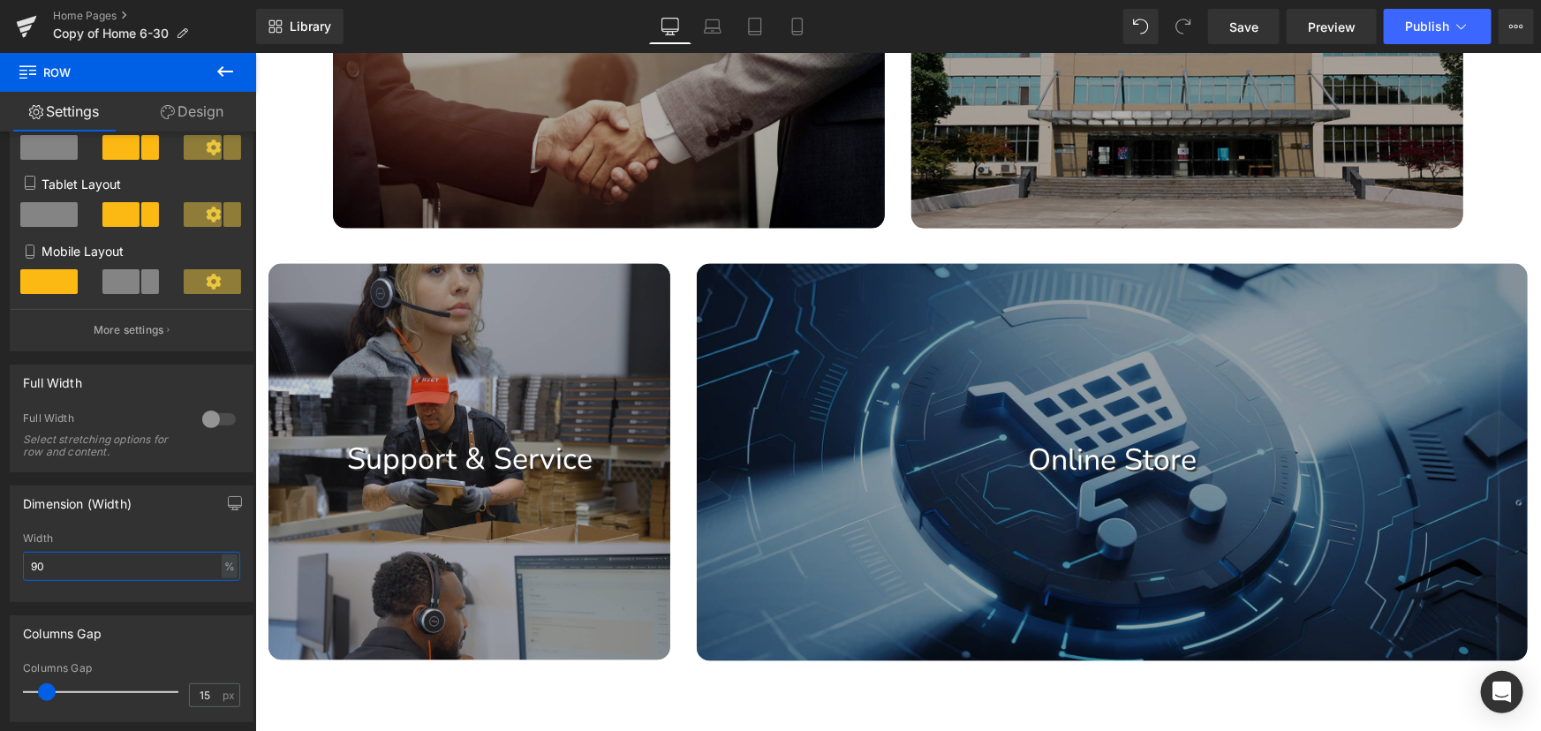
scroll to position [1415, 0]
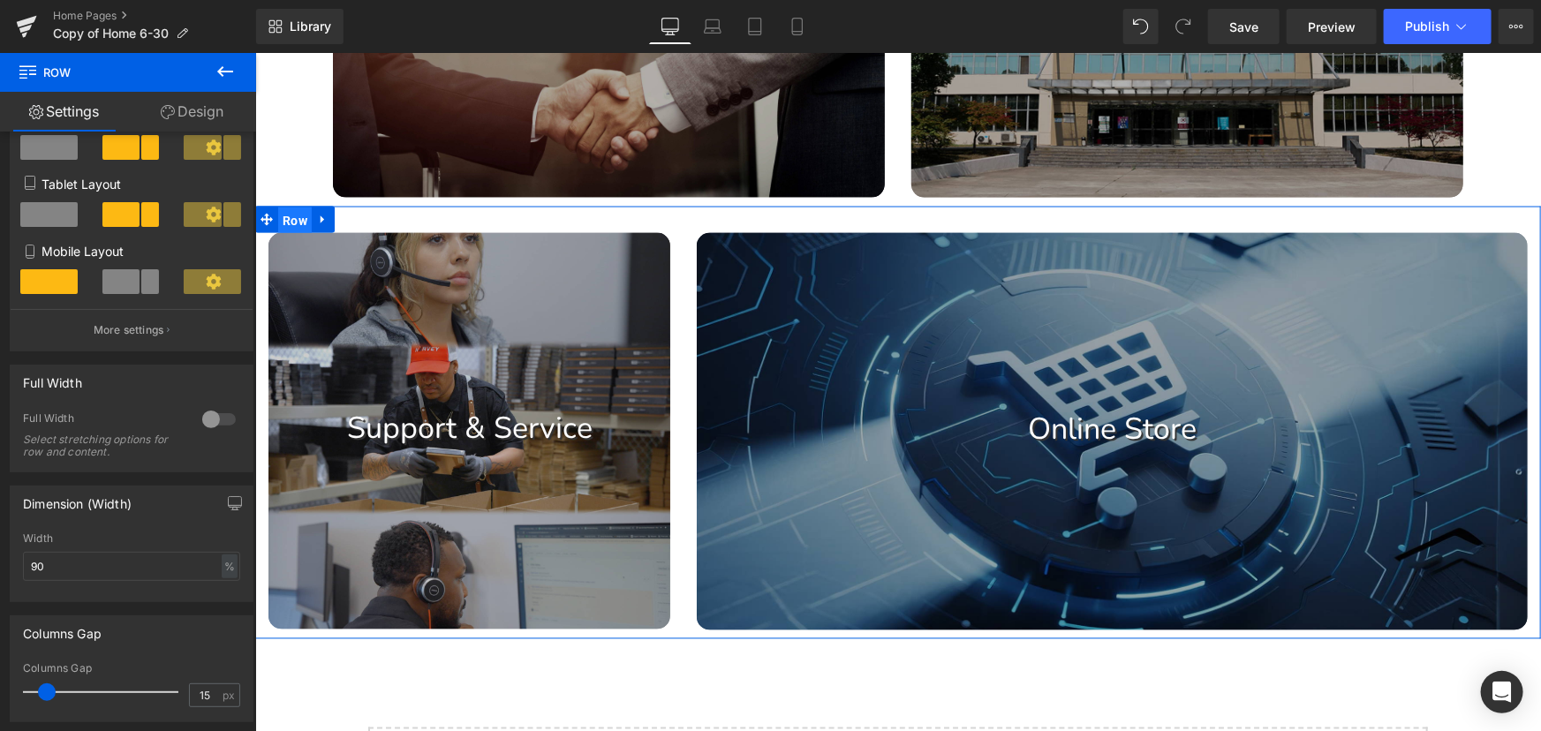
click at [302, 224] on span "Row" at bounding box center [294, 220] width 34 height 26
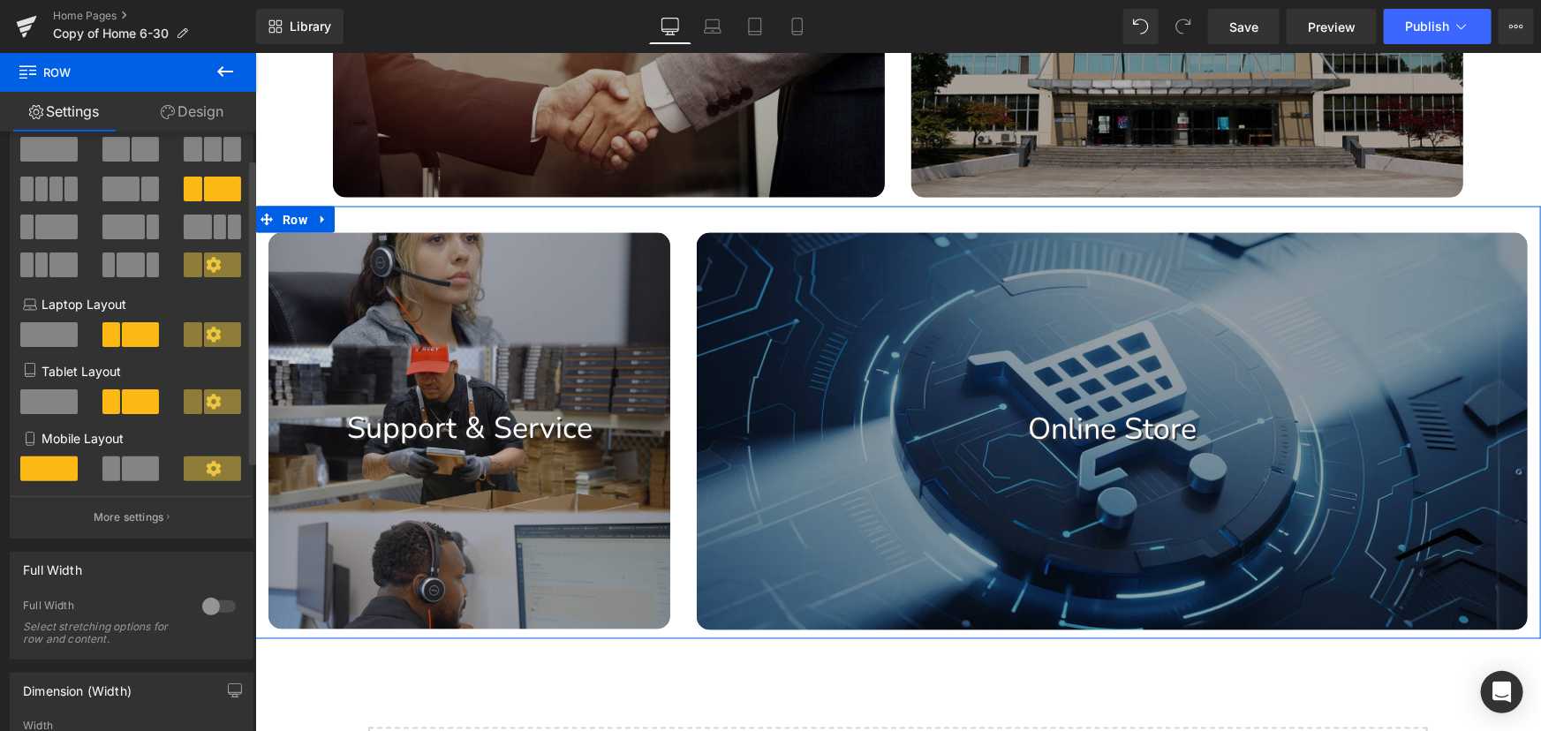
scroll to position [321, 0]
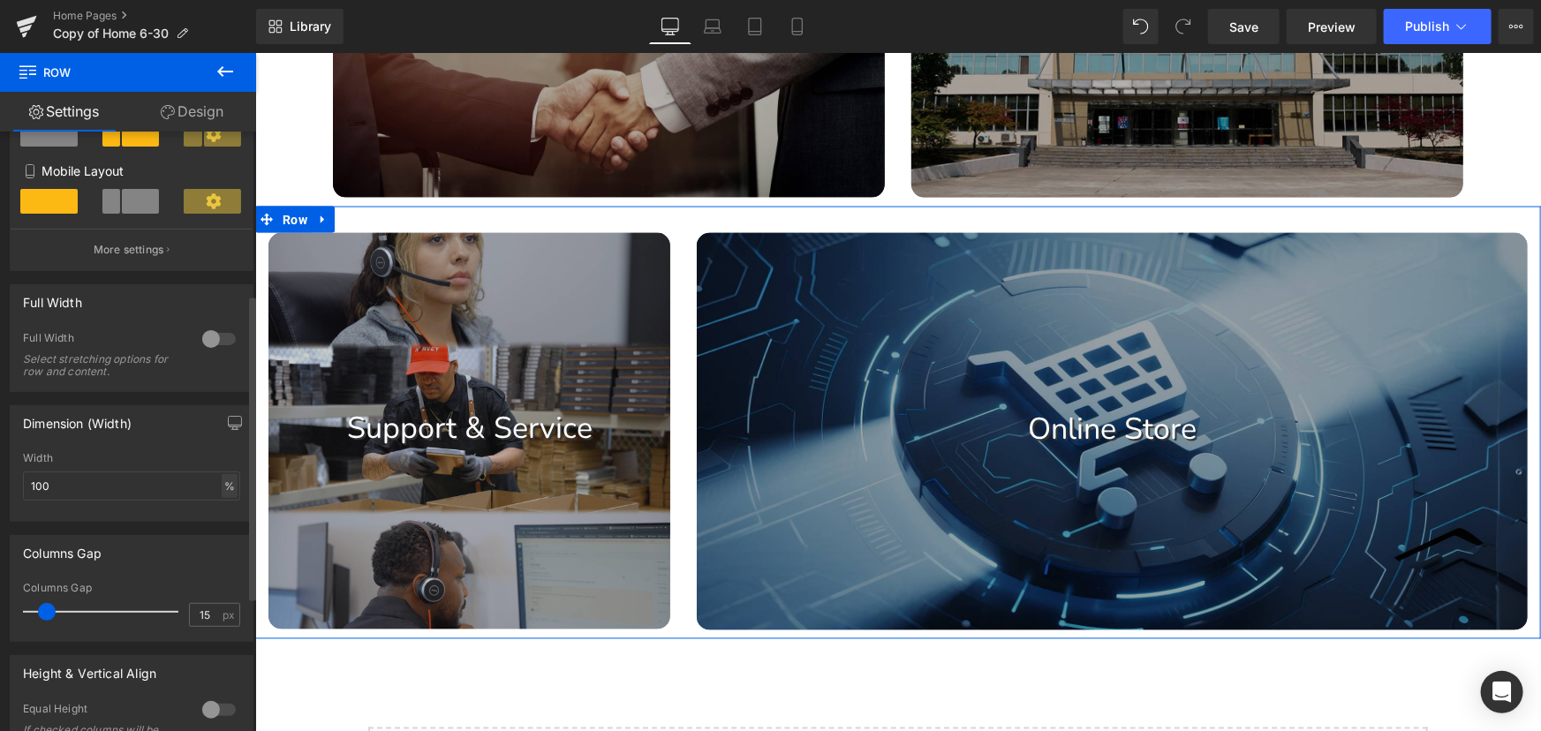
click at [222, 494] on div "%" at bounding box center [230, 486] width 16 height 24
click at [220, 517] on li "%" at bounding box center [228, 514] width 22 height 26
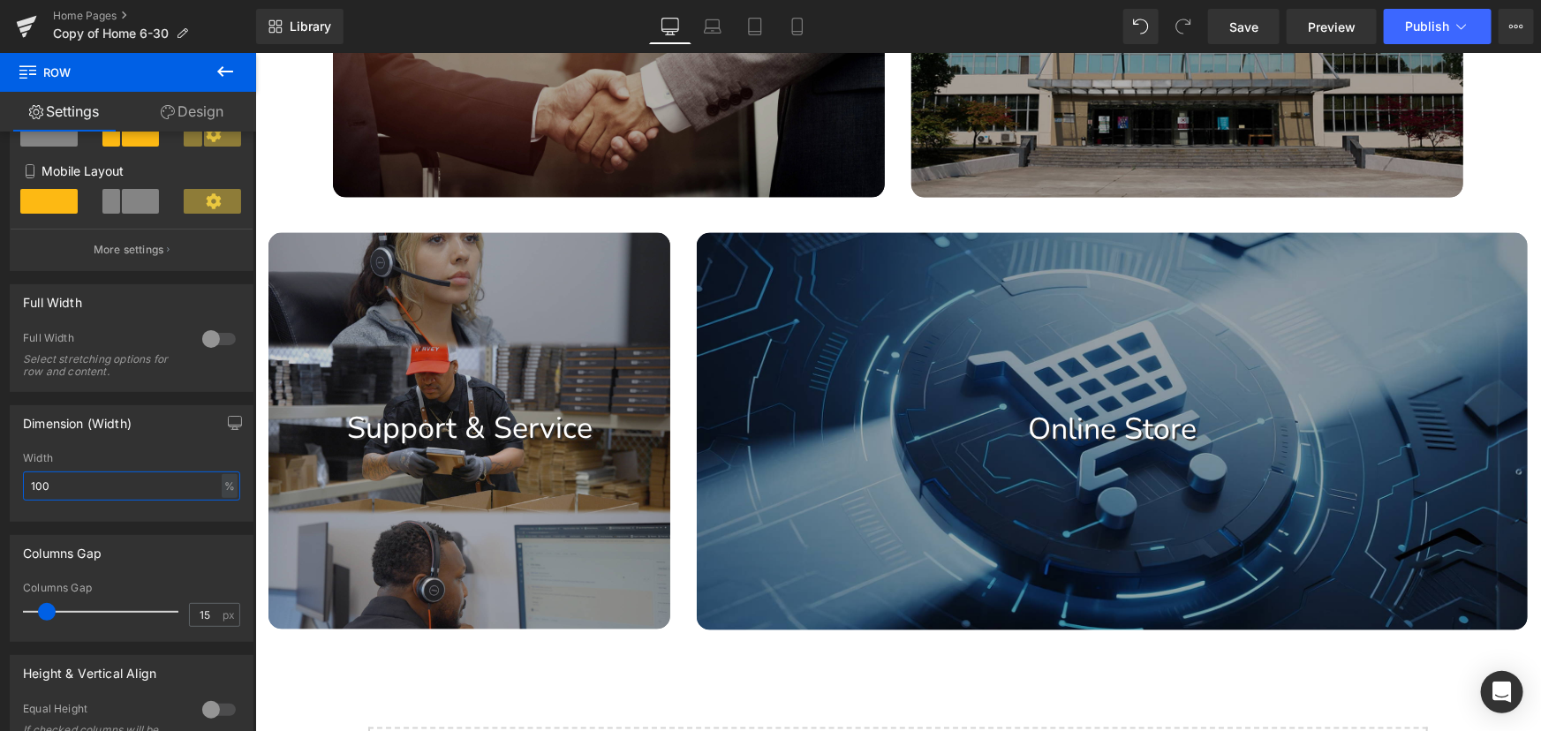
drag, startPoint x: 101, startPoint y: 486, endPoint x: -84, endPoint y: 487, distance: 184.5
click at [0, 487] on html "Row You are previewing how the will restyle your page. You can not edit Element…" at bounding box center [770, 365] width 1541 height 731
type input "90"
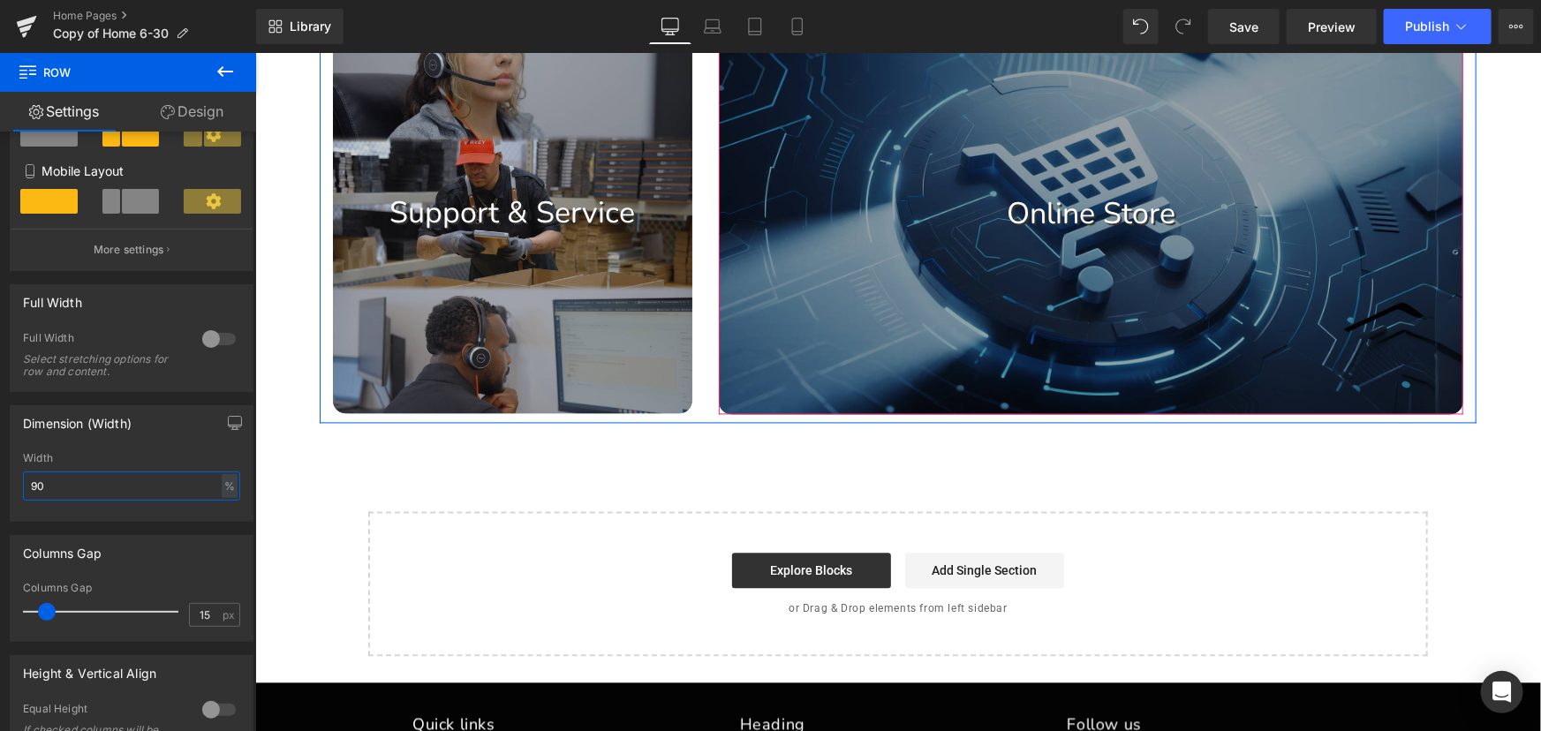
scroll to position [1736, 0]
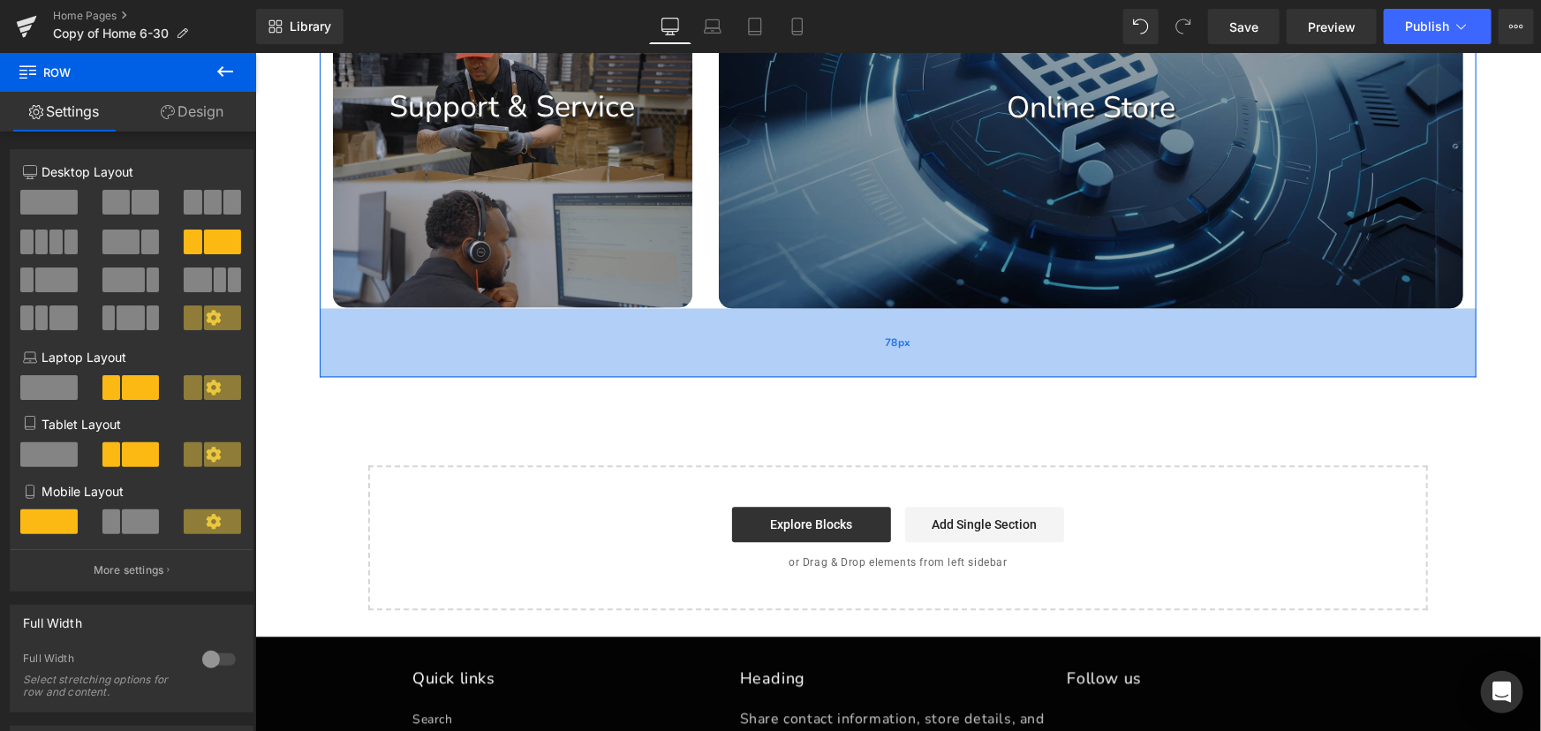
drag, startPoint x: 784, startPoint y: 322, endPoint x: 775, endPoint y: 381, distance: 59.8
click at [775, 377] on div "78px" at bounding box center [897, 342] width 1157 height 69
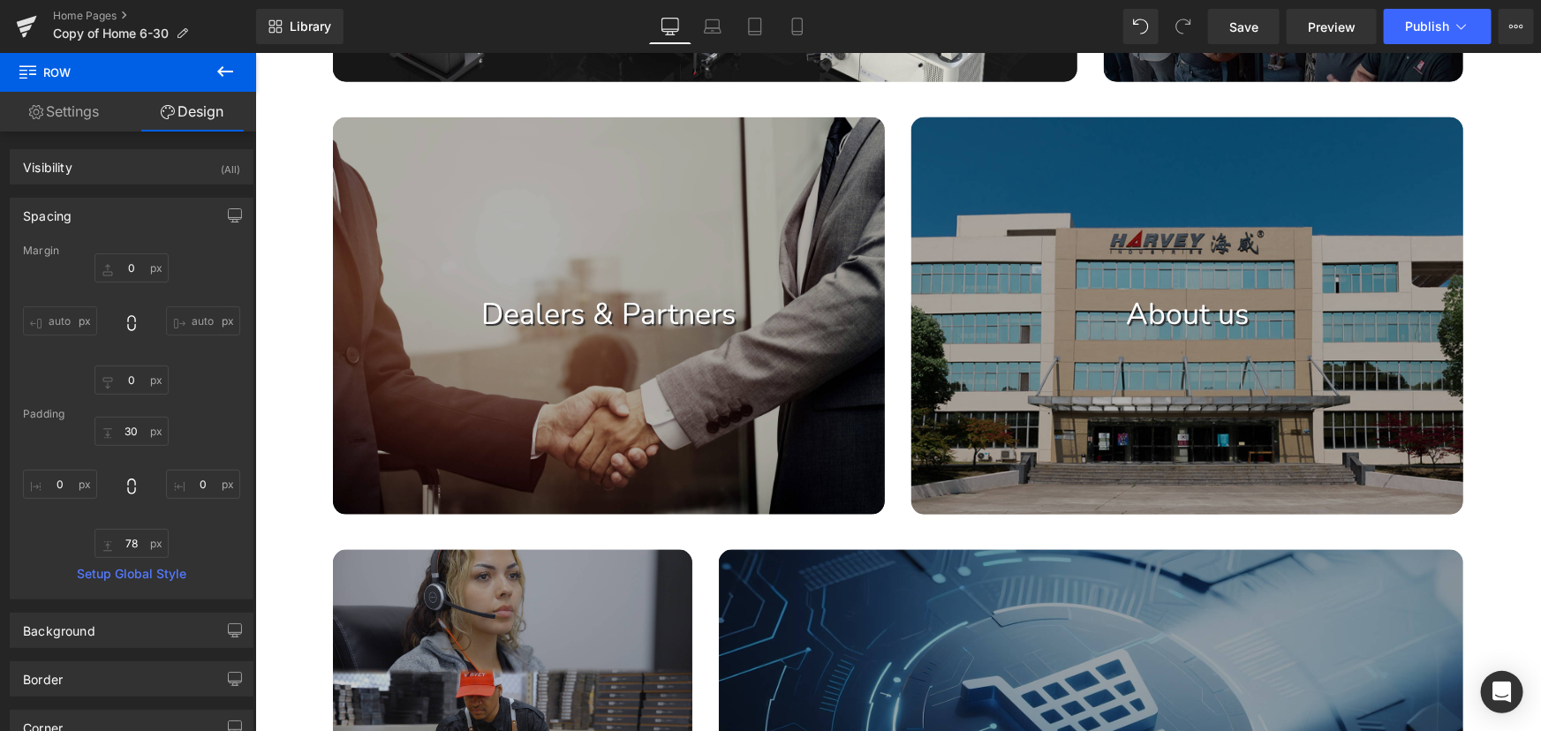
scroll to position [1094, 0]
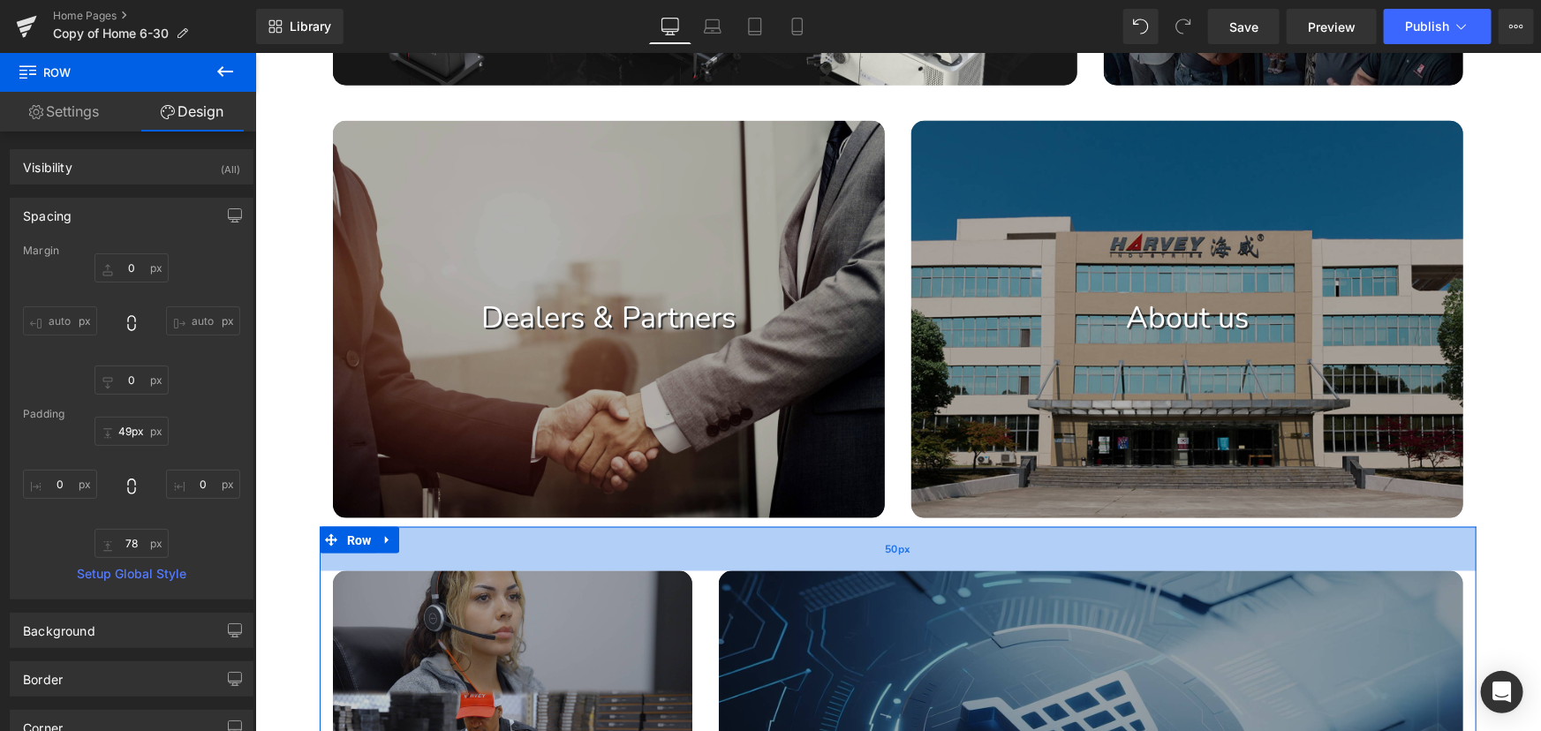
drag, startPoint x: 902, startPoint y: 538, endPoint x: 902, endPoint y: 555, distance: 16.8
click at [902, 555] on div "50px" at bounding box center [897, 548] width 1157 height 44
type input "50px"
click at [902, 550] on div "50px" at bounding box center [897, 548] width 1157 height 44
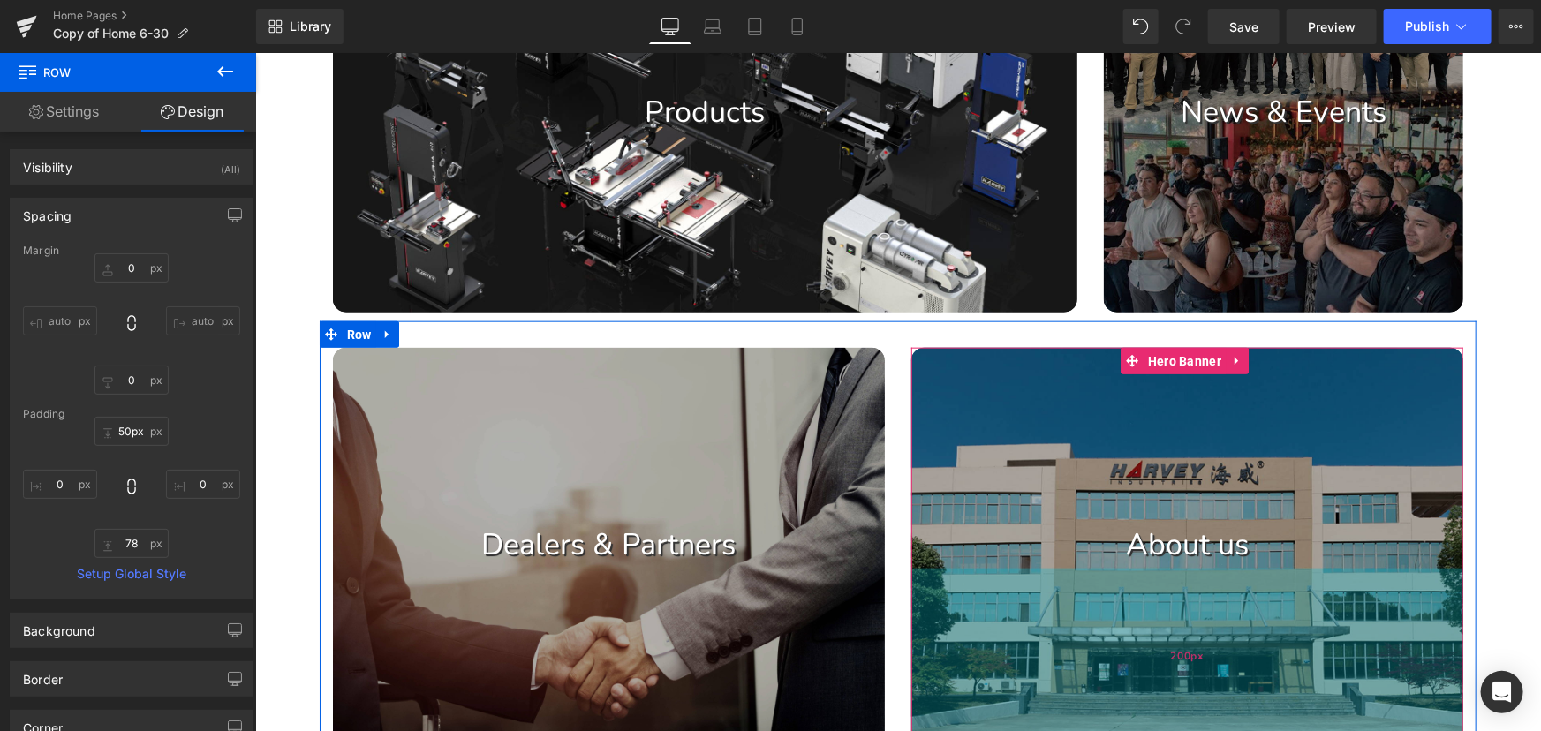
scroll to position [853, 0]
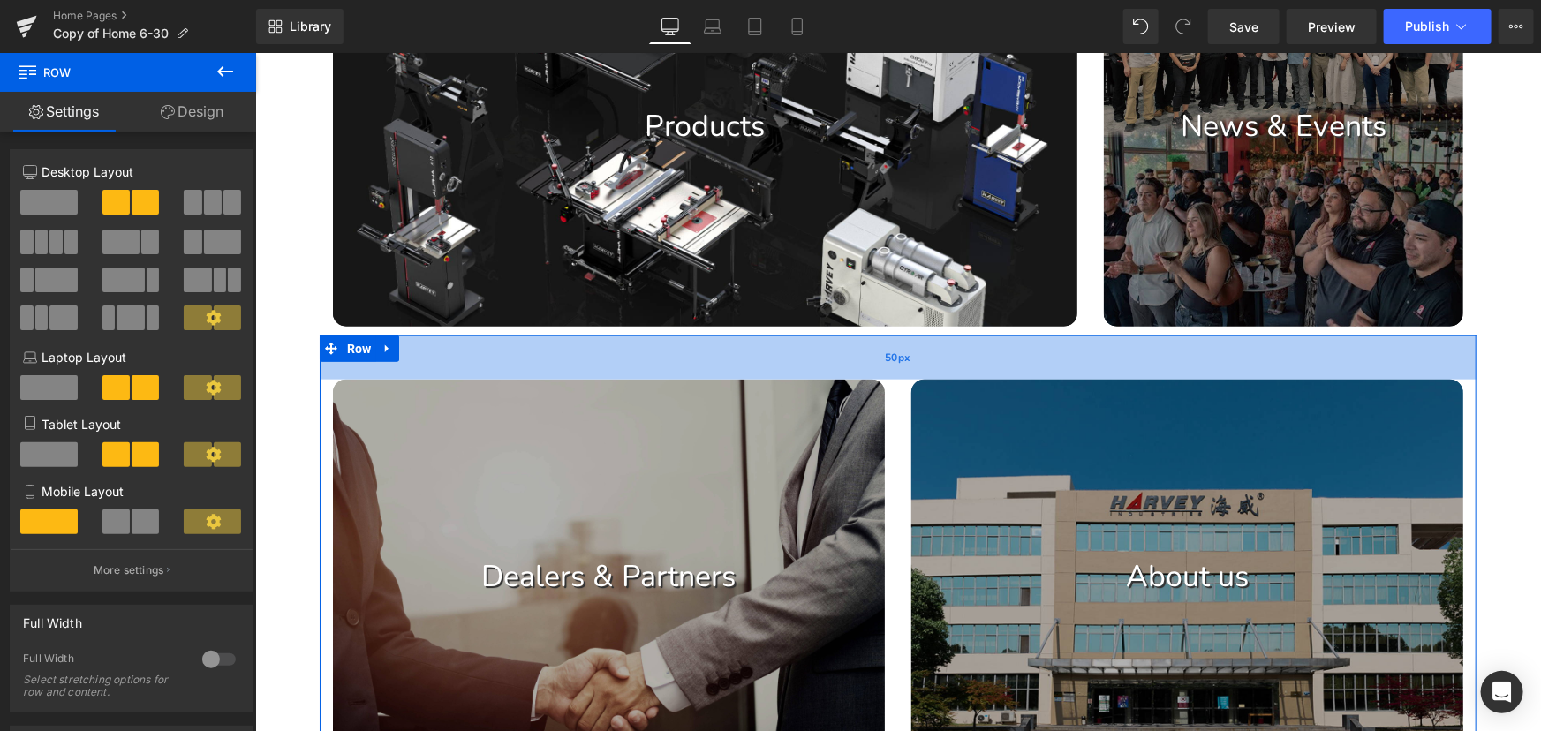
drag, startPoint x: 903, startPoint y: 348, endPoint x: 903, endPoint y: 366, distance: 17.7
click at [903, 366] on div "50px" at bounding box center [897, 357] width 1157 height 44
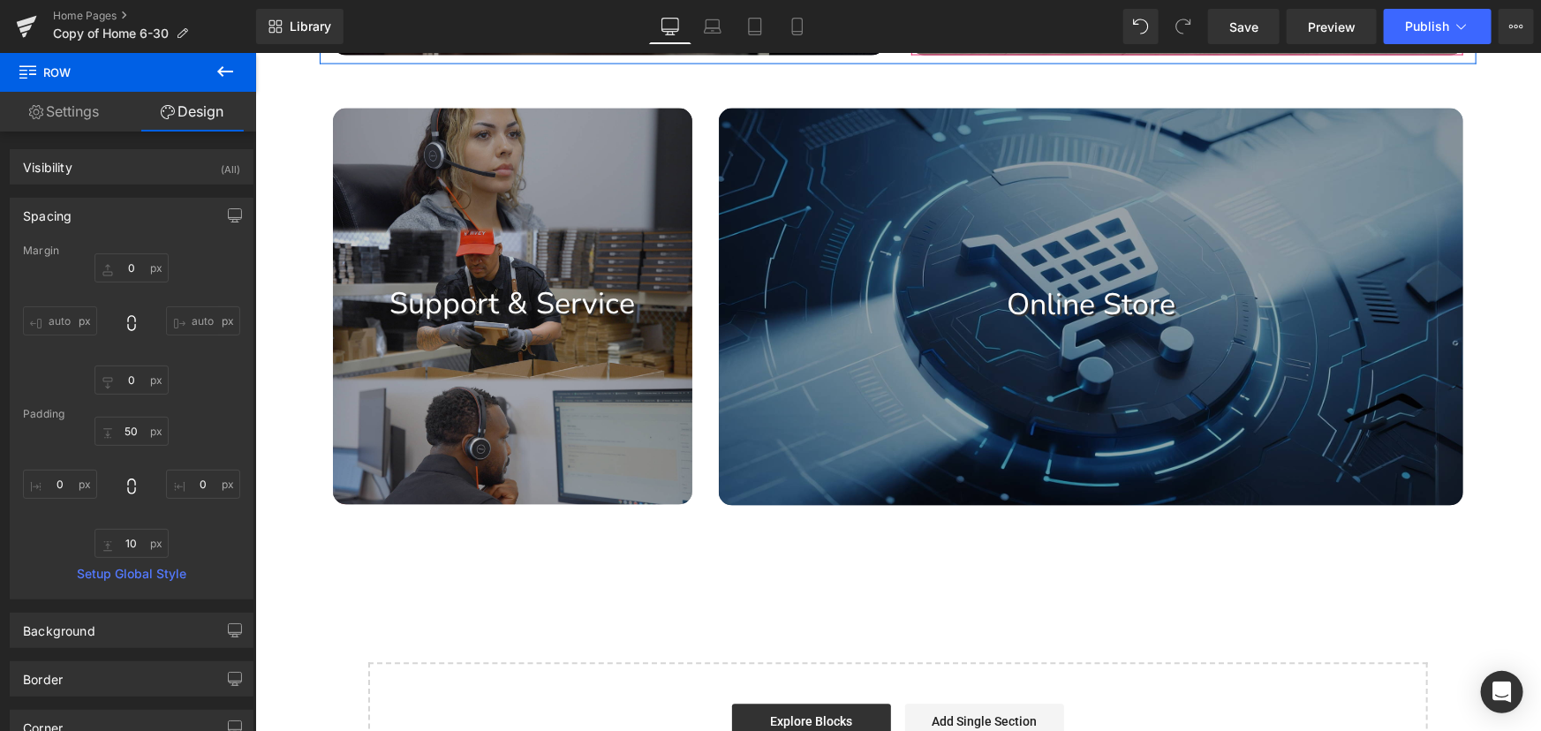
scroll to position [1977, 0]
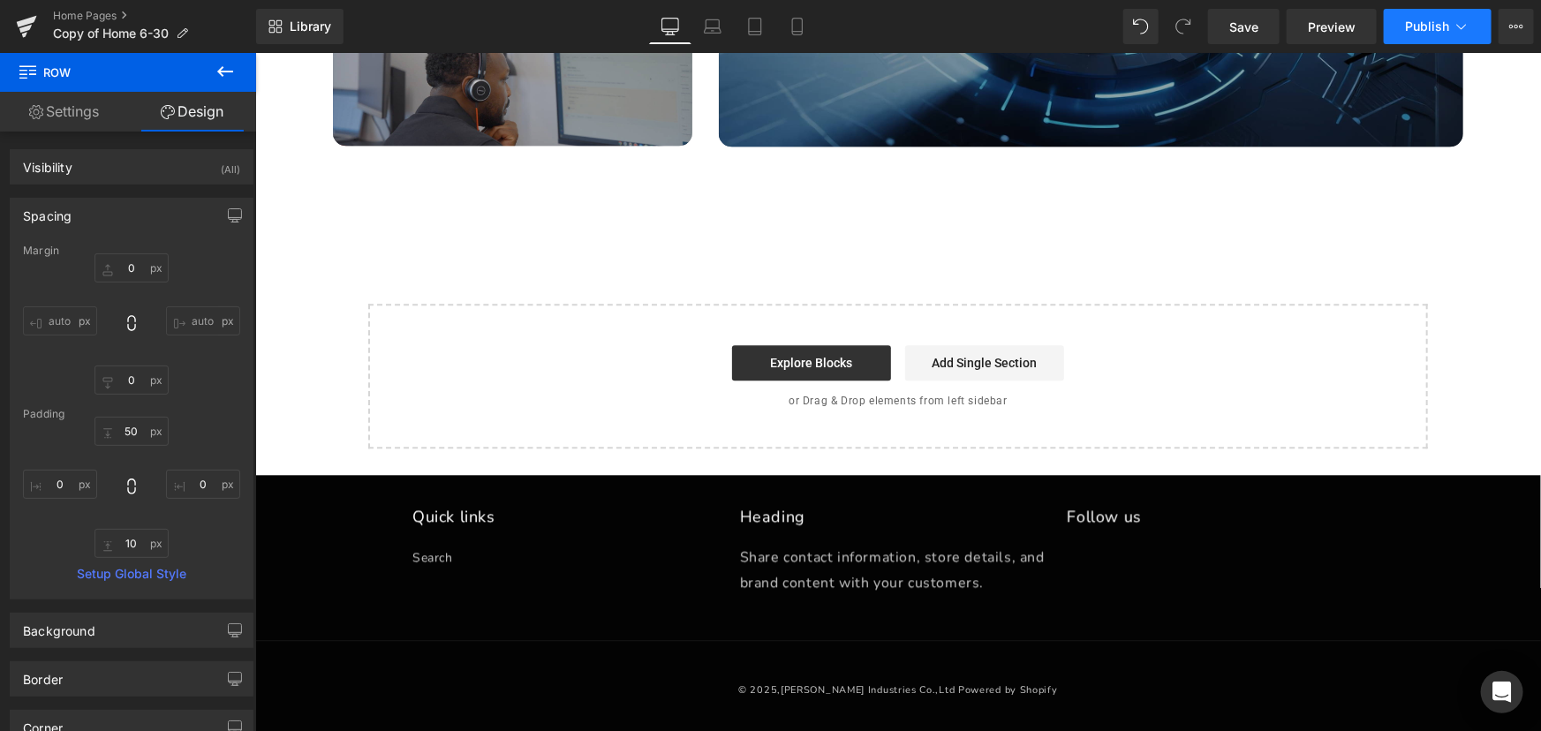
click at [1454, 17] on button "Publish" at bounding box center [1438, 26] width 108 height 35
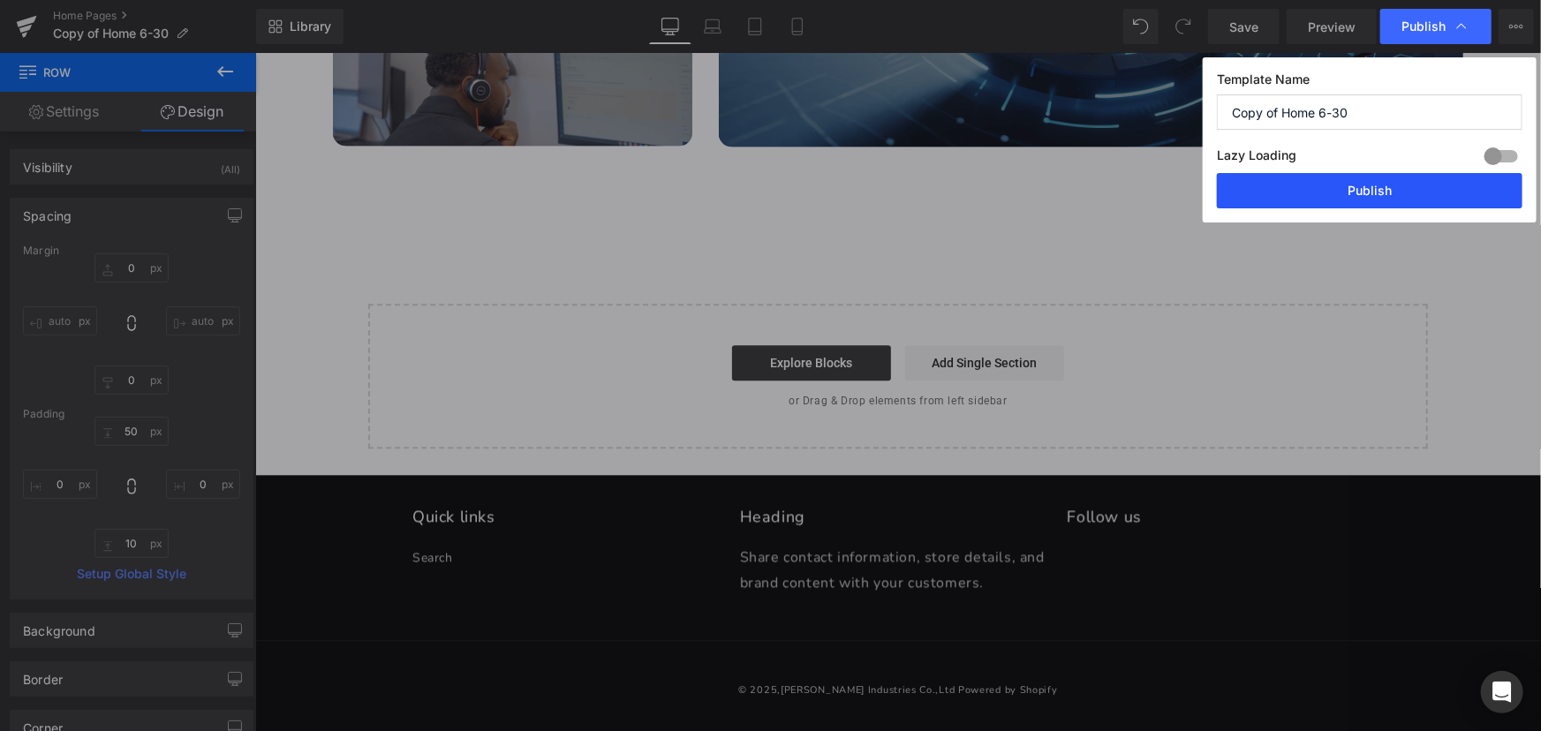
click at [1370, 187] on button "Publish" at bounding box center [1370, 190] width 306 height 35
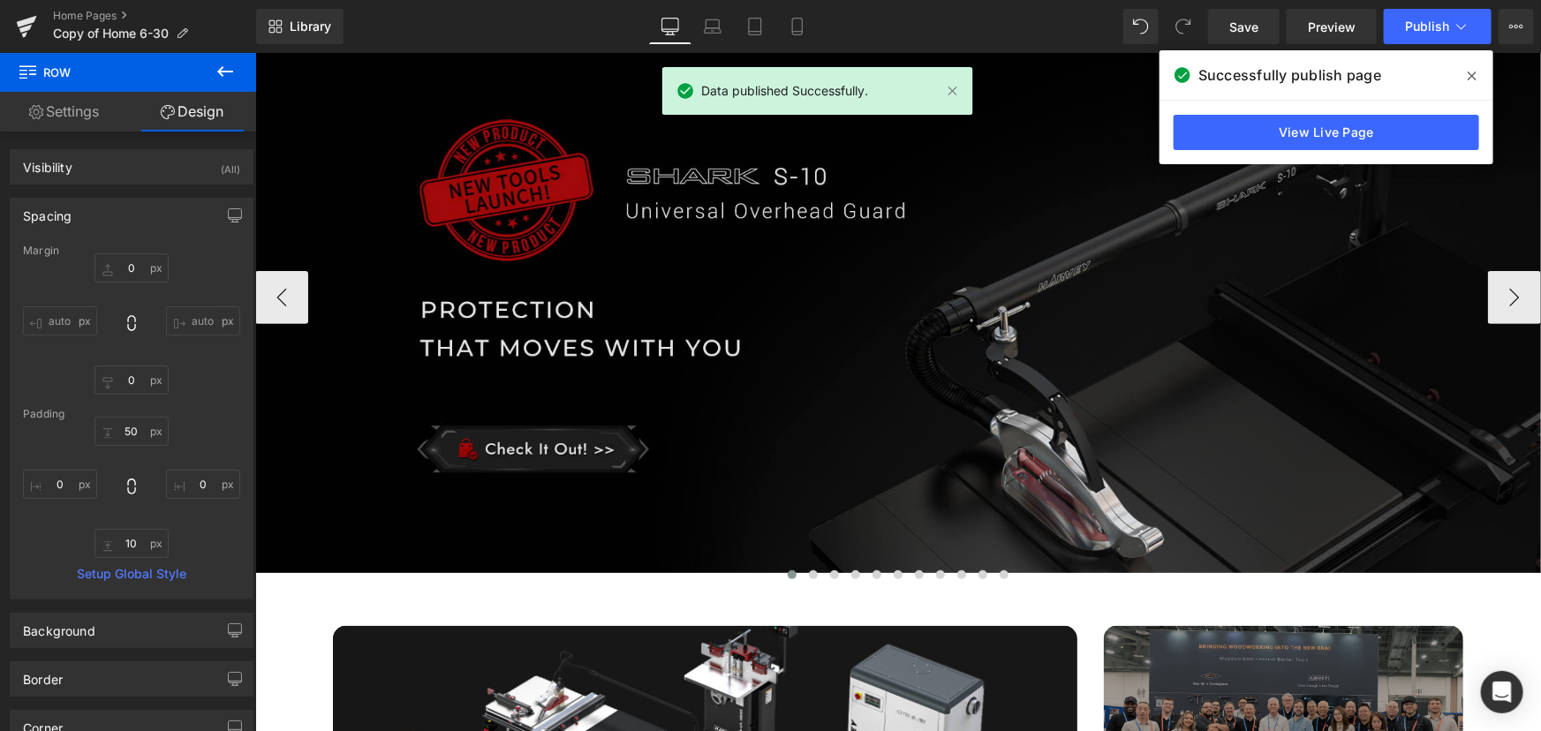
scroll to position [131, 0]
